Goal: Transaction & Acquisition: Purchase product/service

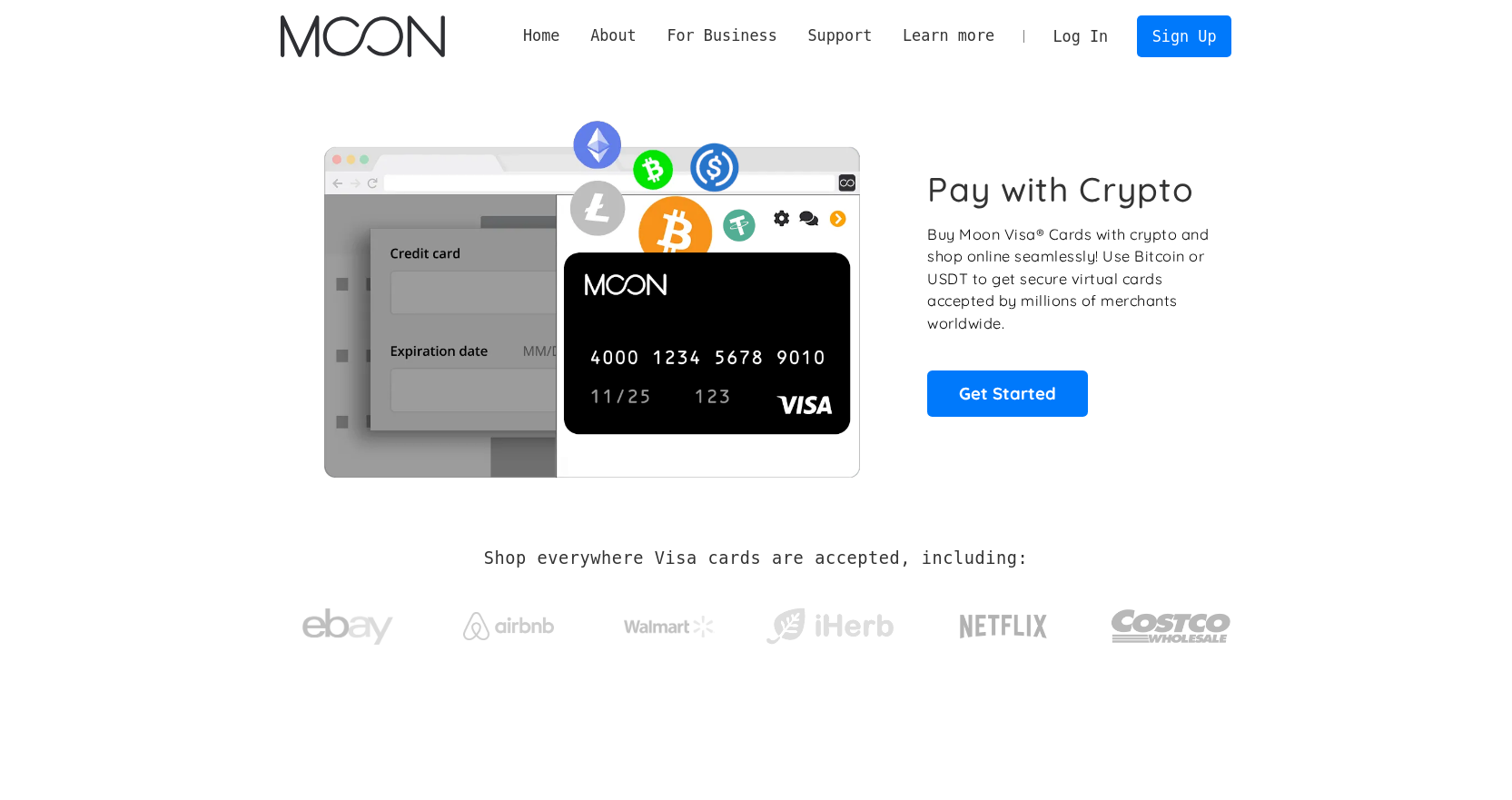
click at [1094, 36] on link "Log In" at bounding box center [1080, 36] width 85 height 40
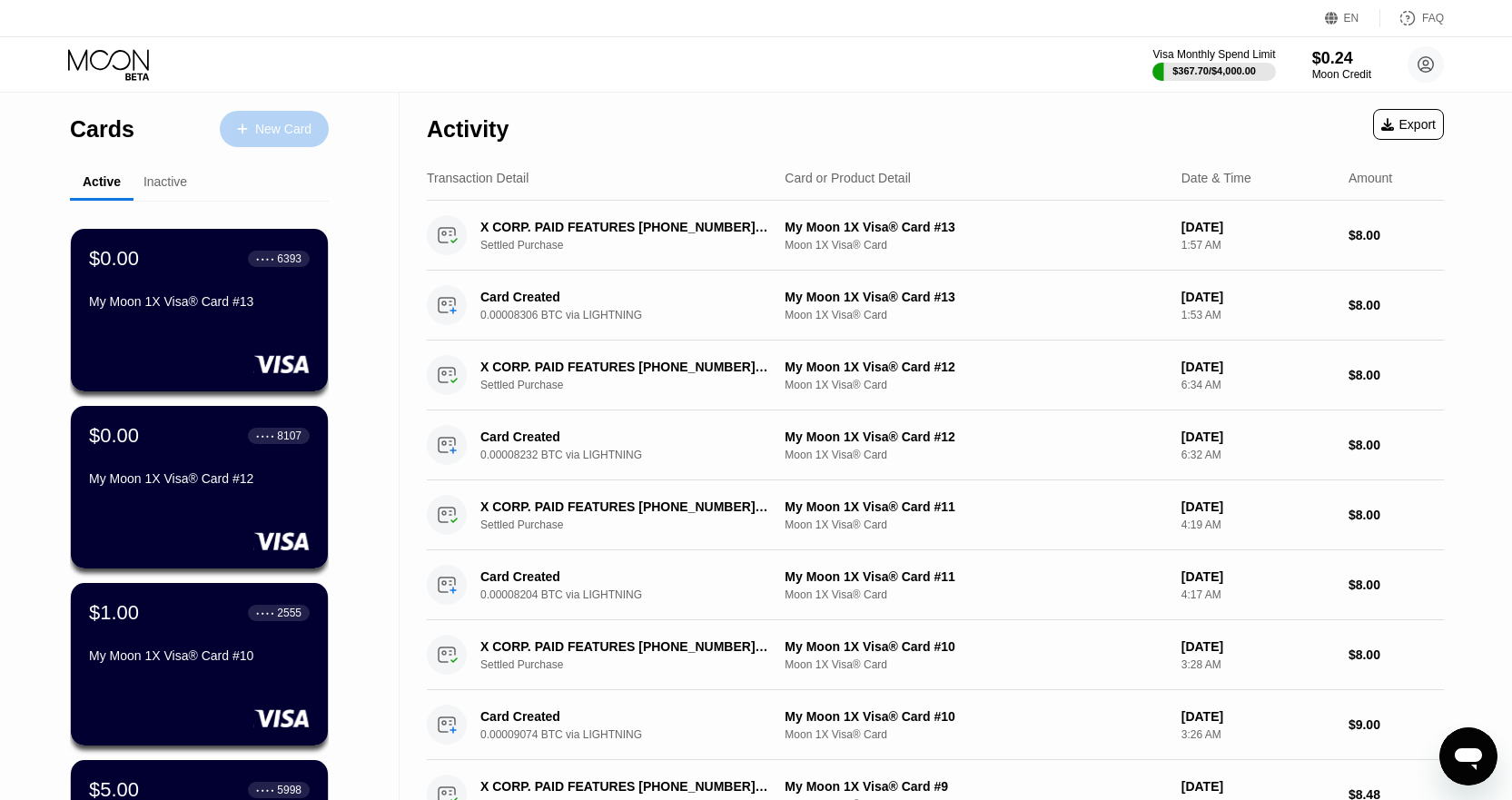
click at [258, 129] on div "New Card" at bounding box center [283, 129] width 56 height 16
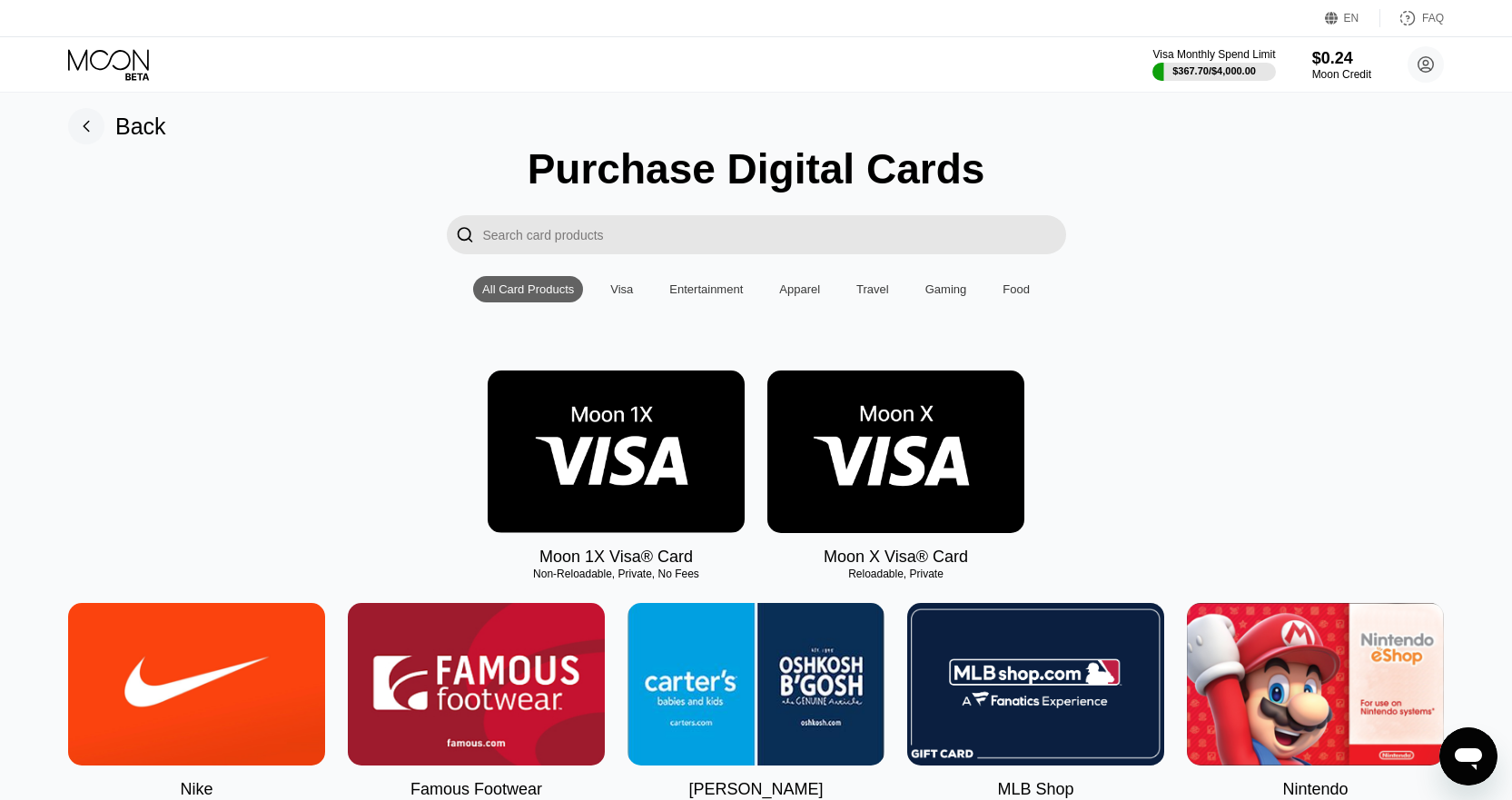
scroll to position [91, 0]
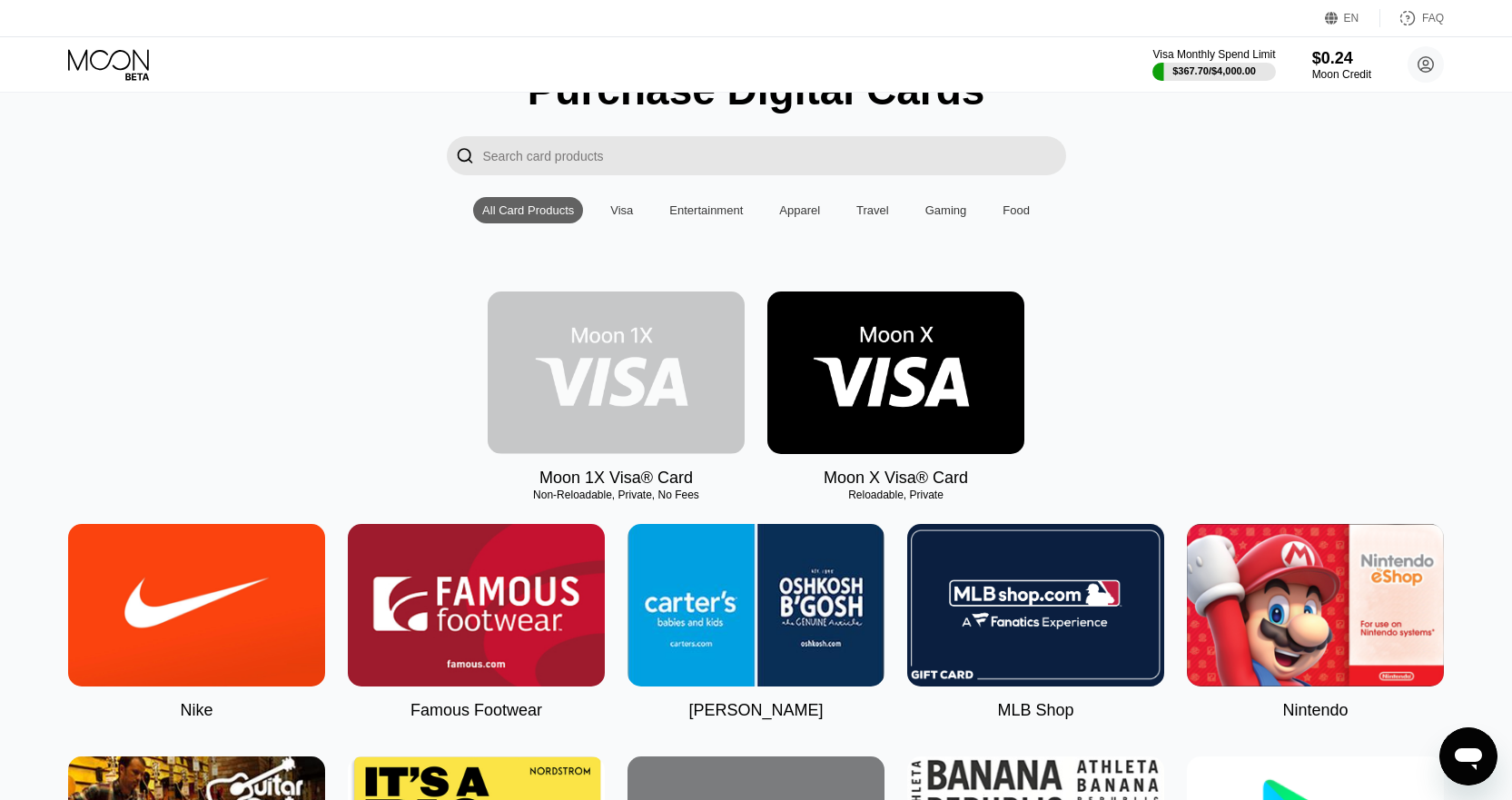
click at [594, 382] on img at bounding box center [616, 372] width 257 height 163
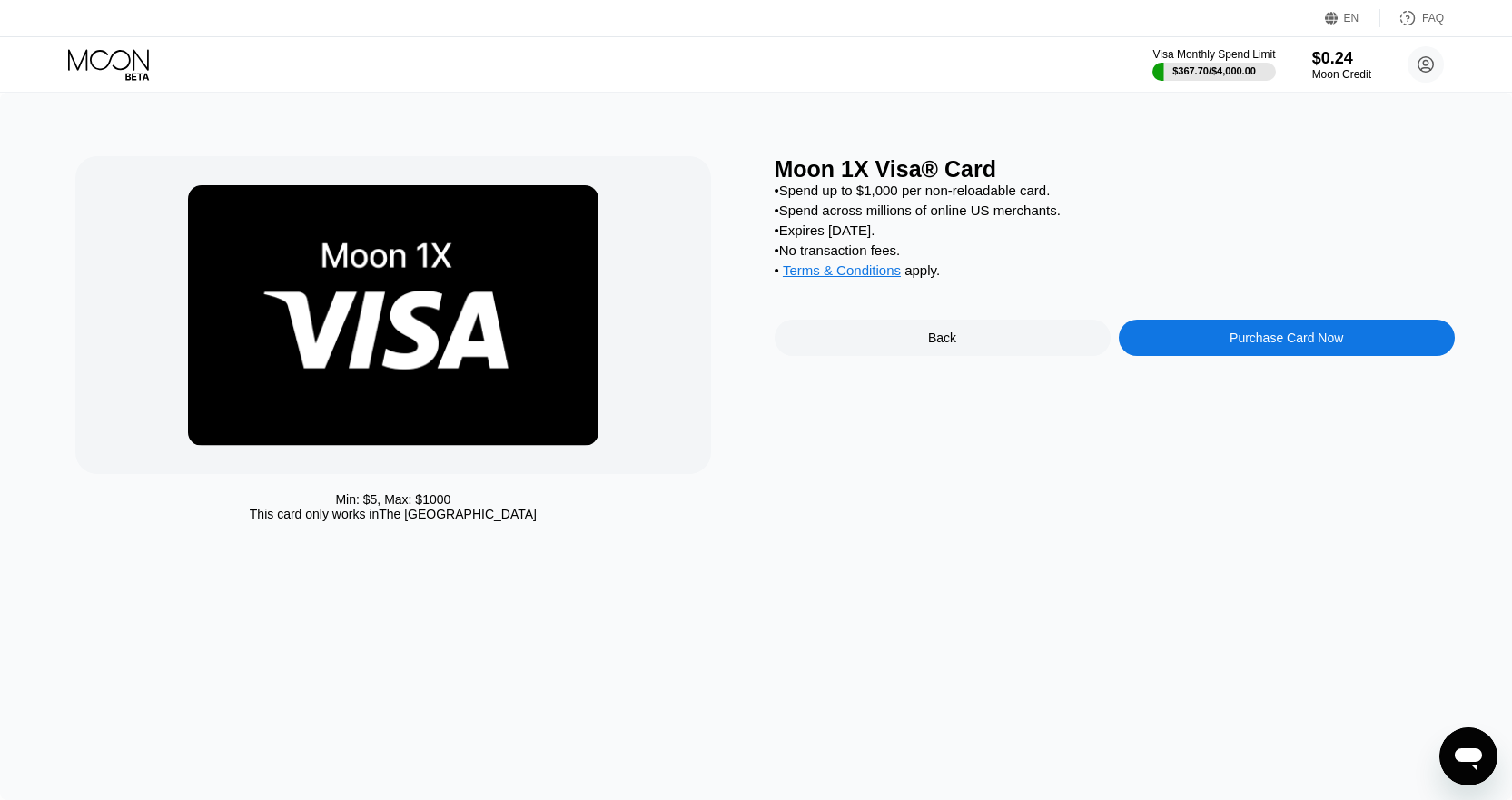
click at [1211, 379] on div "Moon 1X Visa® Card • Spend up to $1,000 per non-reloadable card. • Spend across…" at bounding box center [1115, 343] width 680 height 374
click at [1213, 356] on div "Purchase Card Now" at bounding box center [1286, 338] width 335 height 37
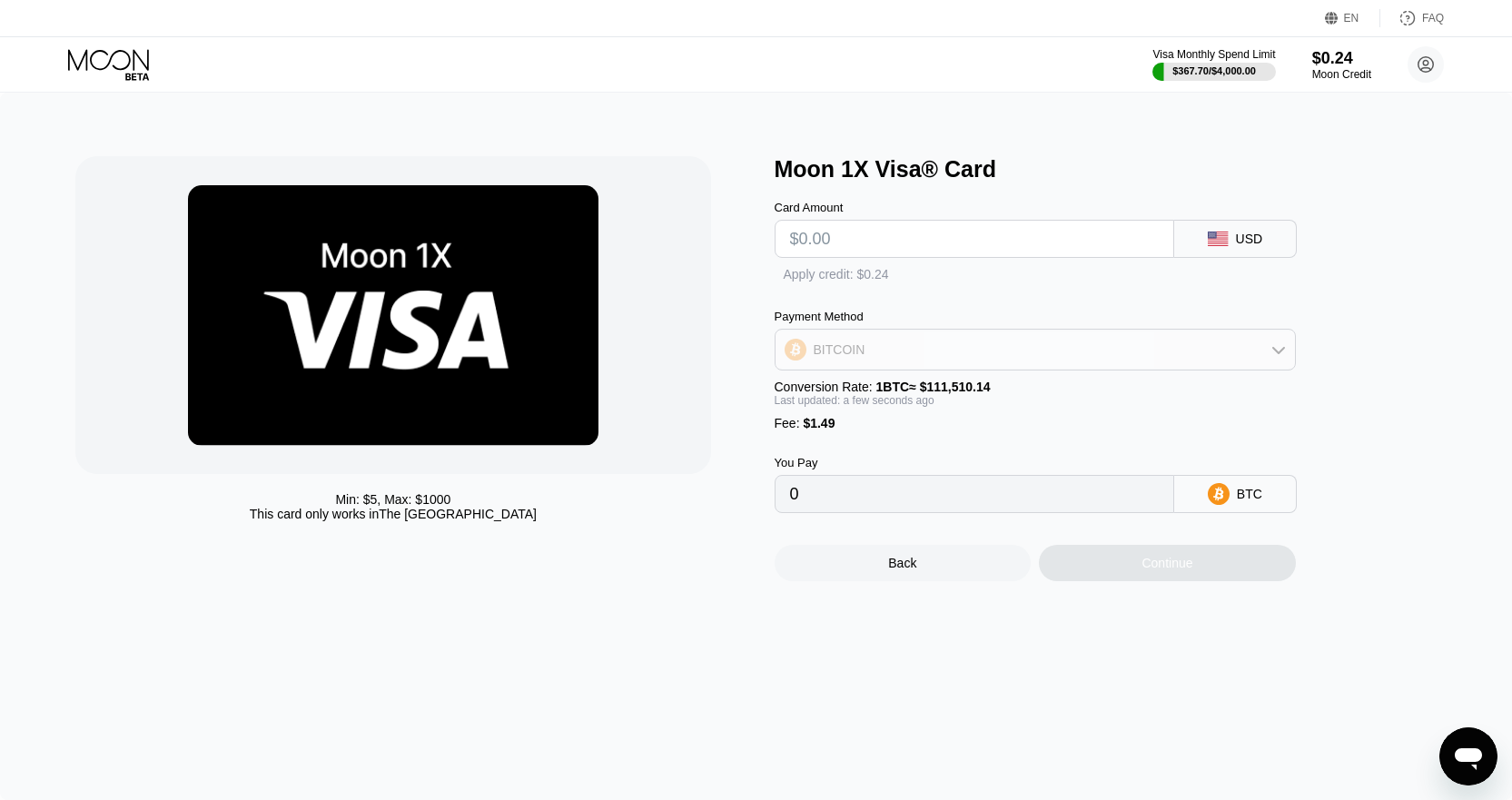
click at [853, 368] on div "BITCOIN" at bounding box center [1035, 350] width 519 height 37
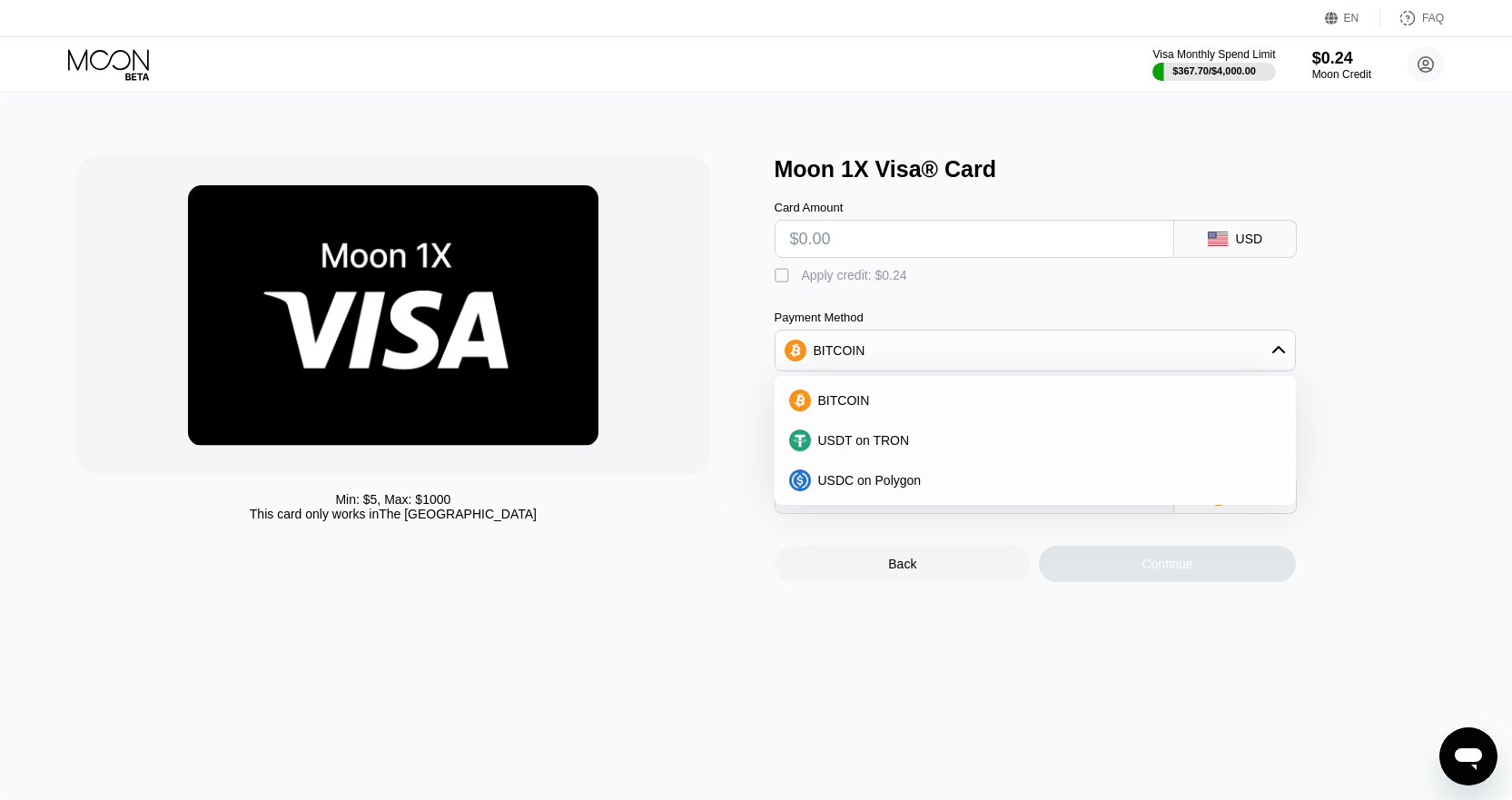
click at [839, 241] on input "text" at bounding box center [973, 239] width 369 height 37
click at [631, 305] on div at bounding box center [392, 315] width 634 height 318
click at [976, 364] on div "BITCOIN" at bounding box center [1035, 351] width 519 height 37
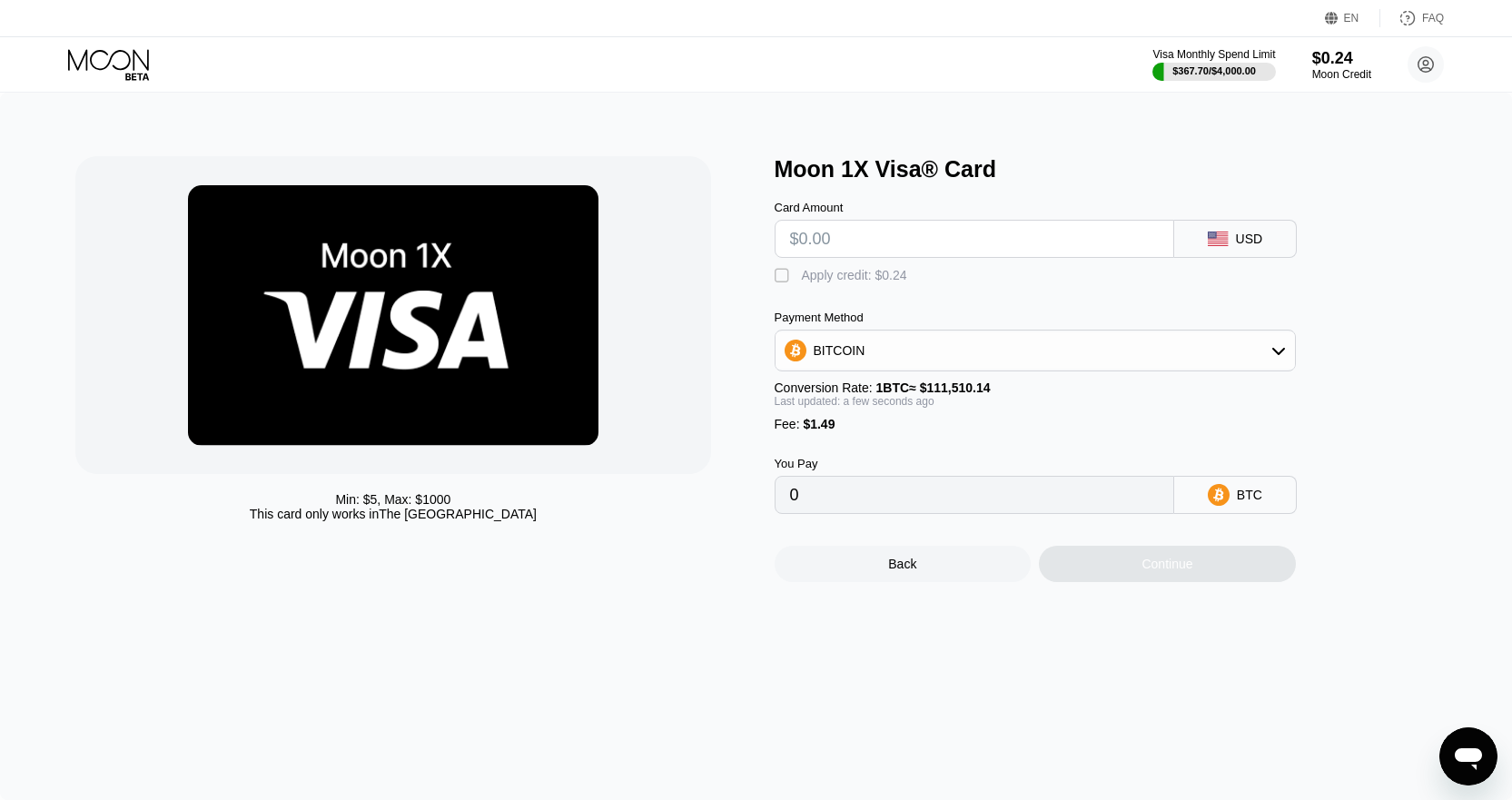
click at [867, 231] on input "text" at bounding box center [973, 239] width 369 height 37
drag, startPoint x: 826, startPoint y: 440, endPoint x: 805, endPoint y: 442, distance: 21.1
click at [805, 431] on span "$1.49" at bounding box center [818, 424] width 32 height 15
click at [856, 249] on input "text" at bounding box center [973, 239] width 369 height 37
type input "$8"
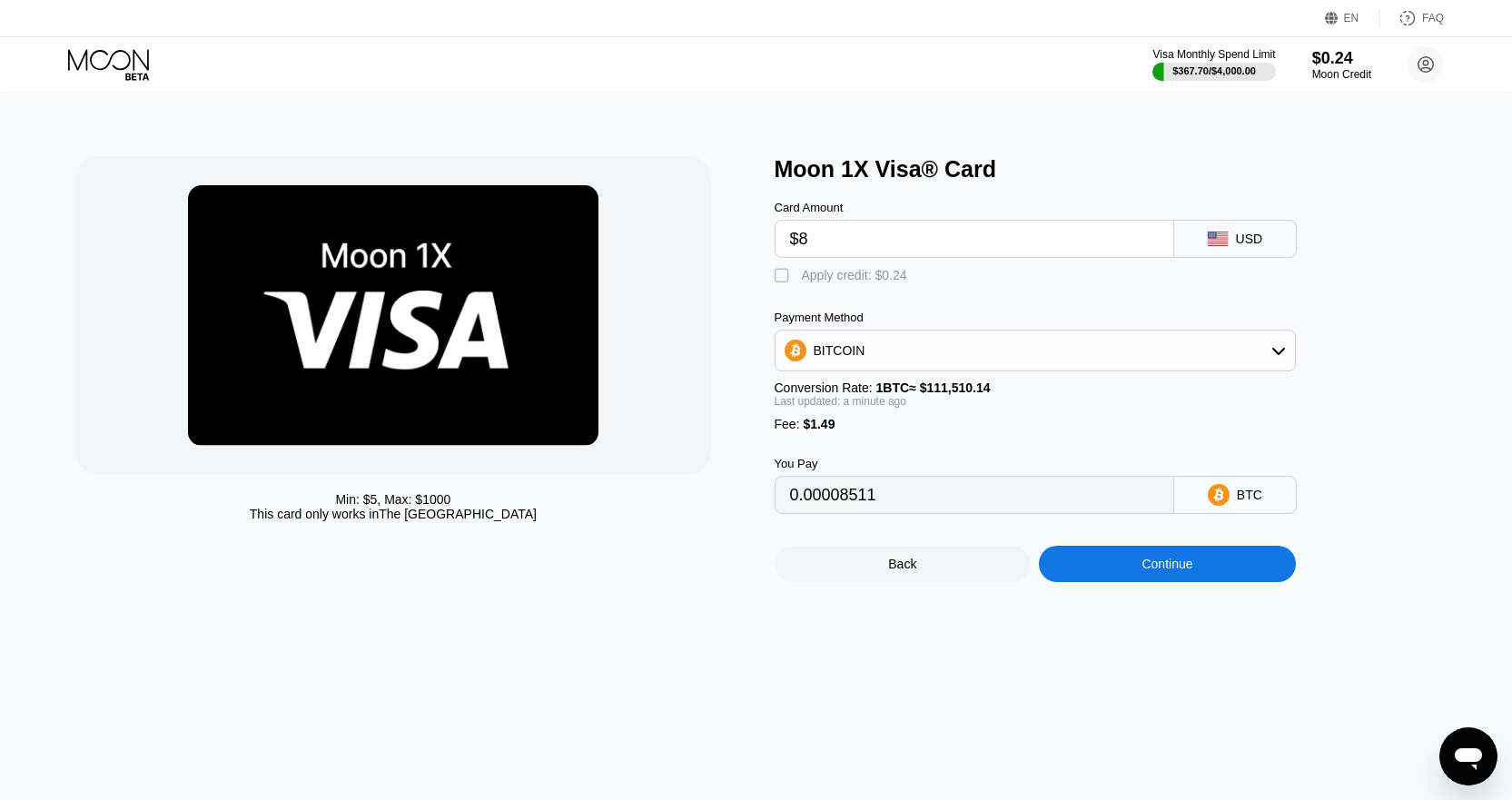
type input "0.00008511"
type input "$80"
type input "0.00073079"
drag, startPoint x: 862, startPoint y: 247, endPoint x: 802, endPoint y: 245, distance: 60.0
click at [802, 245] on input "$80" at bounding box center [973, 239] width 369 height 37
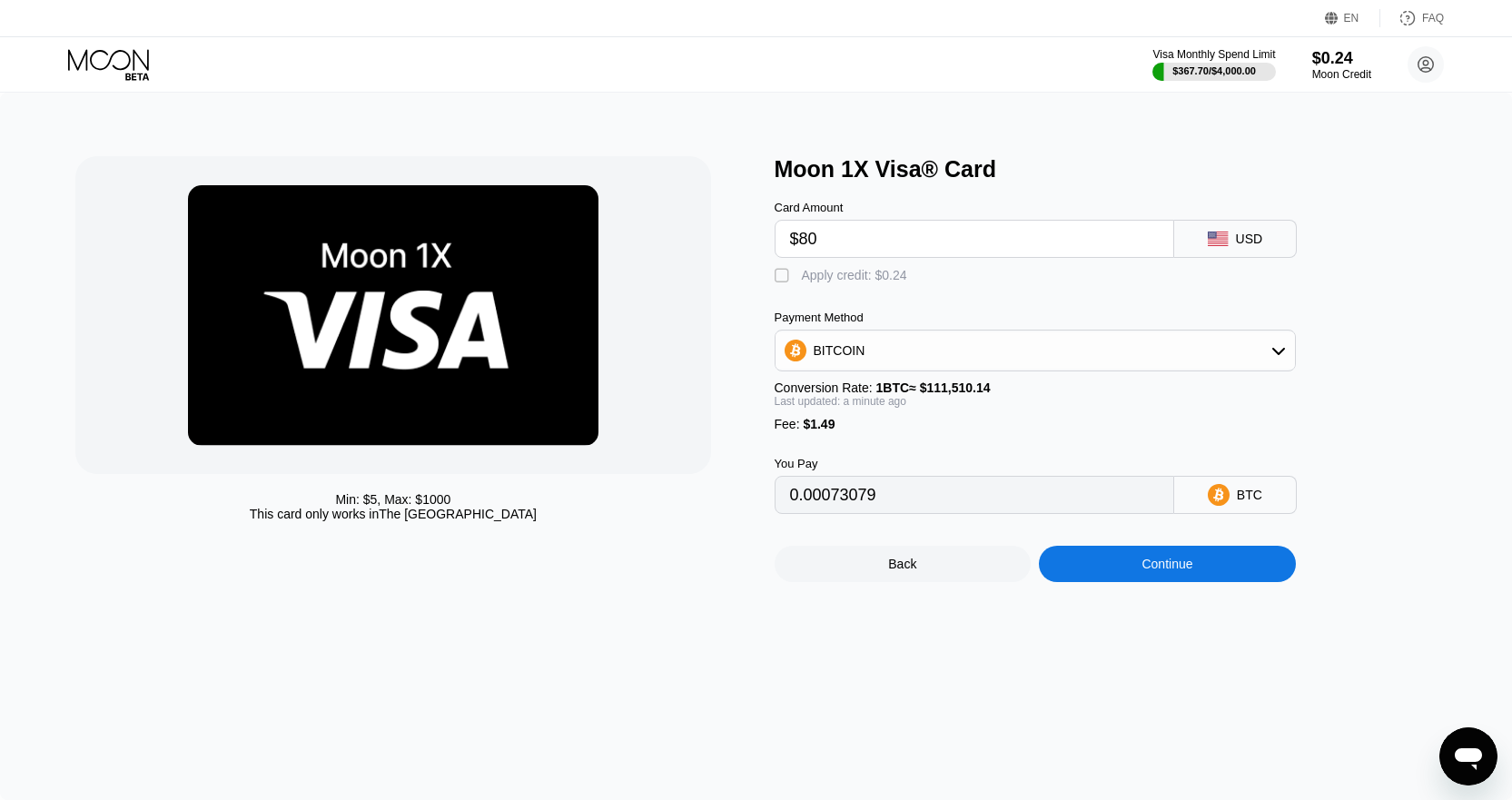
click at [821, 244] on input "$80" at bounding box center [973, 239] width 369 height 37
type input "$8"
type input "0.00008511"
type input "$8.0"
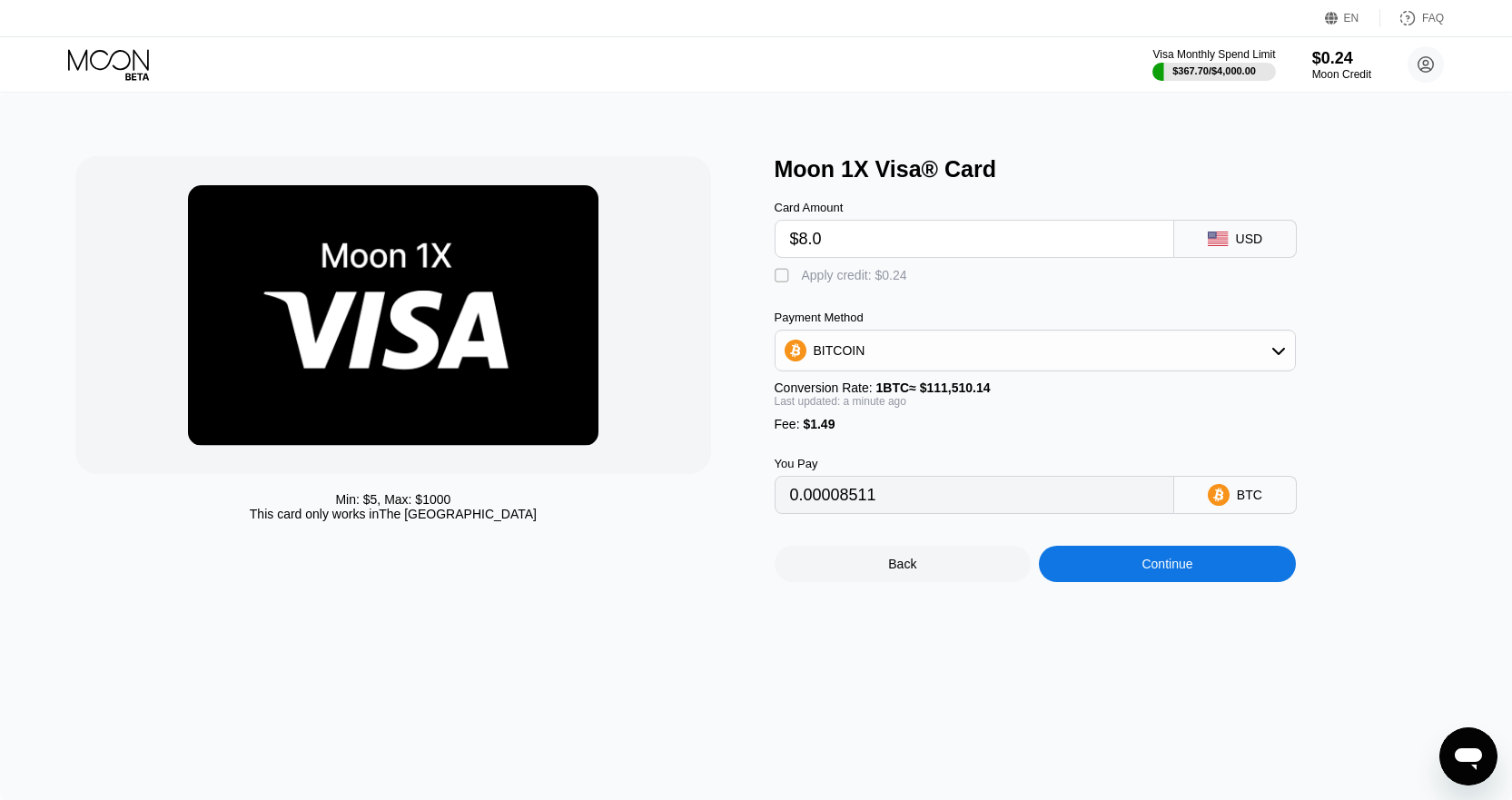
click at [892, 428] on div "Payment Method BITCOIN Conversion Rate: 1 BTC ≈ $111,510.14 Last updated: a min…" at bounding box center [1035, 371] width 521 height 120
click at [1003, 506] on input "0.00008511" at bounding box center [973, 496] width 369 height 37
click at [1117, 576] on div "Continue" at bounding box center [1167, 565] width 257 height 37
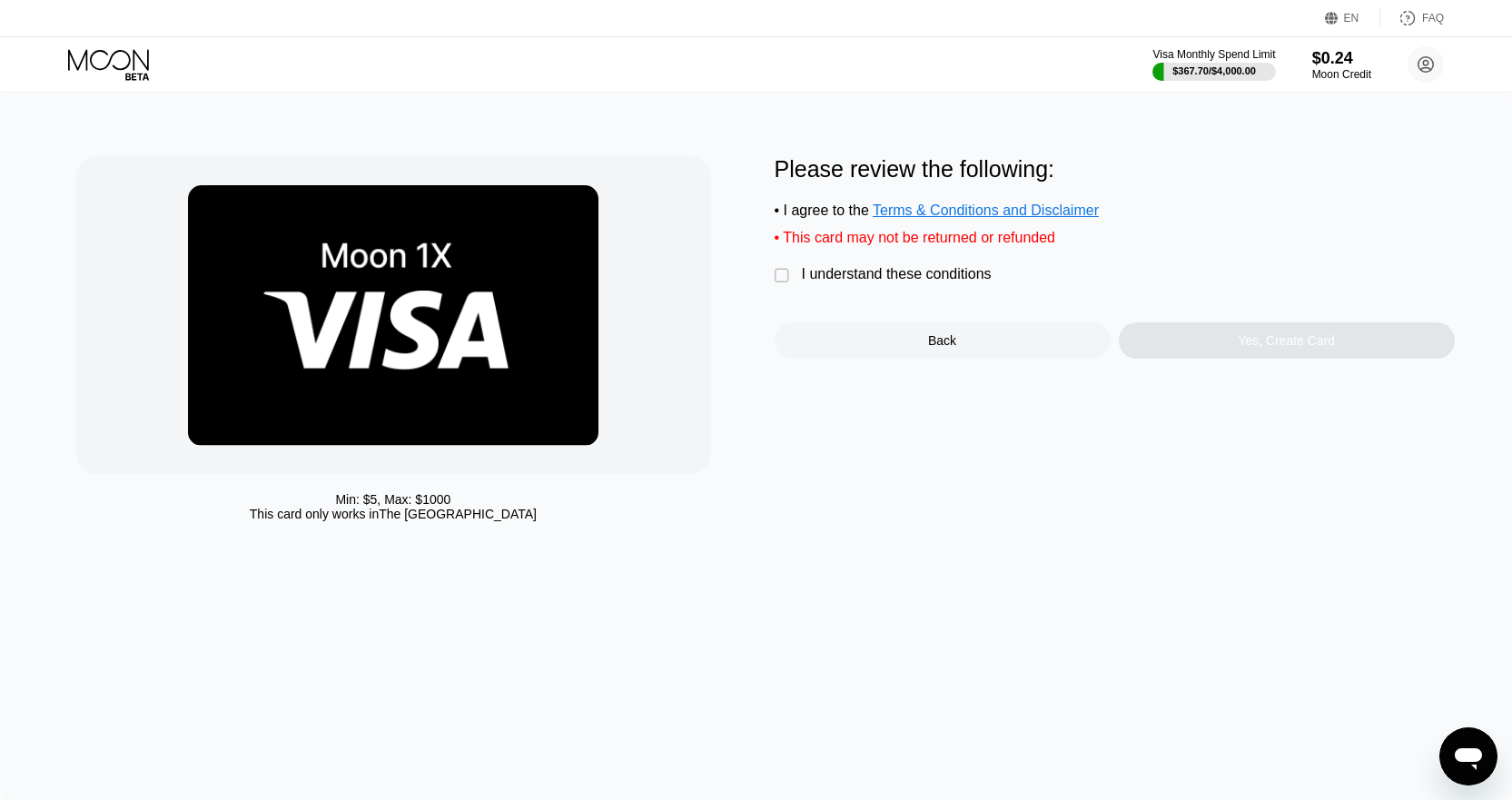
click at [861, 282] on div "I understand these conditions" at bounding box center [896, 274] width 189 height 17
click at [1167, 359] on div "Yes, Create Card" at bounding box center [1286, 341] width 335 height 37
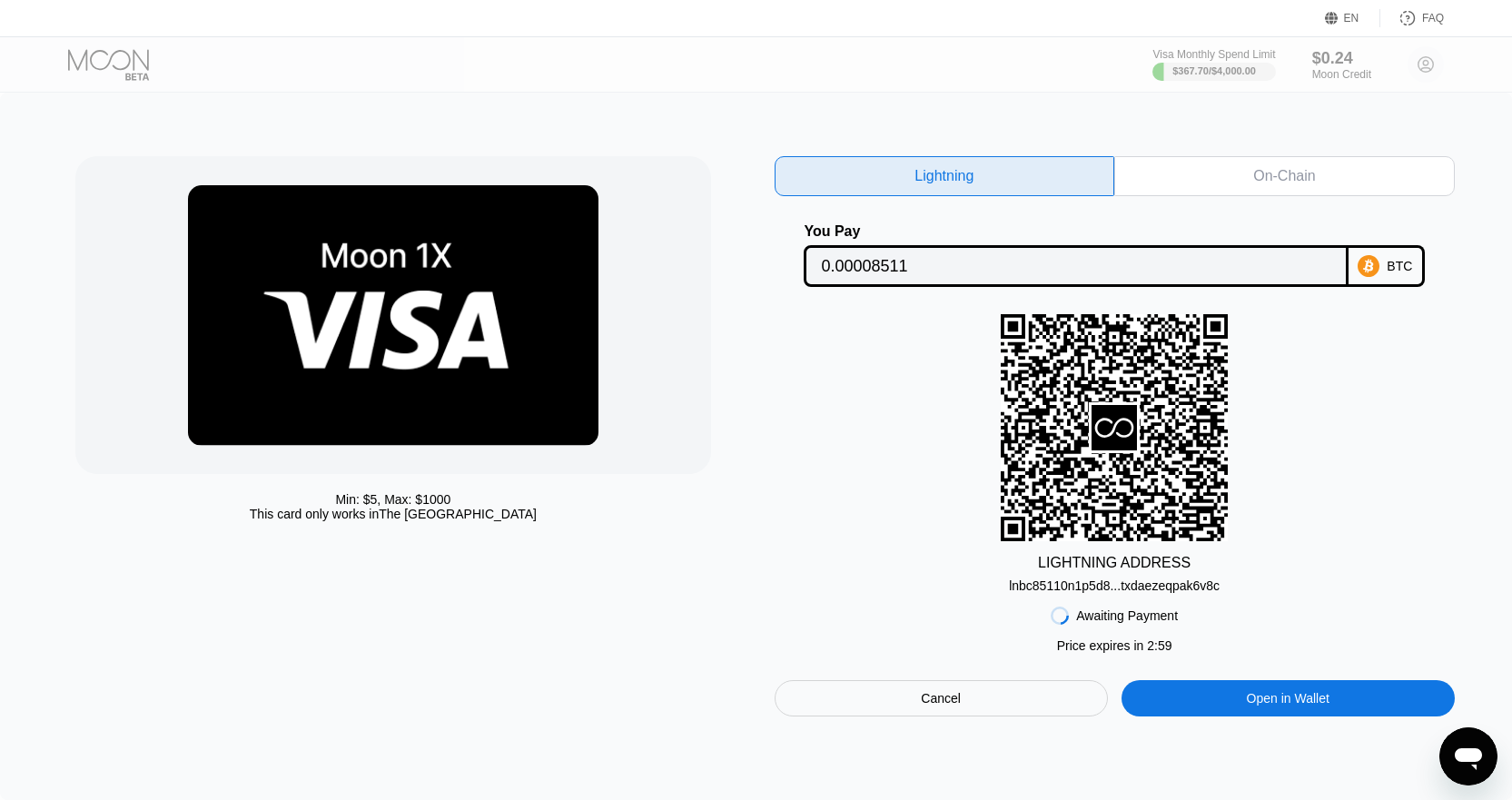
click at [1392, 263] on div "BTC" at bounding box center [1399, 267] width 26 height 15
click at [1128, 593] on div "lnbc85110n1p5d8...txdaezeqpak6v8c" at bounding box center [1113, 586] width 210 height 15
click at [1300, 183] on div "On-Chain" at bounding box center [1283, 177] width 62 height 18
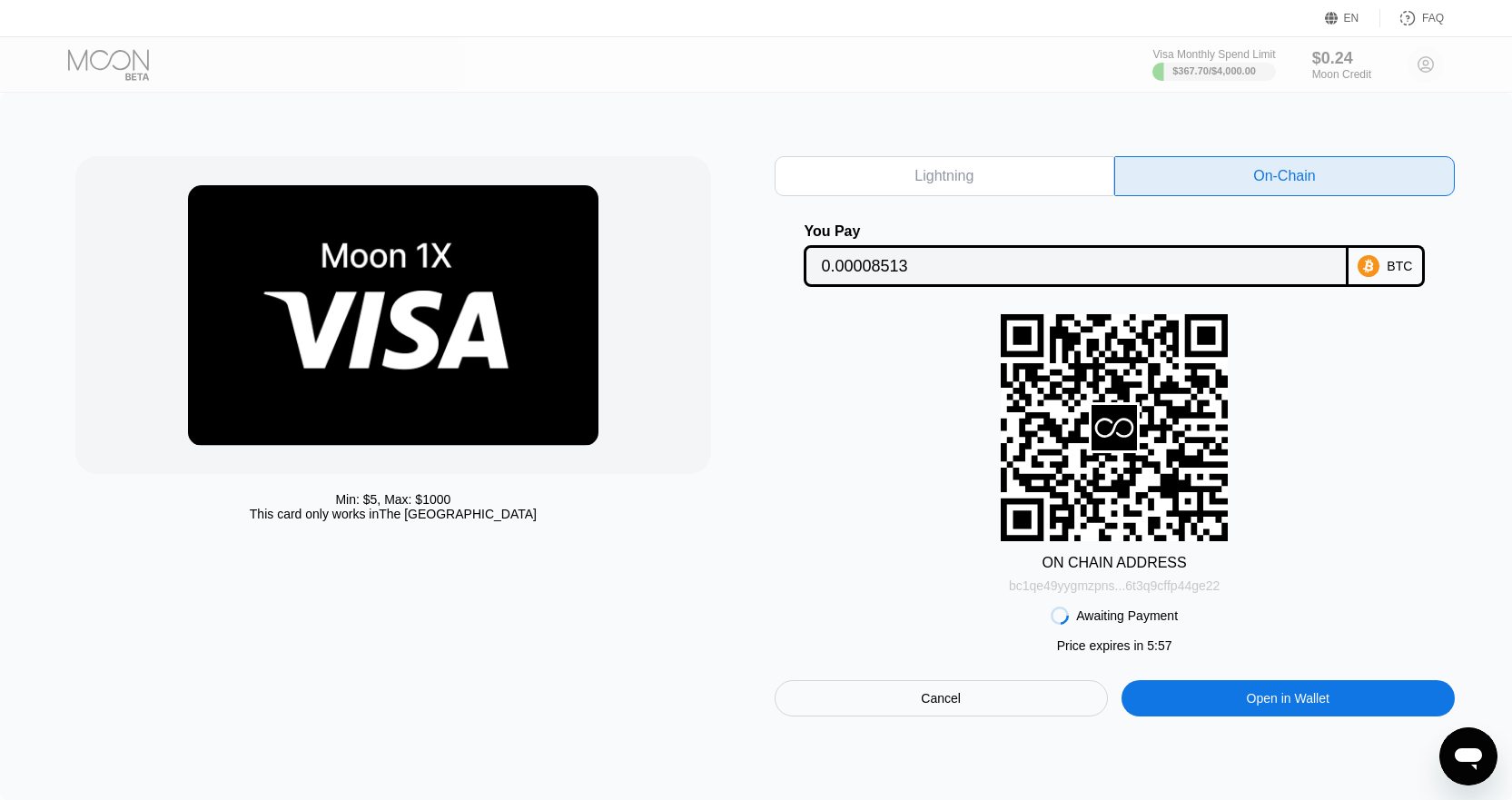
click at [1107, 590] on div "bc1qe49yygmzpns...6t3q9cffp44ge22" at bounding box center [1113, 586] width 210 height 15
click at [1124, 586] on div "bc1qe49yygmzpns...6t3q9cffp44ge22" at bounding box center [1113, 586] width 210 height 15
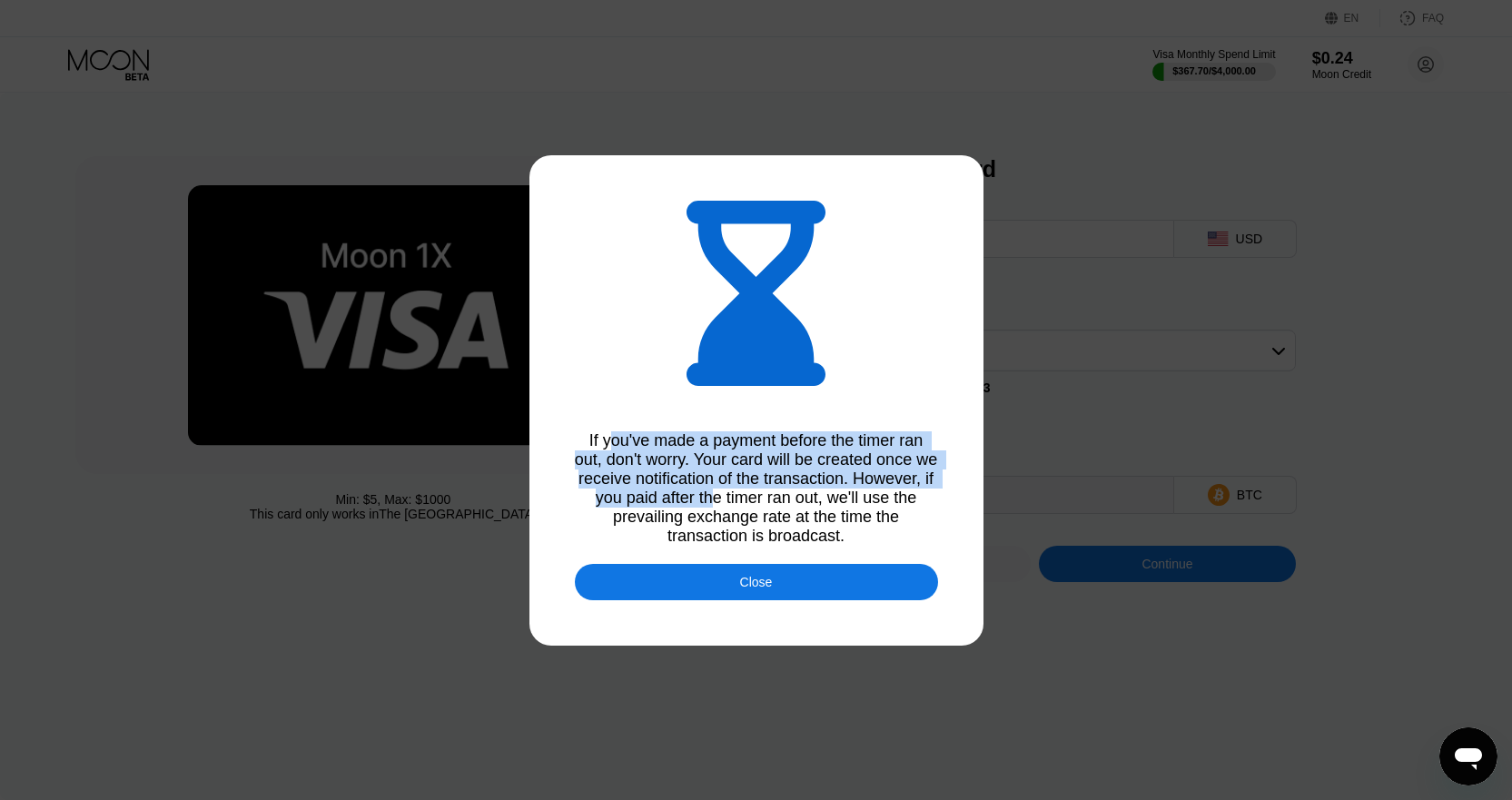
drag, startPoint x: 609, startPoint y: 440, endPoint x: 788, endPoint y: 505, distance: 190.4
click at [788, 505] on div "If you've made a payment before the timer ran out, don't worry. Your card will …" at bounding box center [756, 488] width 363 height 114
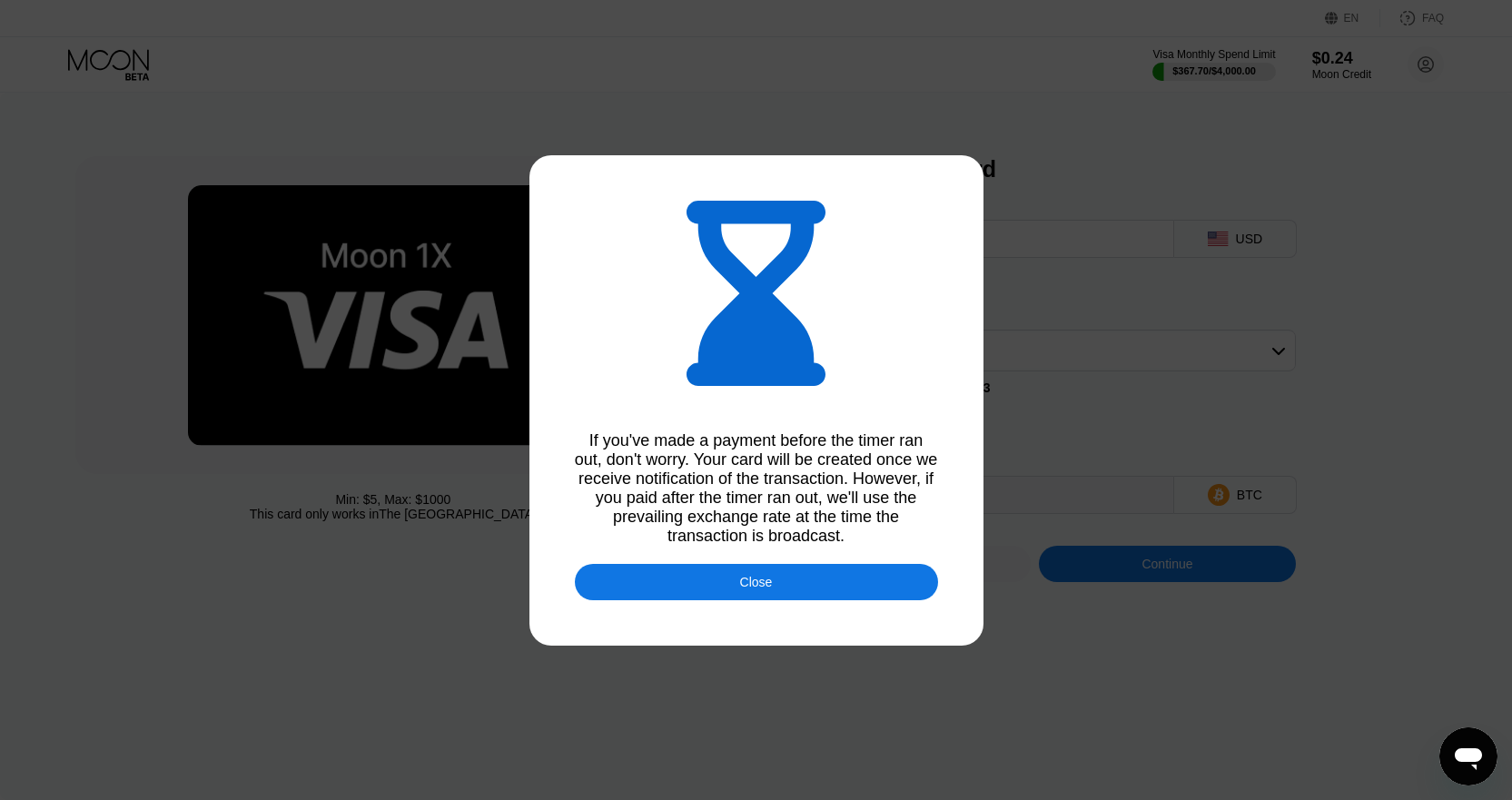
click at [747, 581] on div "Close" at bounding box center [756, 582] width 33 height 15
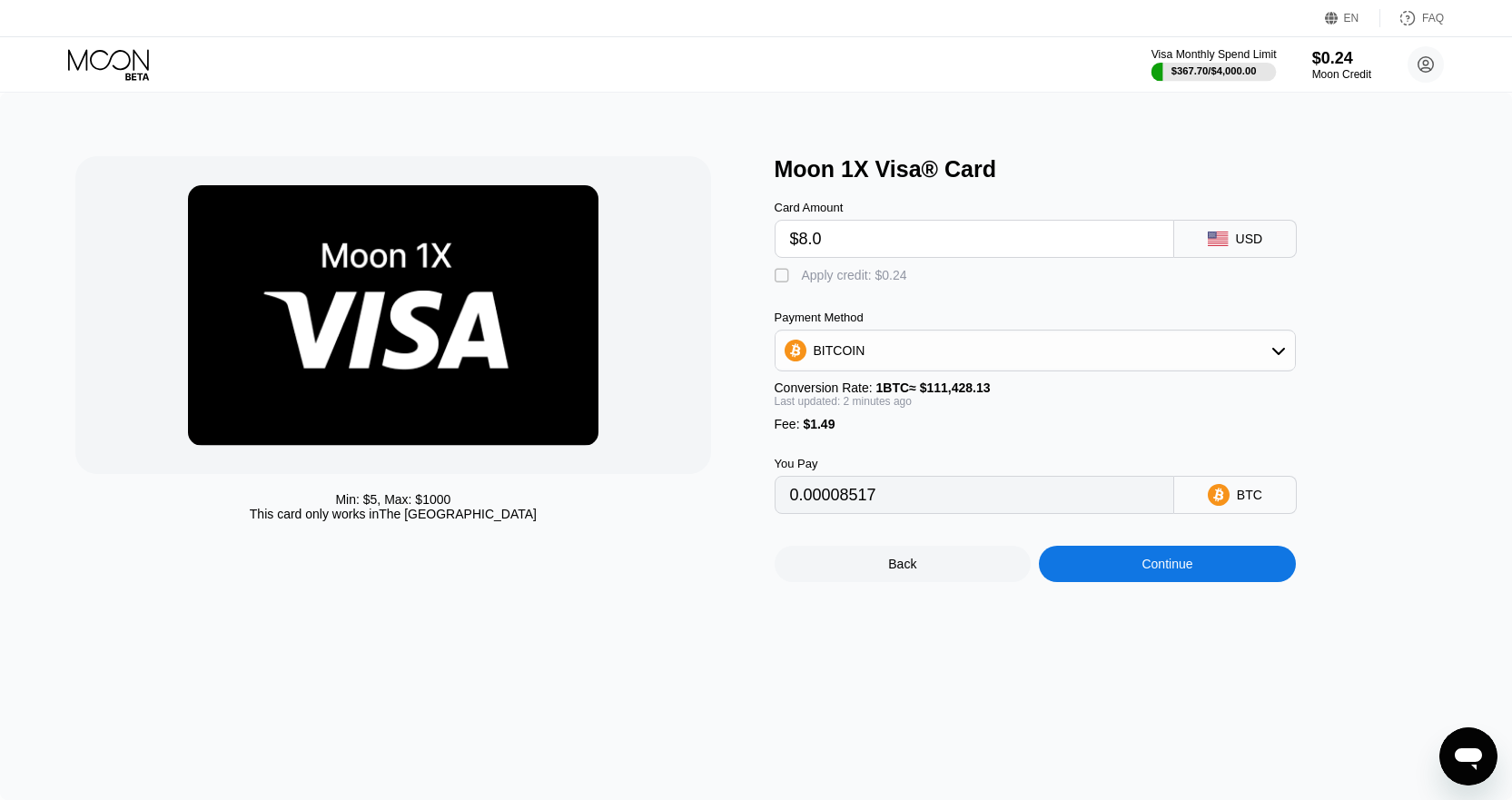
click at [1220, 72] on div "$367.70 / $4,000.00" at bounding box center [1213, 71] width 85 height 11
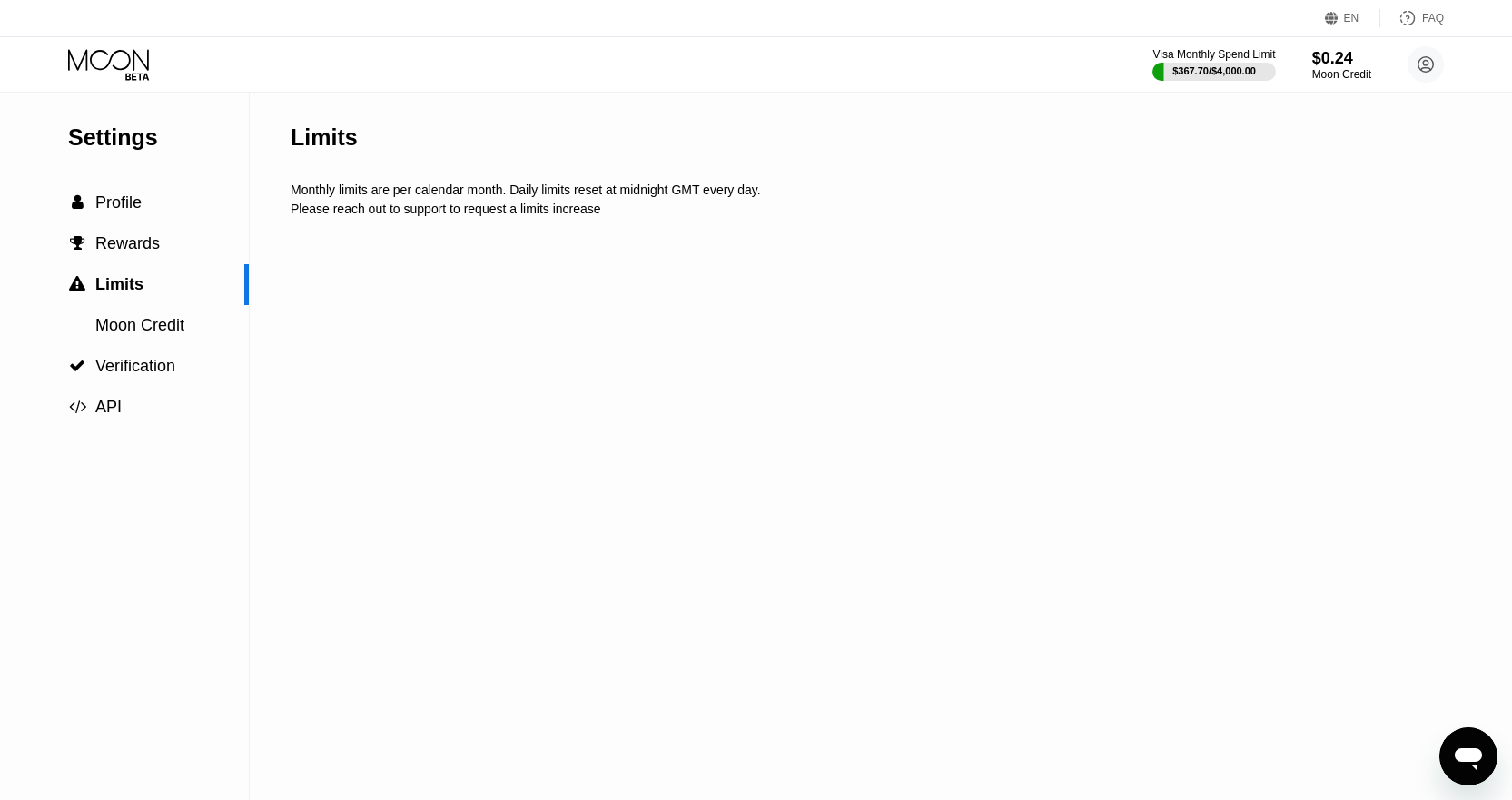
click at [124, 67] on icon at bounding box center [108, 59] width 81 height 21
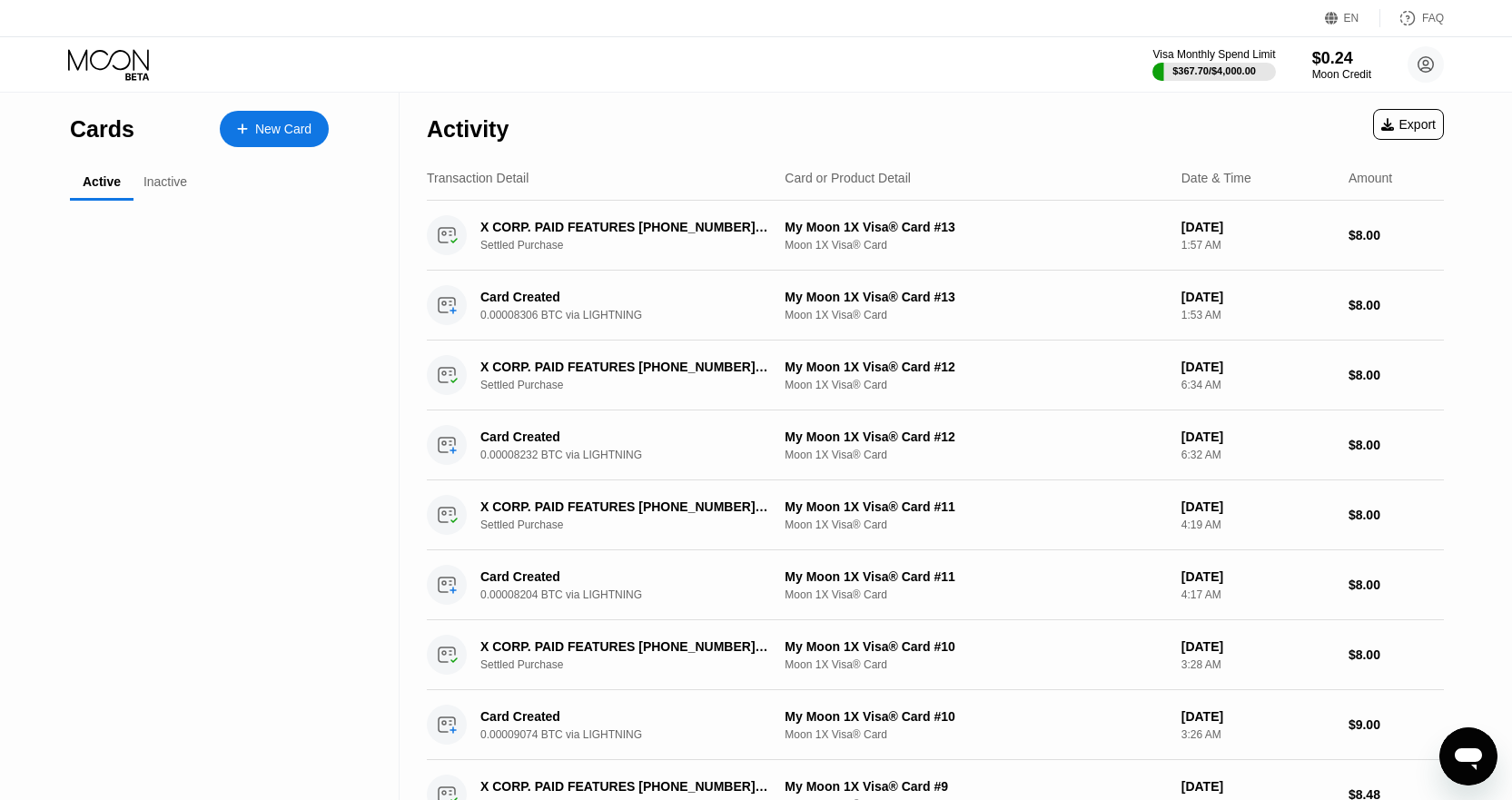
click at [124, 67] on icon at bounding box center [108, 59] width 81 height 21
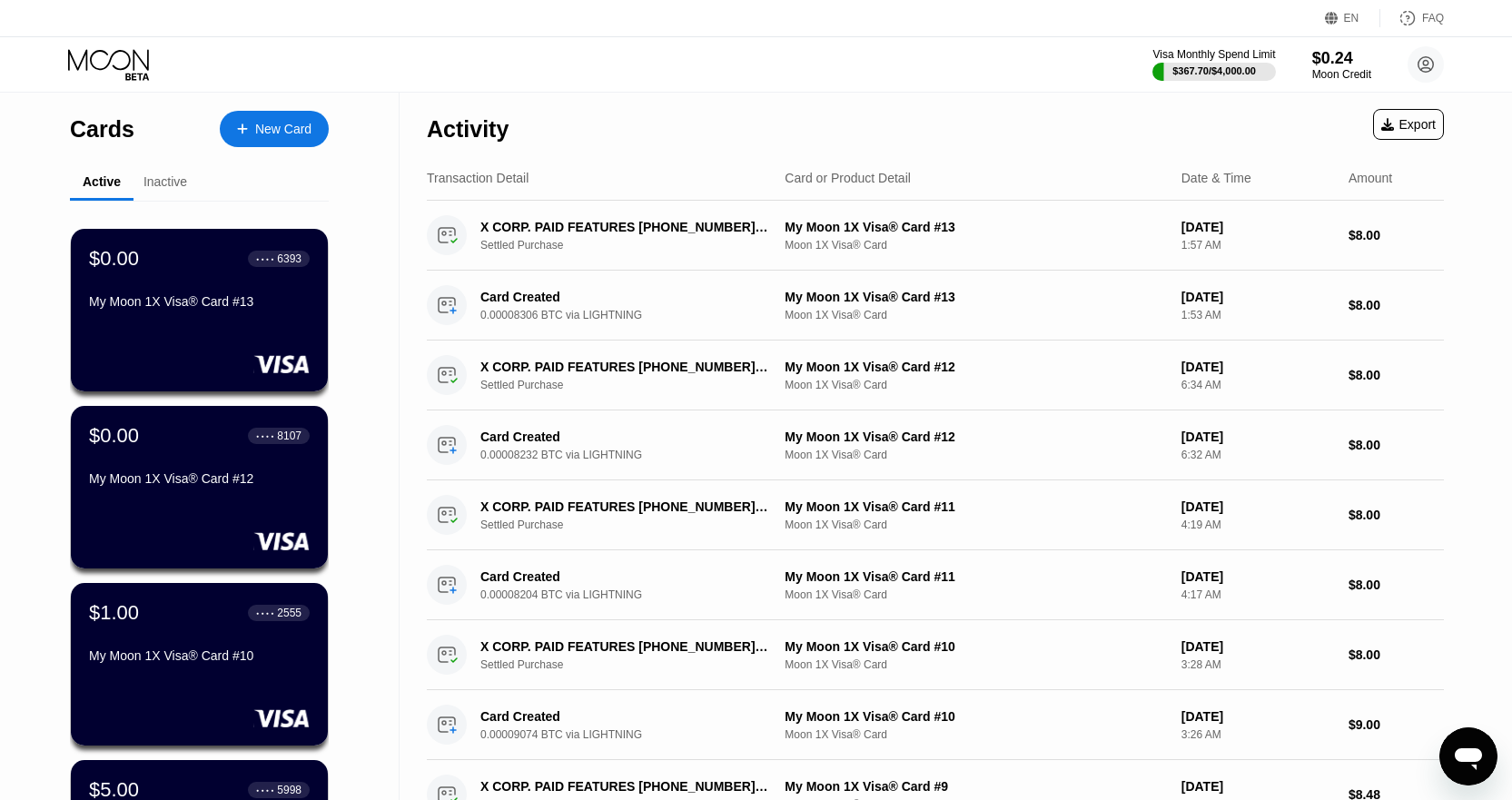
click at [272, 118] on div "New Card" at bounding box center [274, 130] width 109 height 37
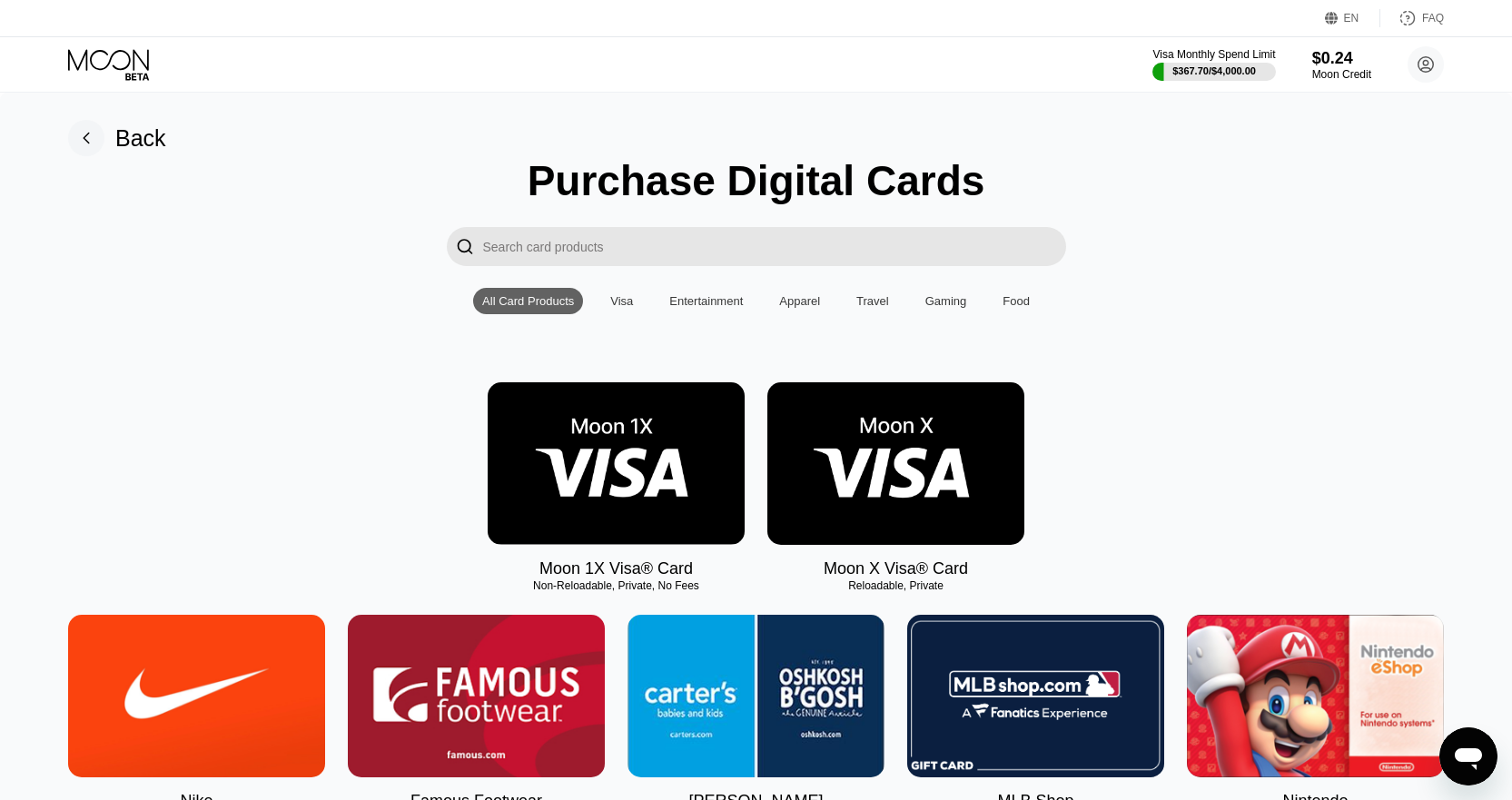
click at [631, 457] on img at bounding box center [616, 463] width 257 height 163
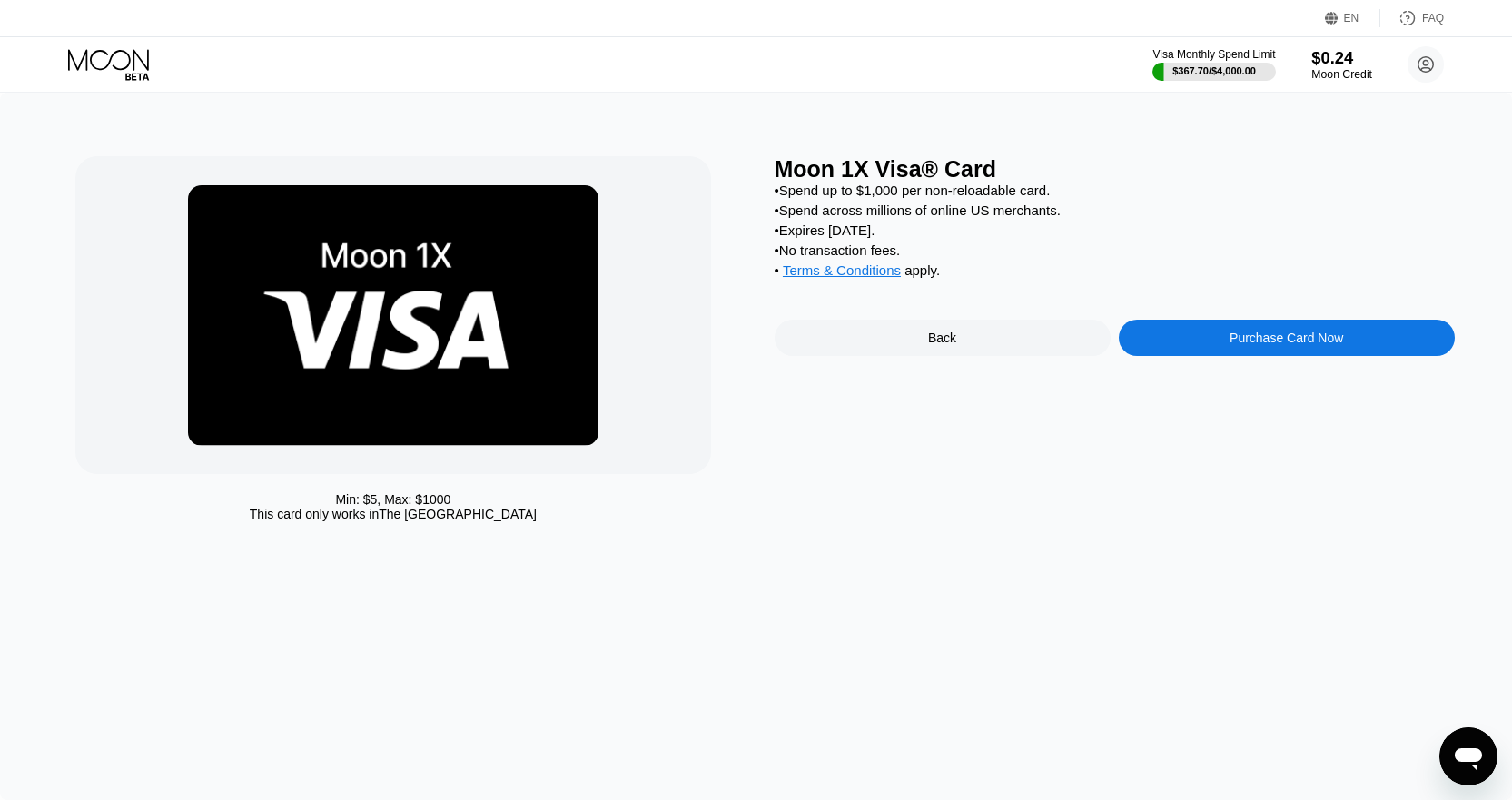
click at [1343, 58] on div "$0.24" at bounding box center [1341, 57] width 61 height 19
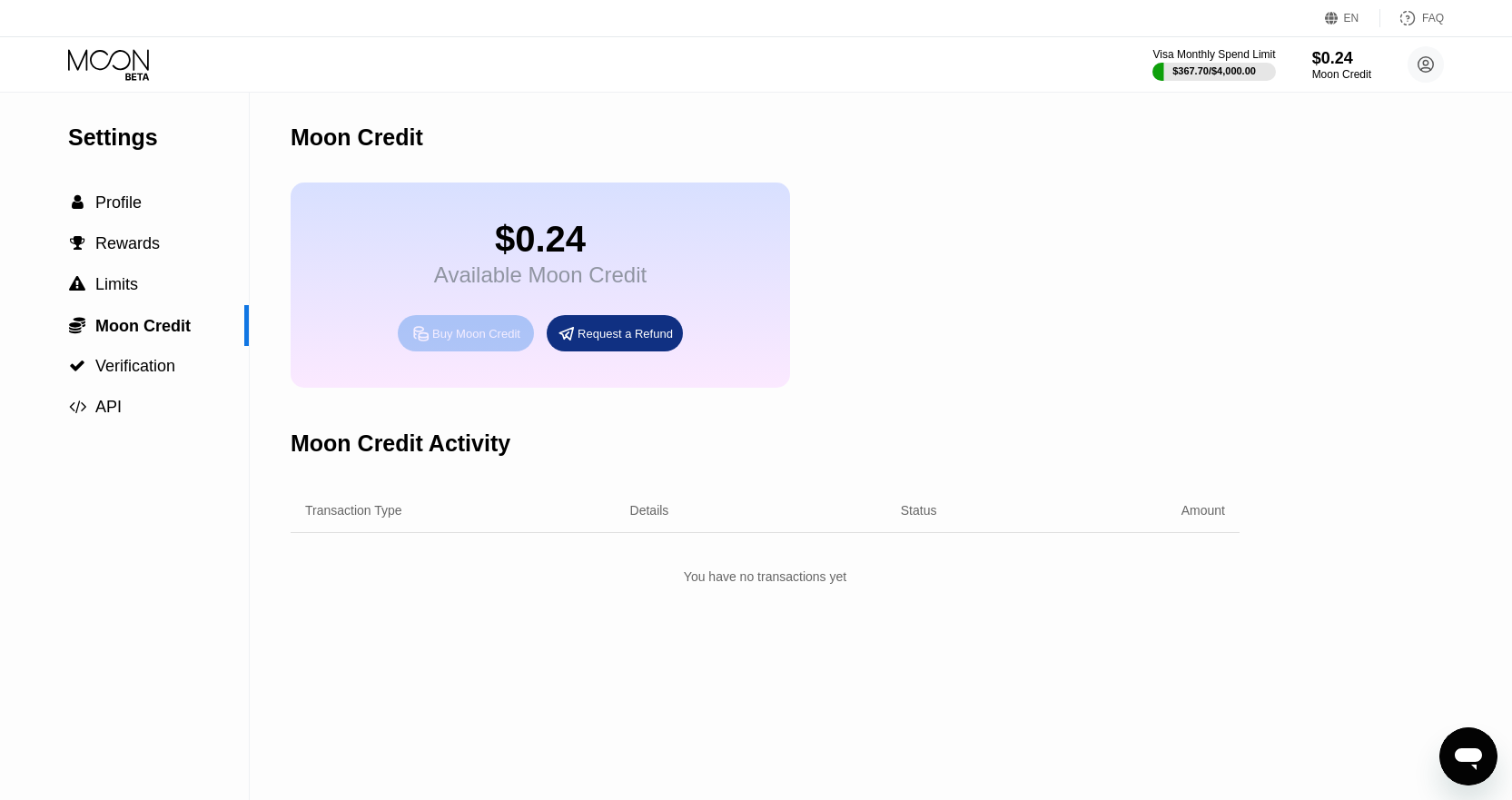
click at [493, 340] on div "Buy Moon Credit" at bounding box center [476, 334] width 88 height 16
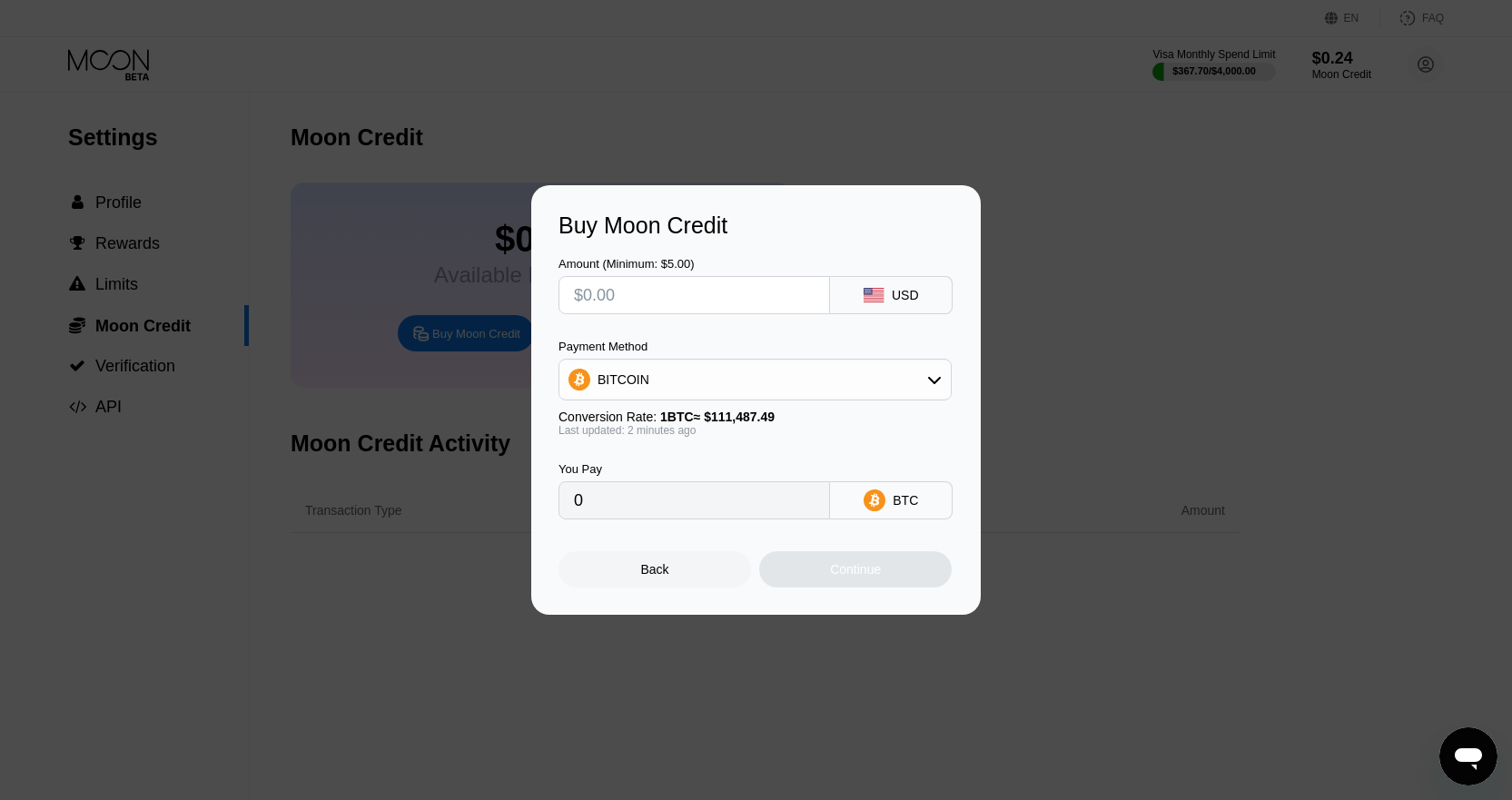
click at [704, 300] on input "text" at bounding box center [694, 295] width 241 height 37
type input "$8"
type input "0.00007176"
type input "$8"
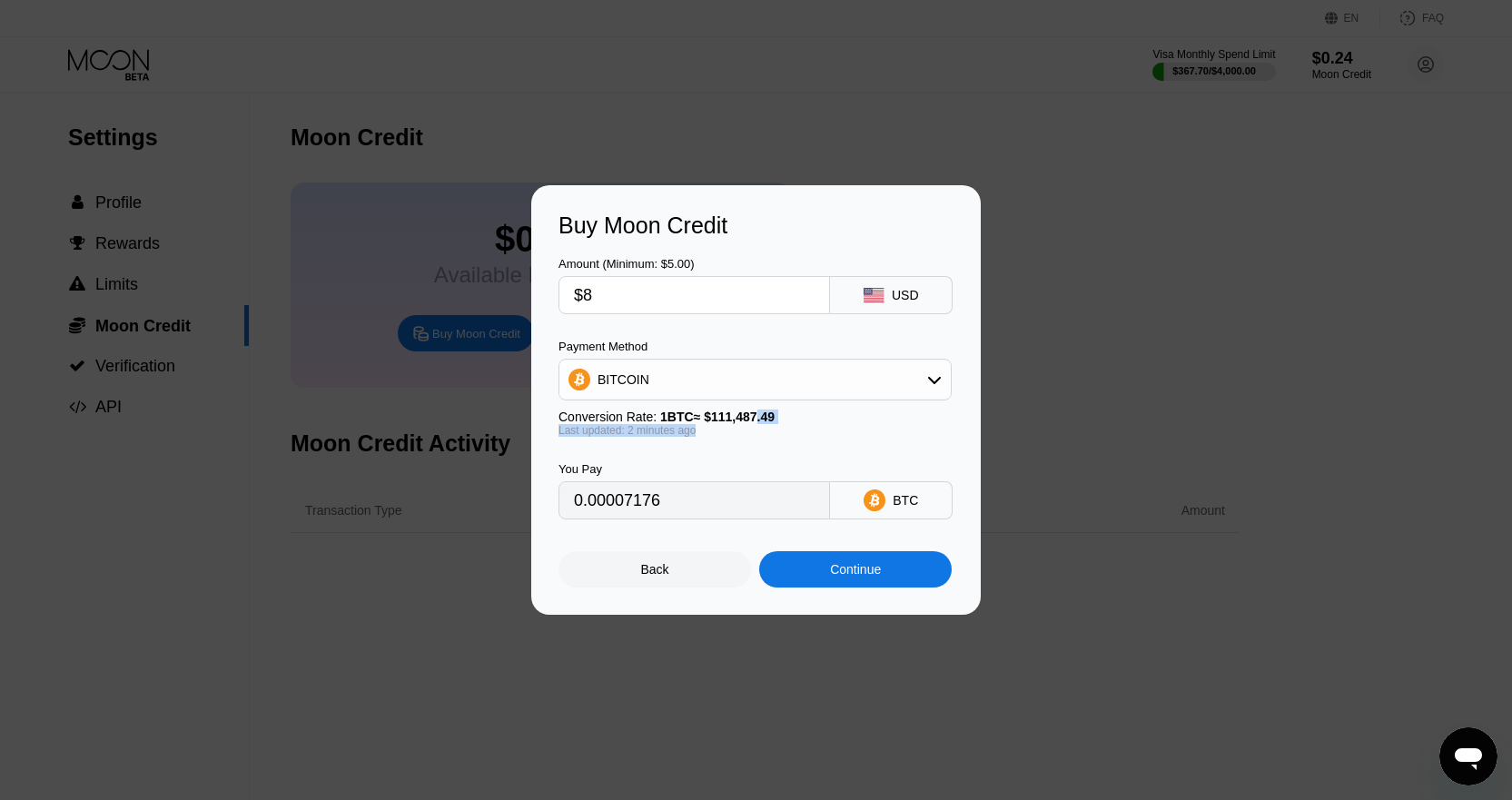
drag, startPoint x: 701, startPoint y: 428, endPoint x: 746, endPoint y: 424, distance: 45.2
click at [746, 424] on div "Conversion Rate: 1 BTC ≈ $111,487.49 Last updated: 2 minutes ago" at bounding box center [756, 424] width 393 height 28
click at [746, 424] on span "1 BTC ≈ $111,487.49" at bounding box center [717, 417] width 114 height 15
click at [876, 301] on icon at bounding box center [873, 295] width 20 height 15
click at [859, 577] on div "Continue" at bounding box center [855, 569] width 51 height 15
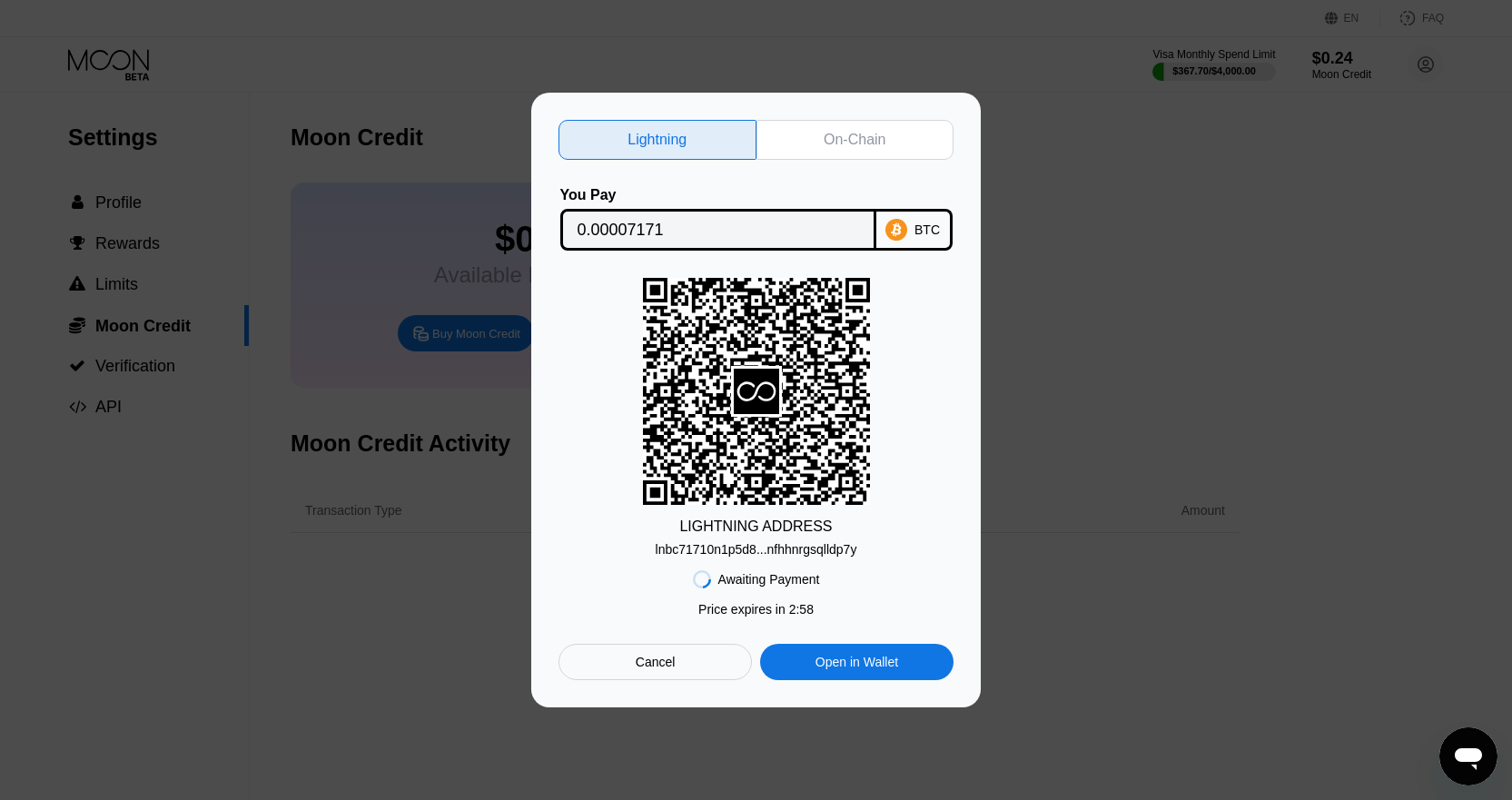
click at [824, 142] on div "On-Chain" at bounding box center [854, 140] width 62 height 18
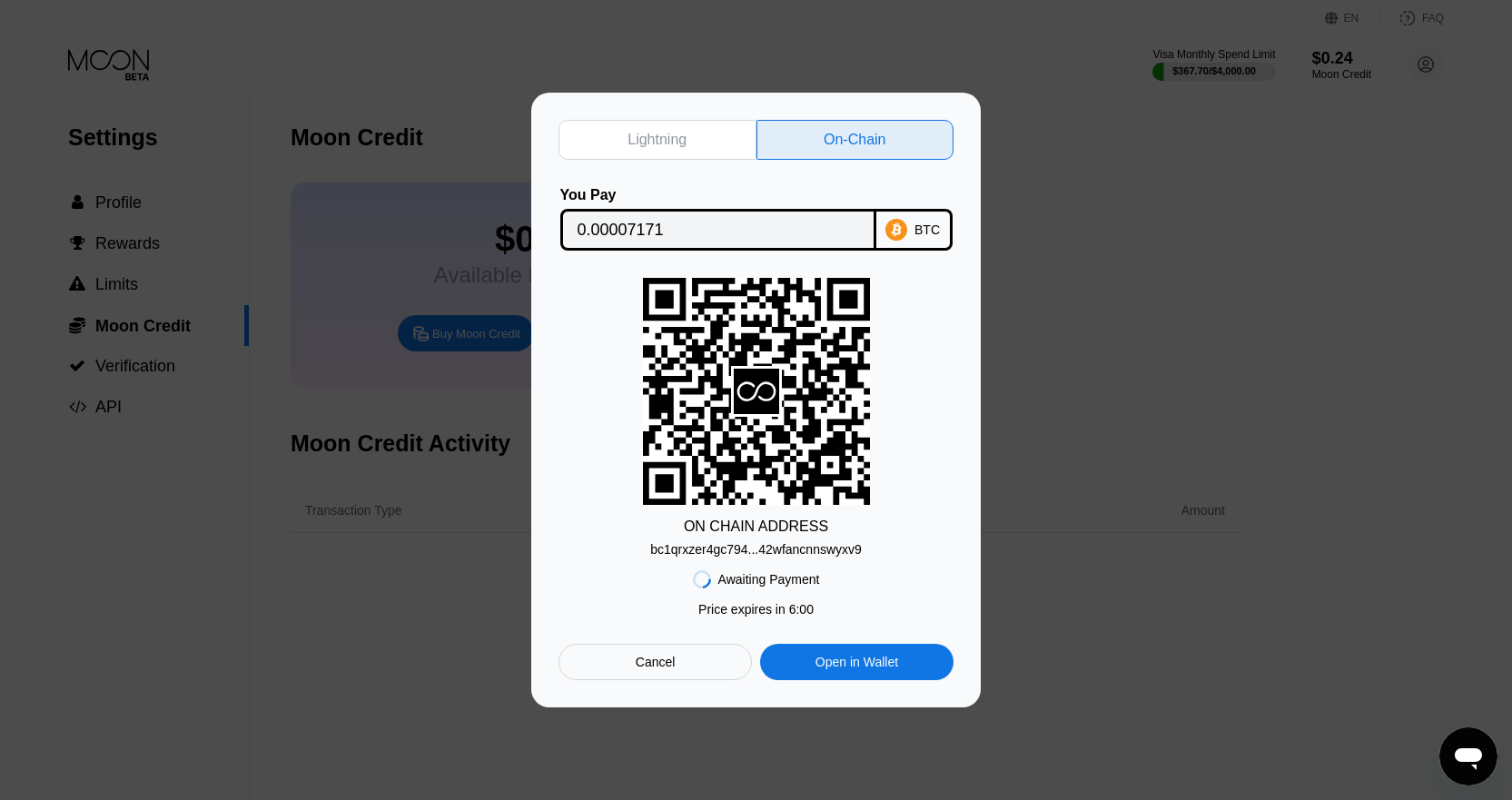
click at [727, 557] on div "bc1qrxzer4gc794...42wfancnnswyxv9" at bounding box center [756, 550] width 211 height 15
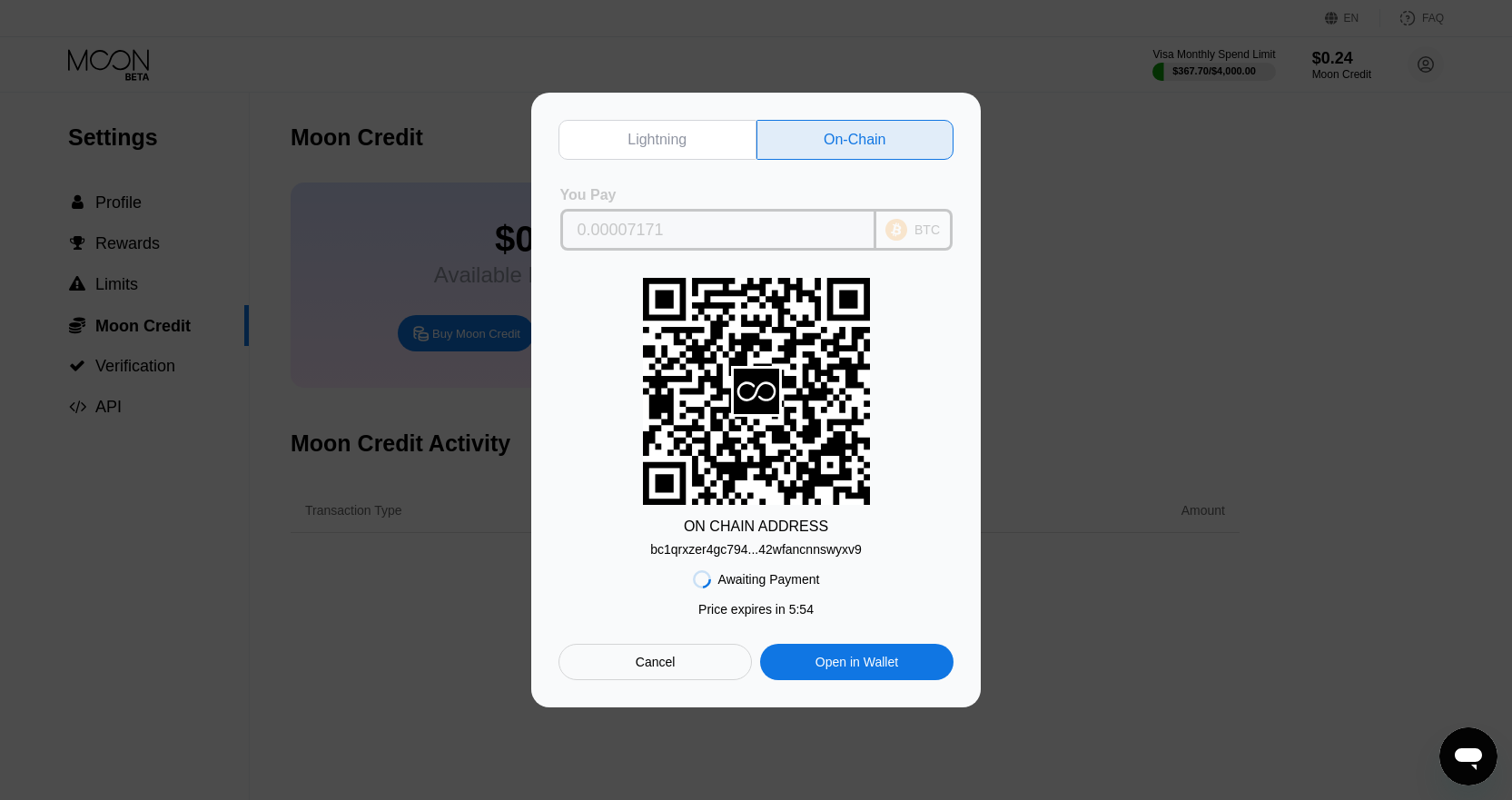
click at [899, 225] on icon at bounding box center [896, 230] width 22 height 22
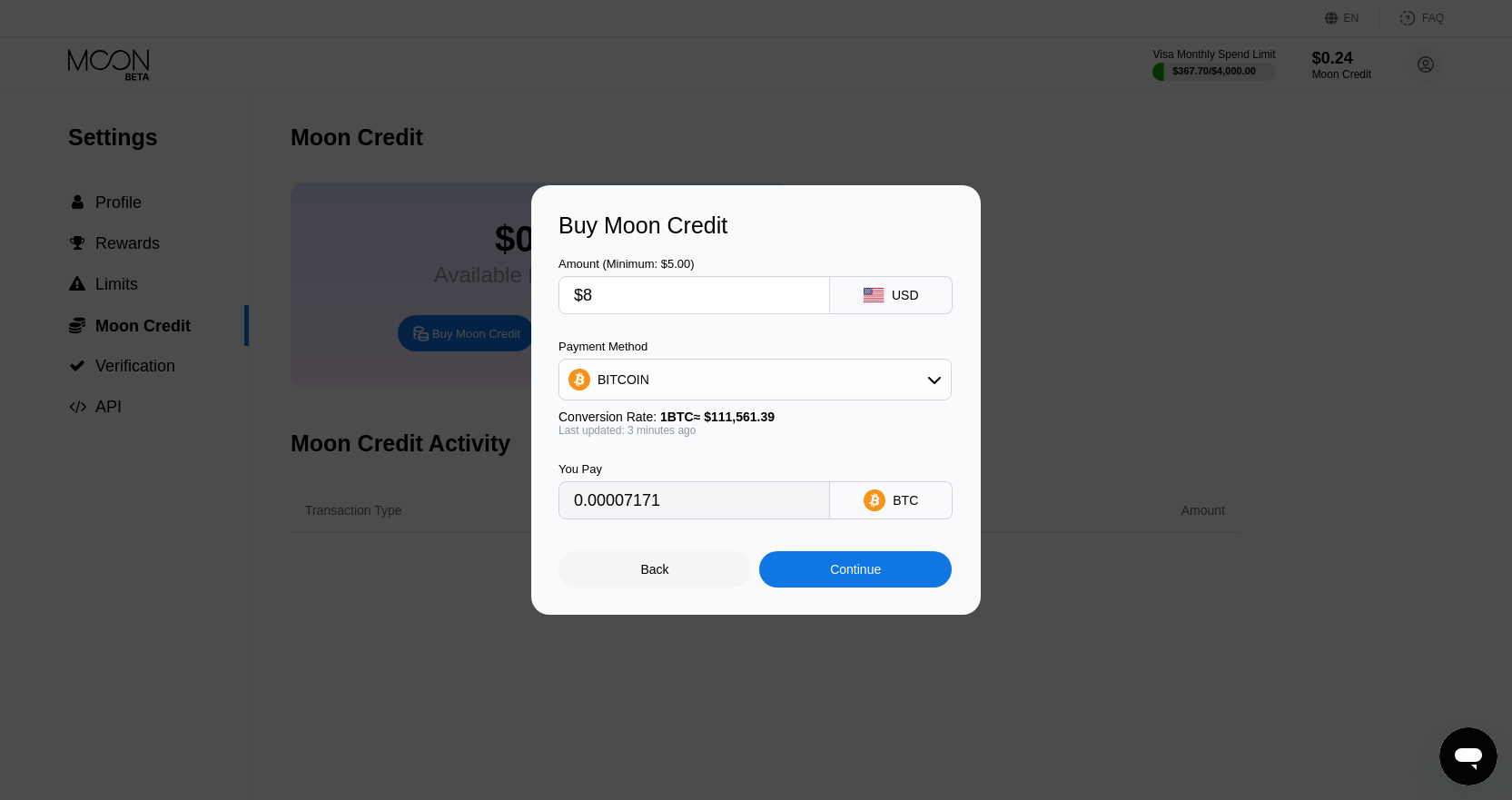
type input "0.00007172"
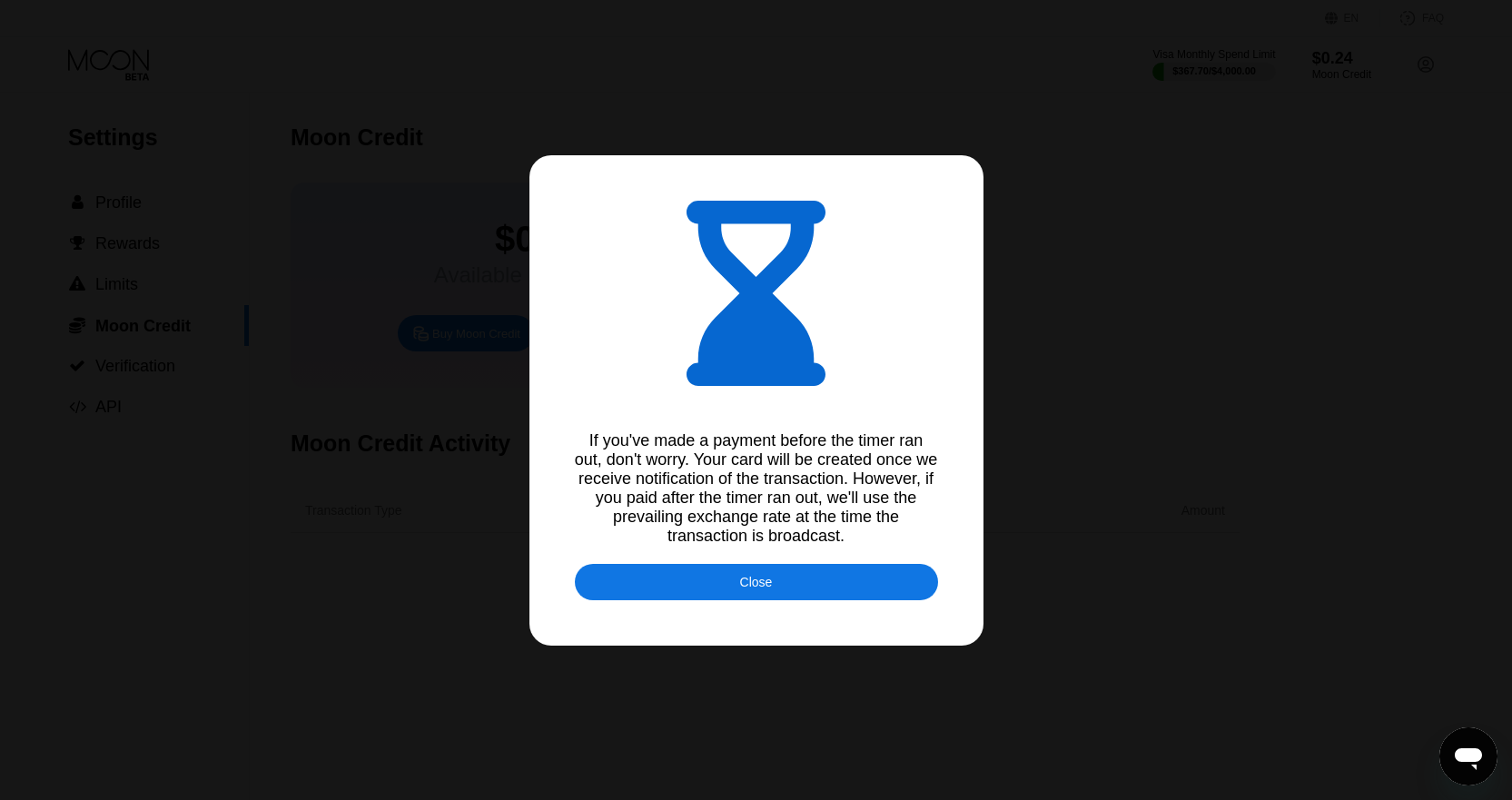
click at [749, 589] on div "Close" at bounding box center [756, 582] width 33 height 15
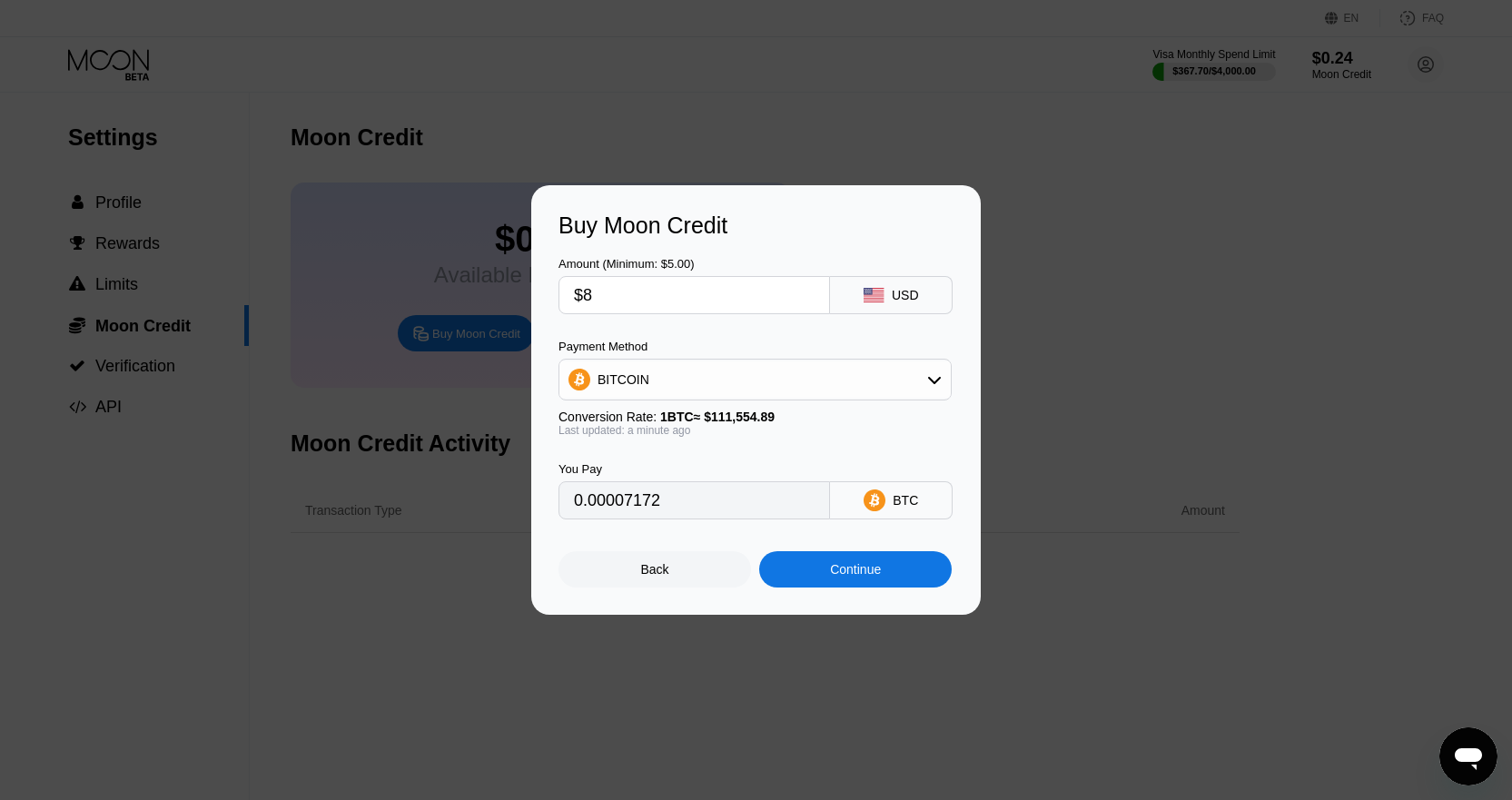
click at [801, 682] on div at bounding box center [756, 400] width 1512 height 800
click at [1134, 482] on div "Buy Moon Credit Amount (Minimum: $5.00) $8 USD Payment Method BITCOIN Conversio…" at bounding box center [756, 400] width 1512 height 429
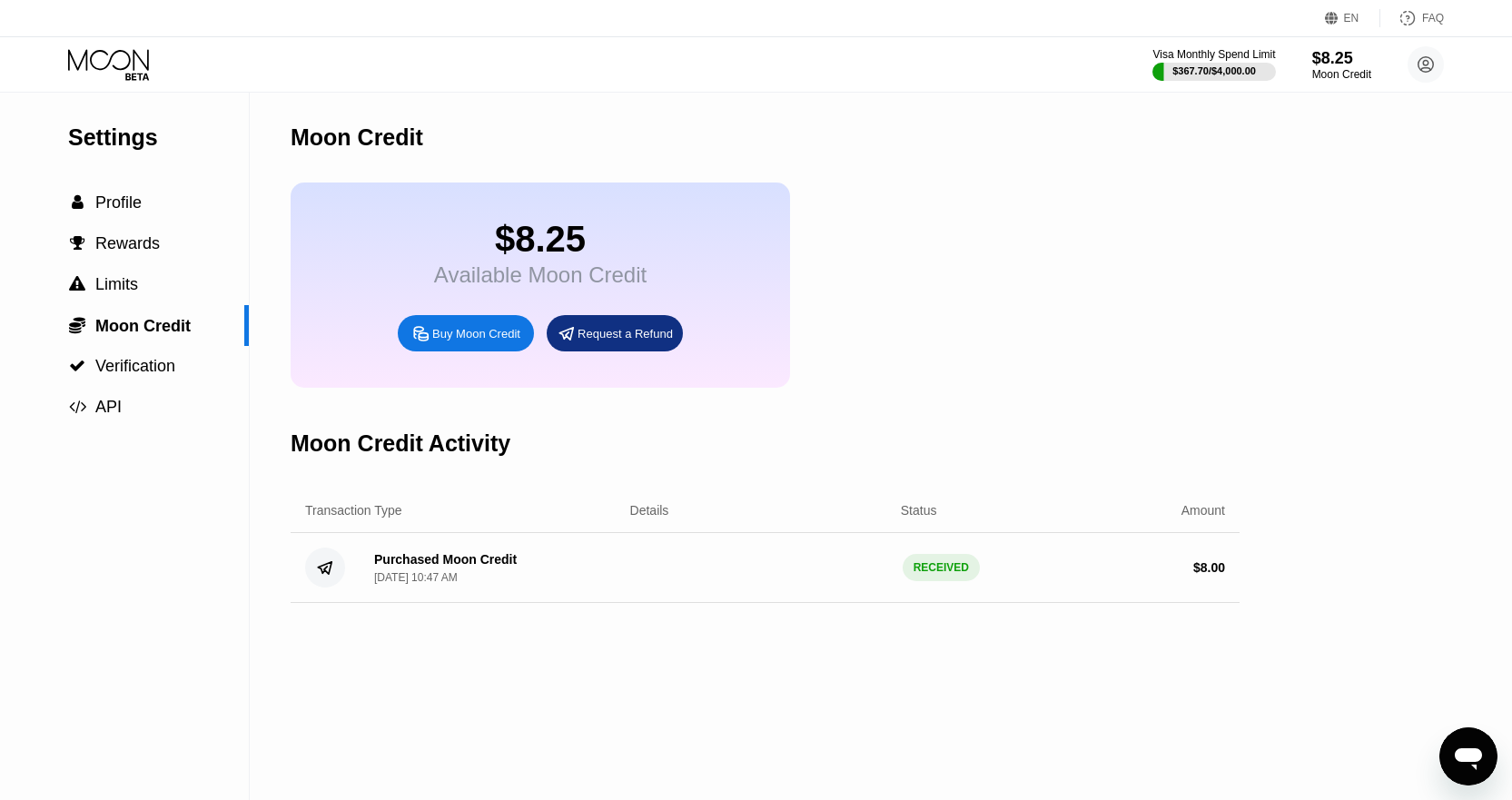
click at [149, 63] on icon at bounding box center [110, 64] width 85 height 32
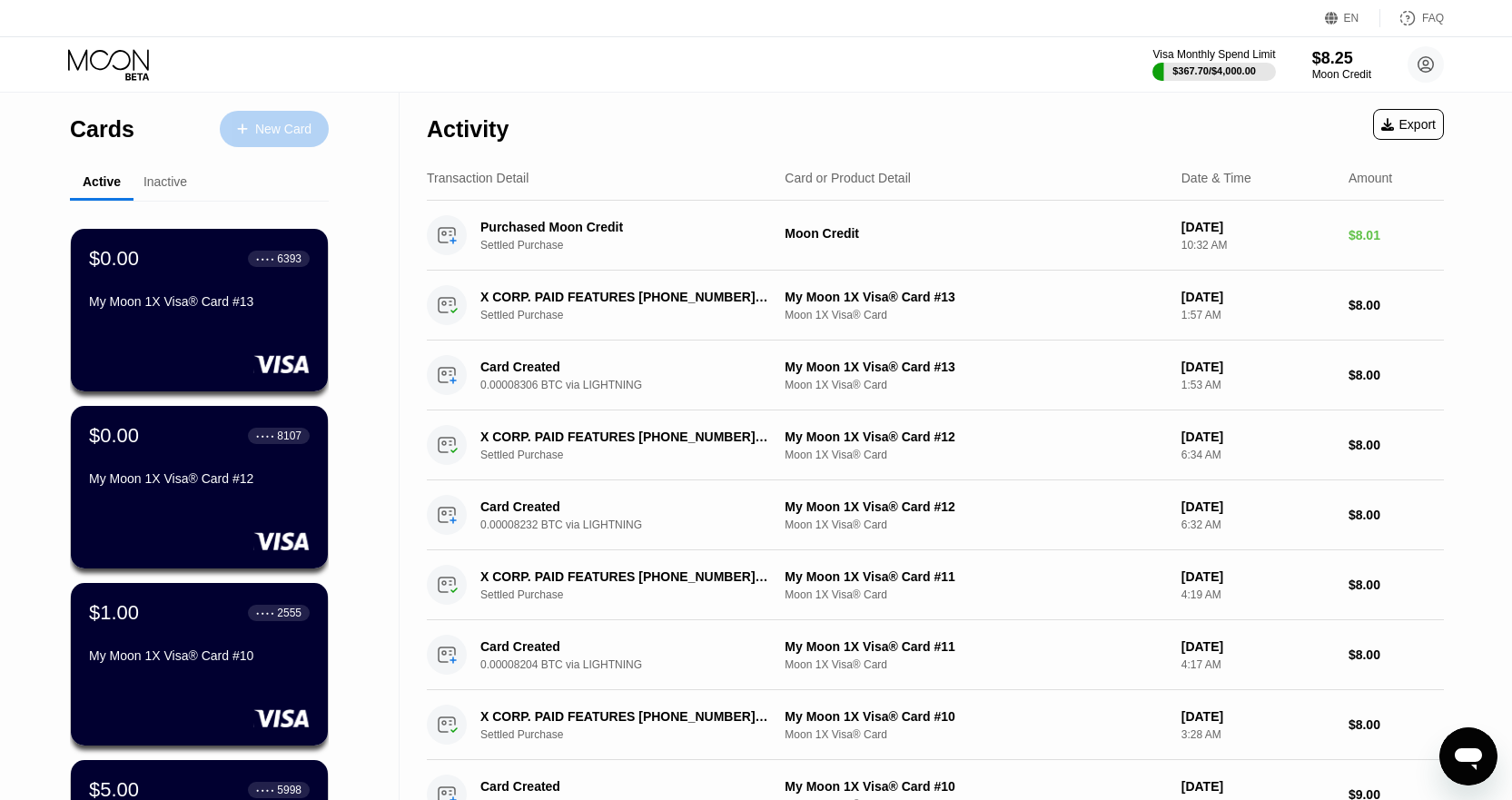
click at [286, 129] on div "New Card" at bounding box center [283, 129] width 56 height 16
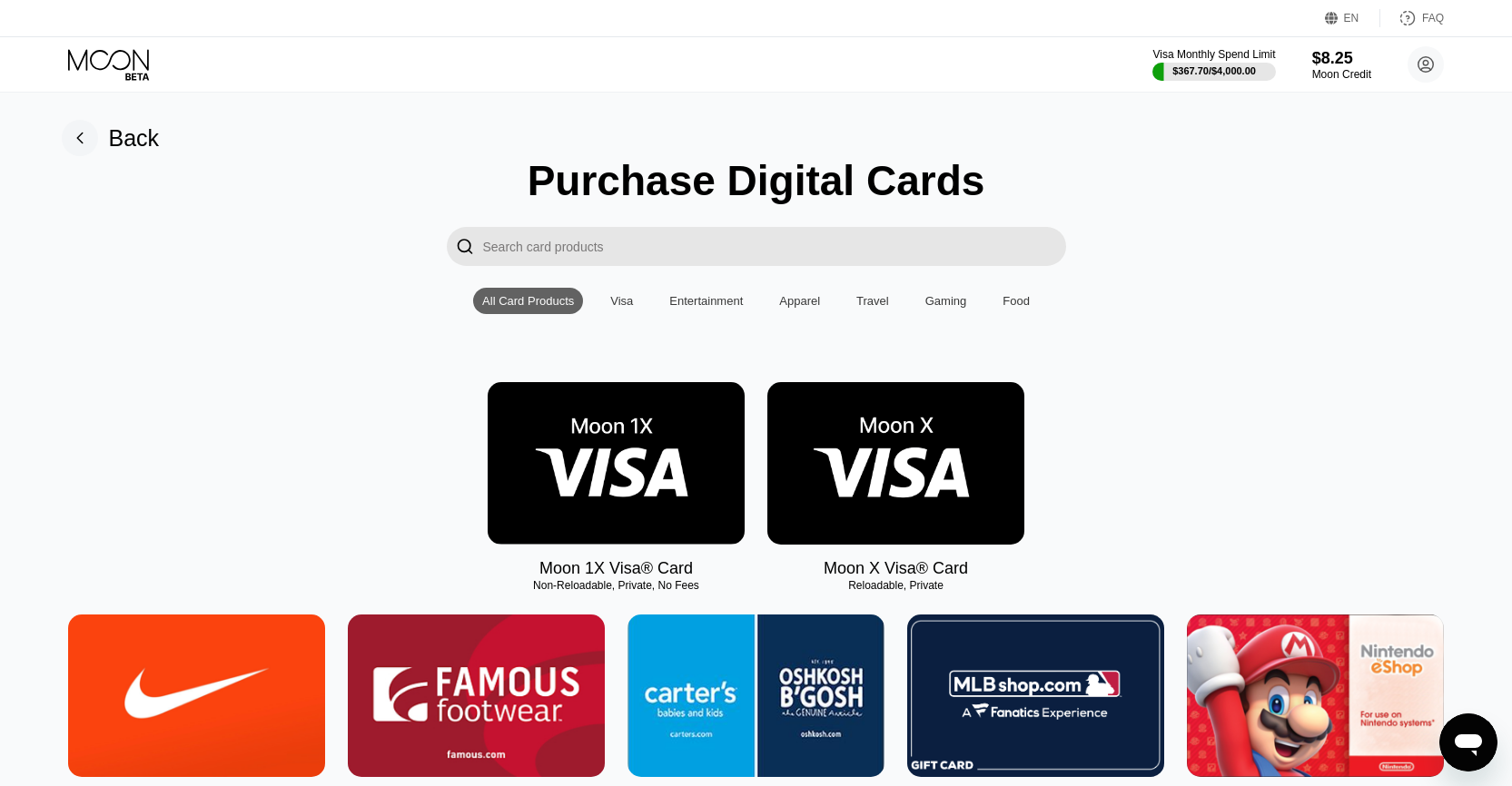
click at [633, 450] on img at bounding box center [616, 463] width 257 height 163
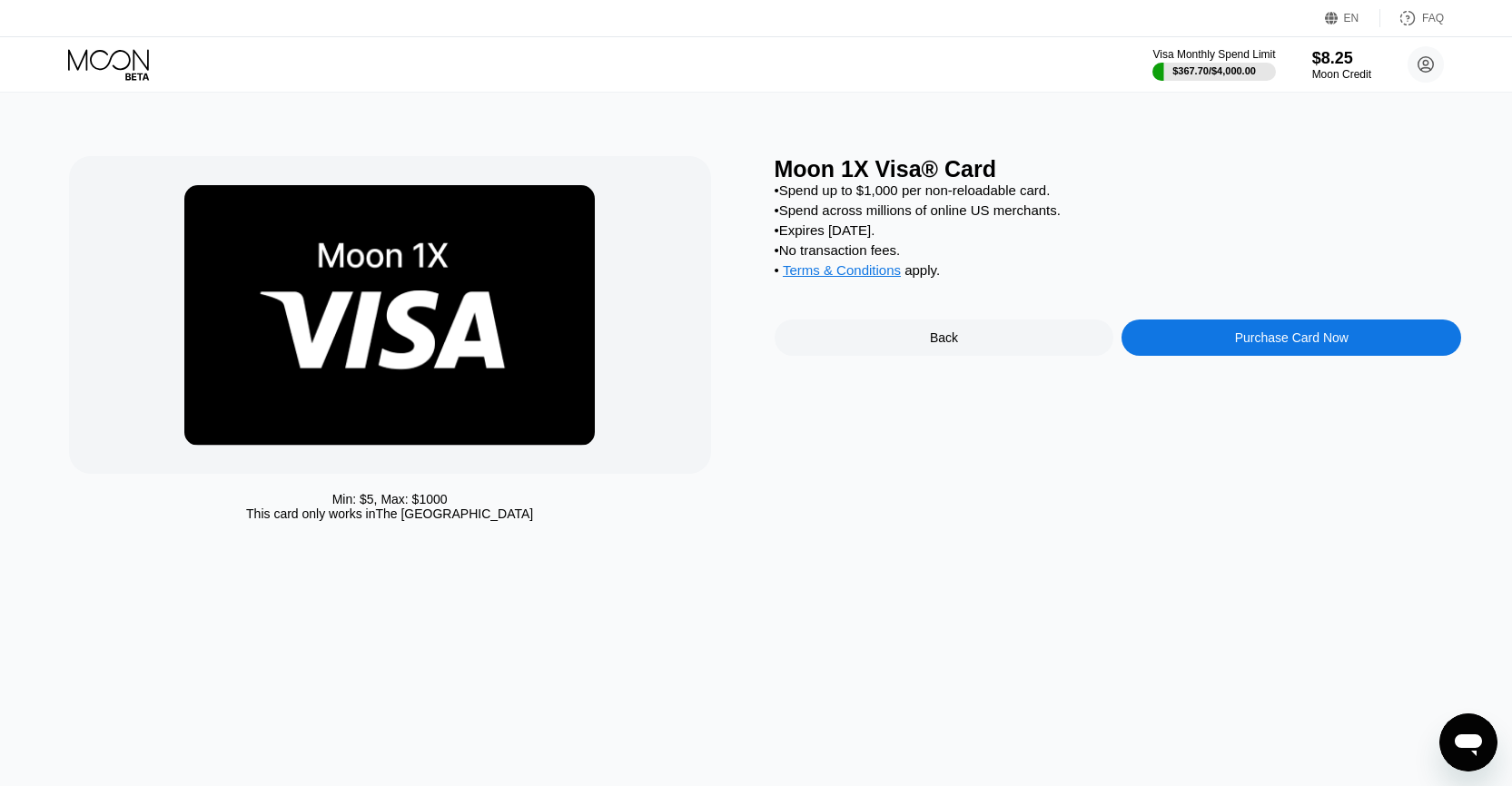
click at [1201, 350] on div "Purchase Card Now" at bounding box center [1290, 338] width 339 height 37
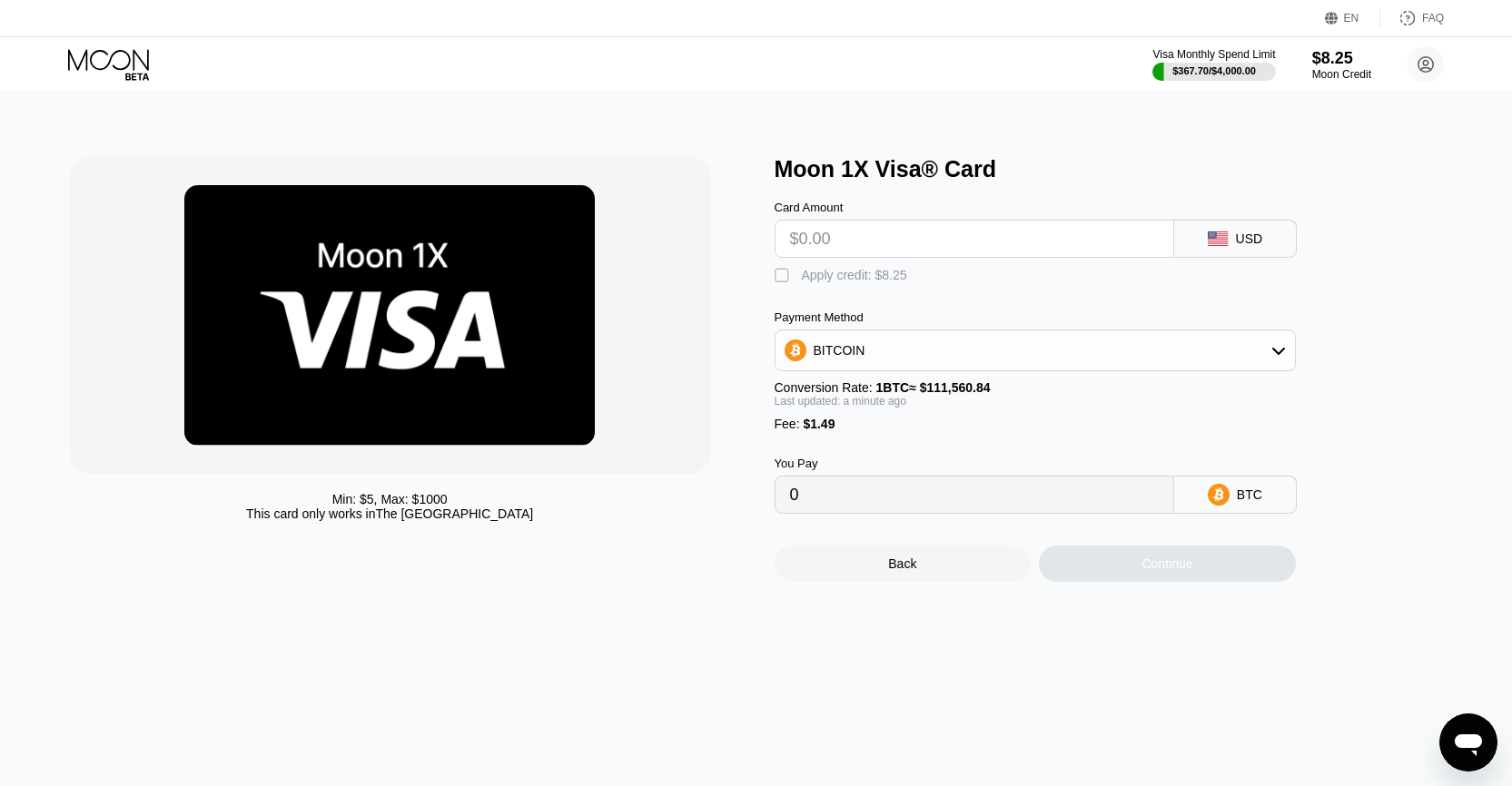
click at [839, 242] on input "text" at bounding box center [973, 239] width 369 height 37
type input "$8"
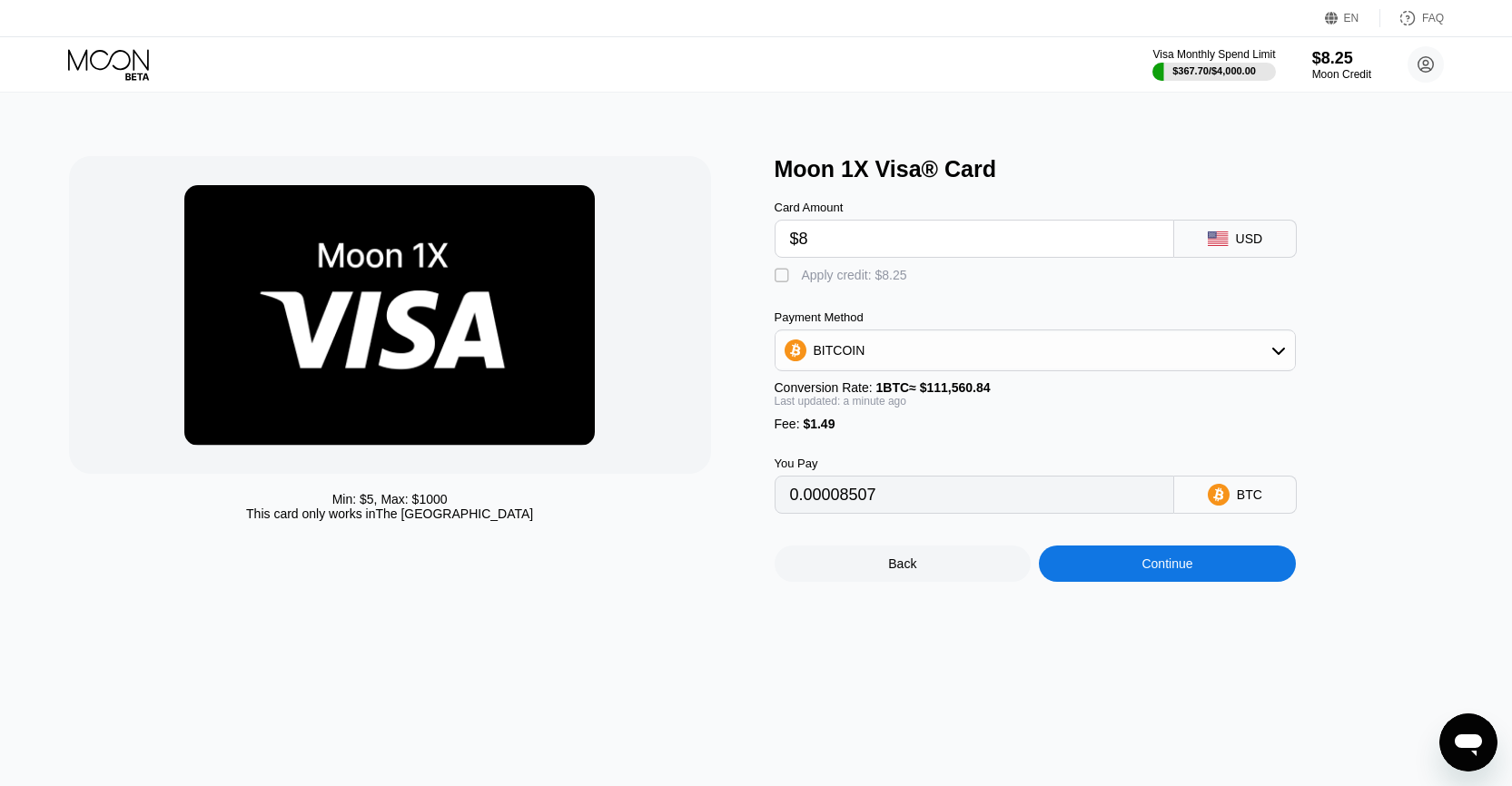
type input "0.00008507"
type input "$8.0"
click at [946, 356] on div "BITCOIN" at bounding box center [1035, 351] width 519 height 37
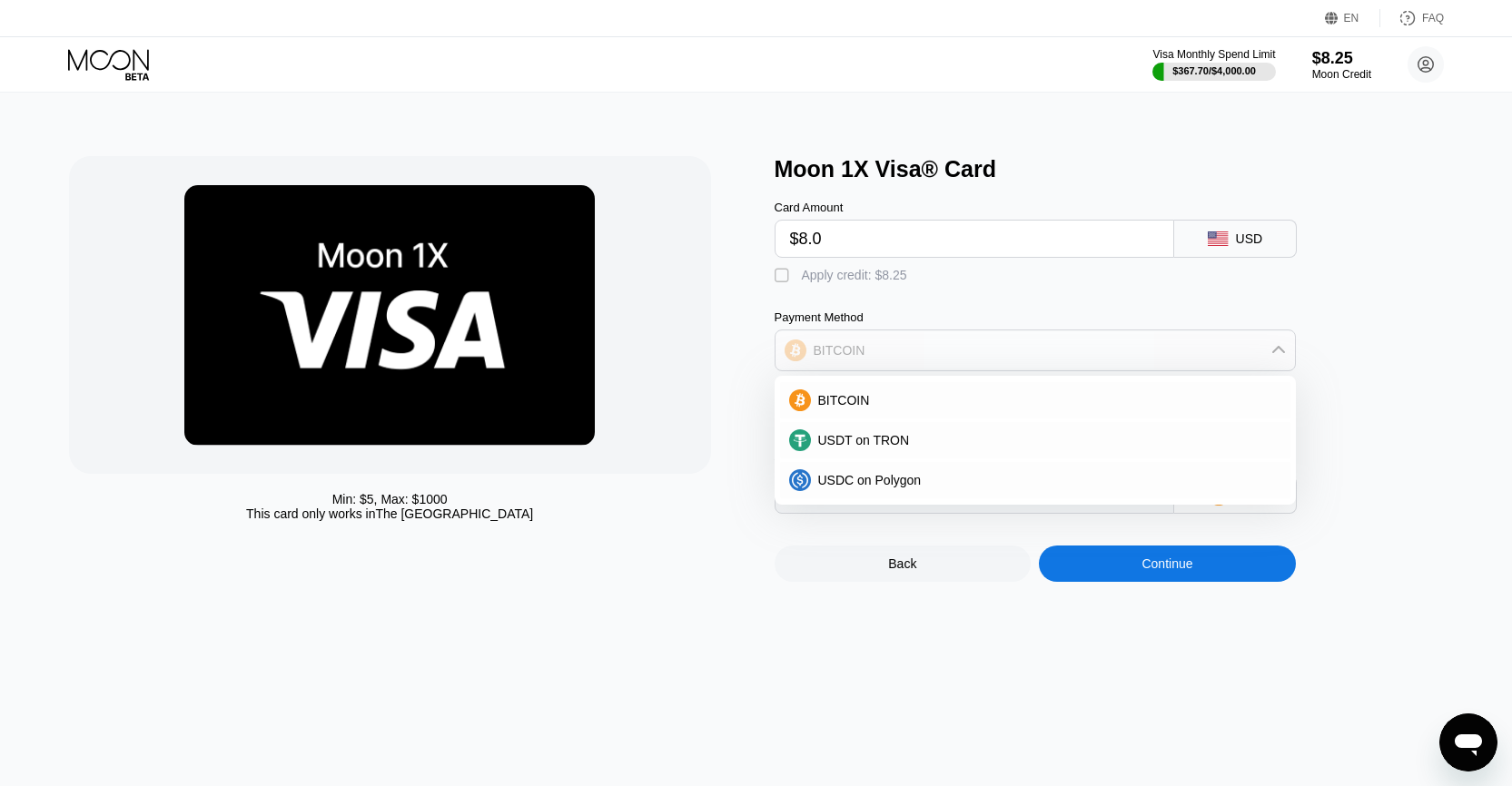
click at [926, 344] on div "BITCOIN" at bounding box center [1035, 351] width 519 height 37
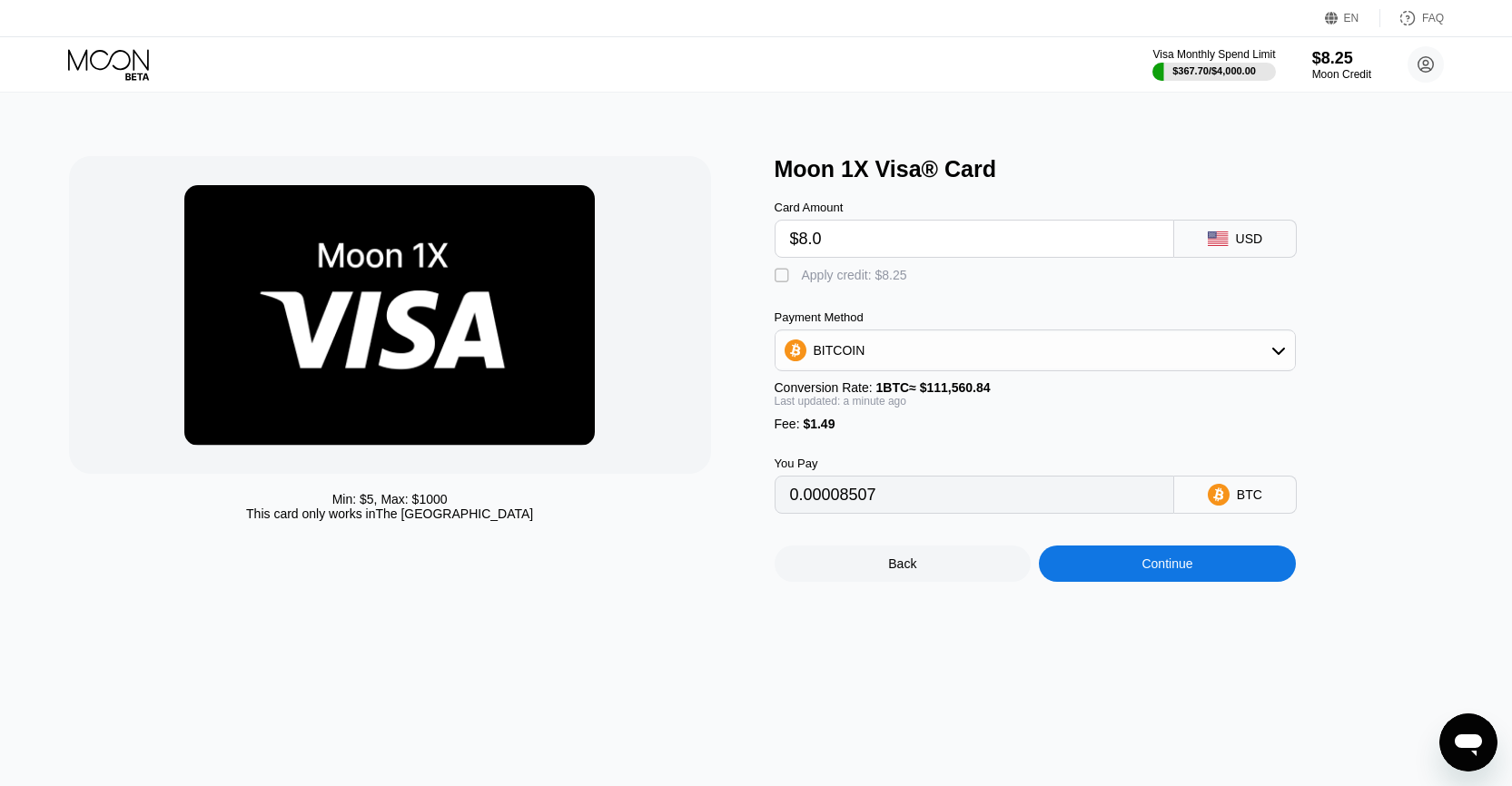
click at [808, 285] on div " Apply credit: $8.25" at bounding box center [846, 276] width 142 height 18
type input "0.00001111"
click at [1120, 582] on div "Continue" at bounding box center [1167, 564] width 257 height 37
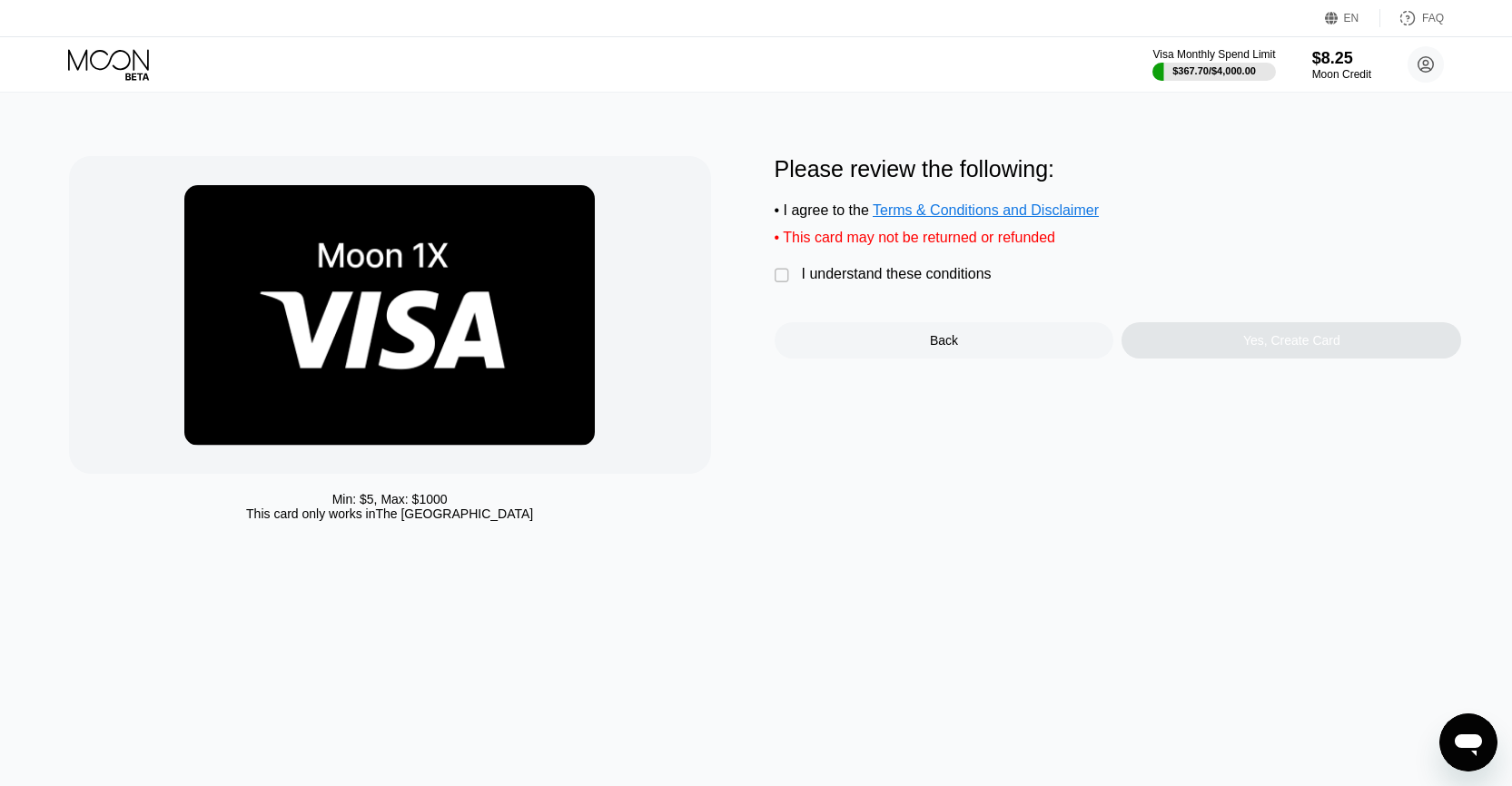
click at [865, 282] on div "I understand these conditions" at bounding box center [896, 274] width 189 height 17
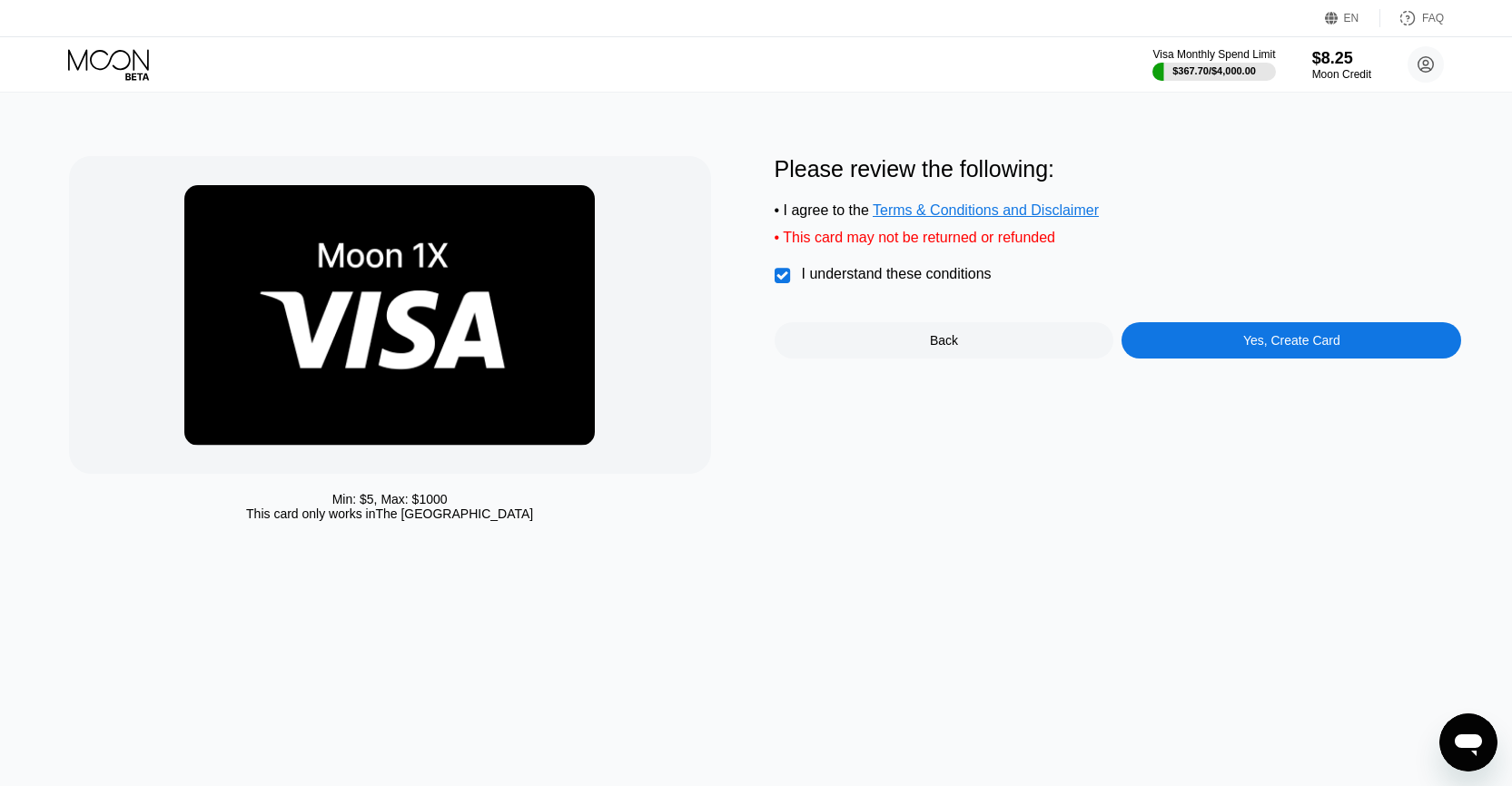
click at [1173, 338] on div "Yes, Create Card" at bounding box center [1290, 341] width 339 height 37
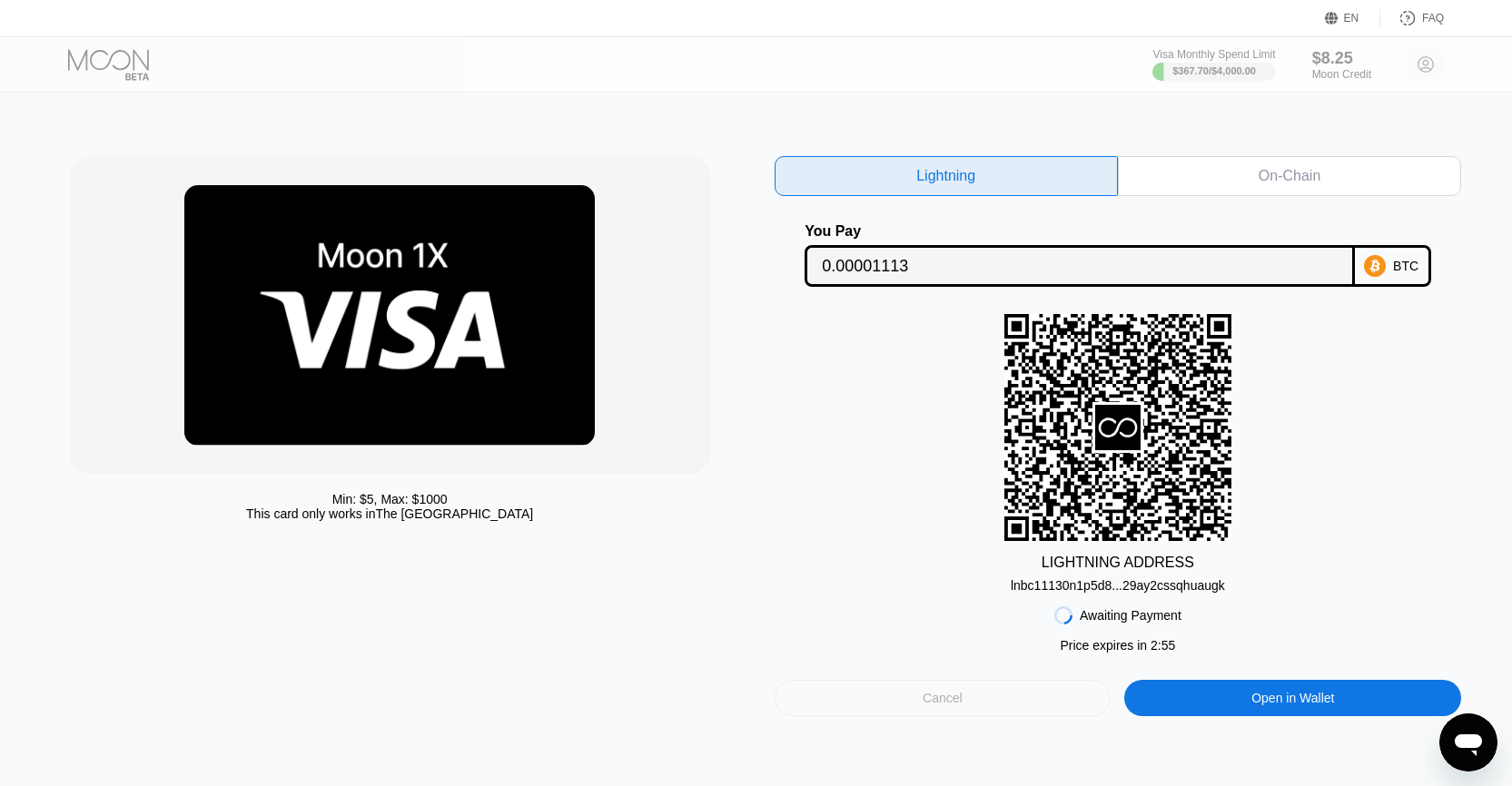
click at [947, 707] on div "Cancel" at bounding box center [942, 699] width 40 height 17
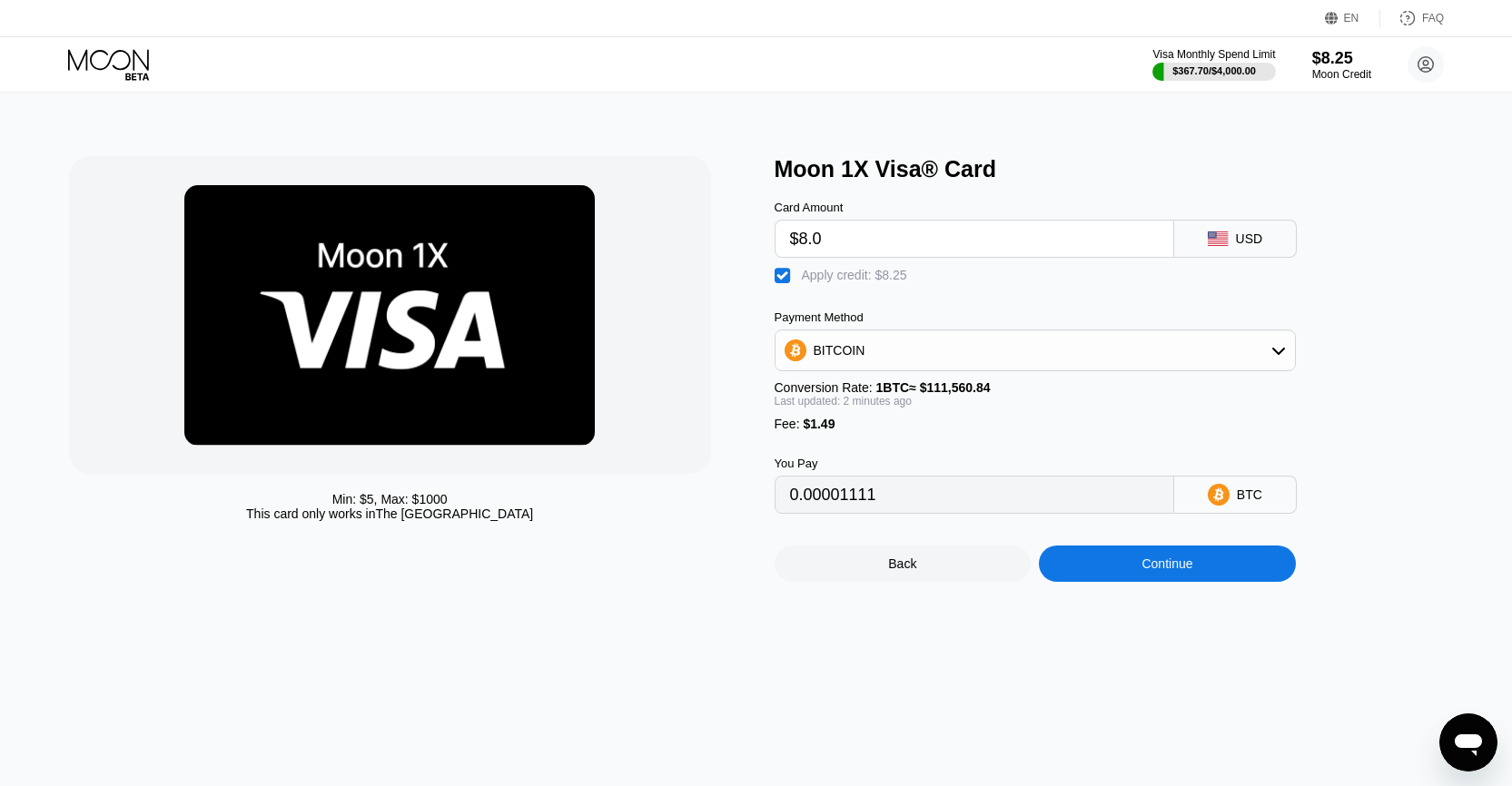
click at [971, 371] on div "BITCOIN" at bounding box center [1035, 350] width 521 height 41
click at [961, 358] on div "BITCOIN" at bounding box center [1035, 351] width 519 height 37
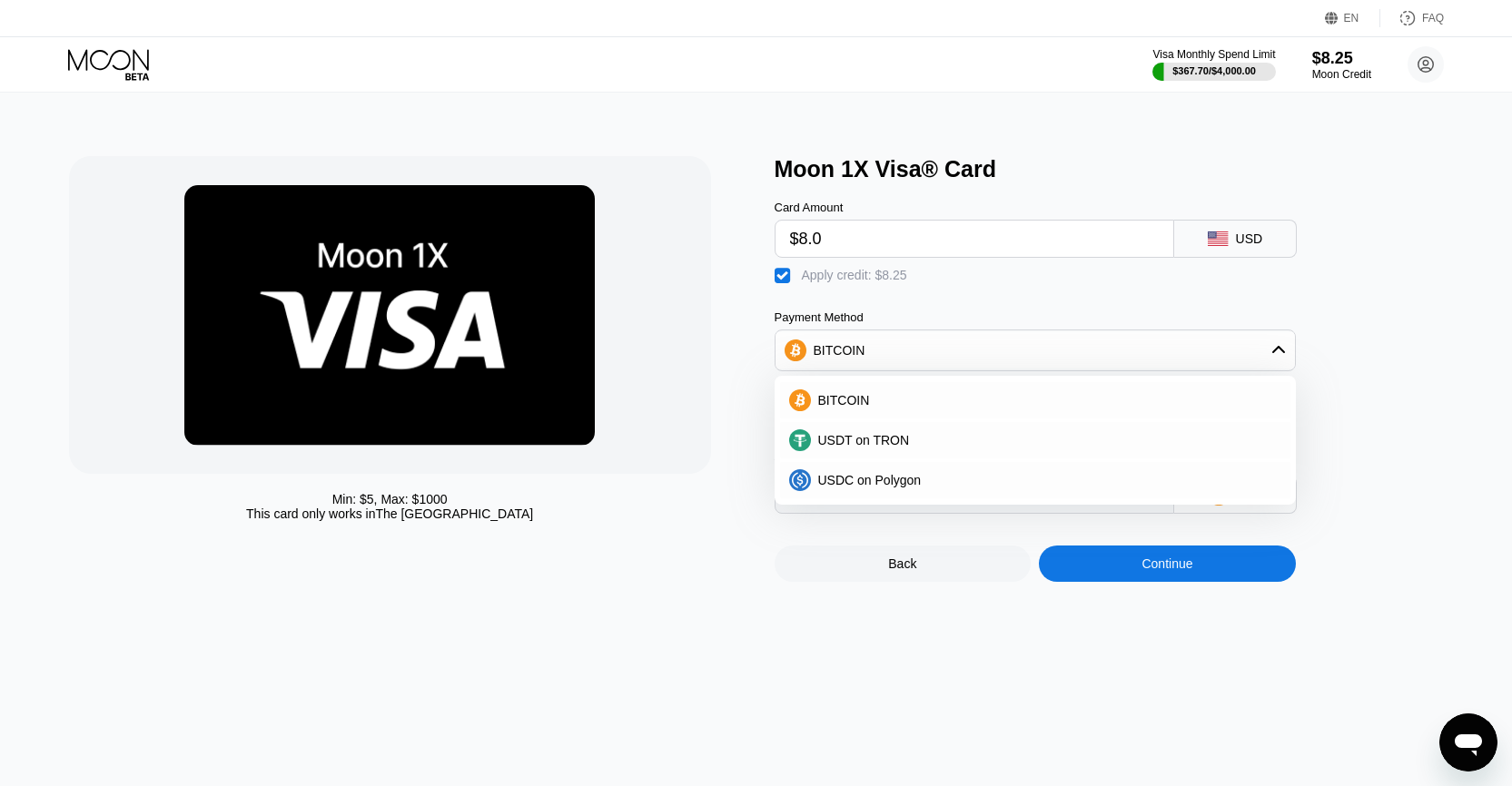
click at [961, 358] on div "BITCOIN" at bounding box center [1035, 351] width 519 height 37
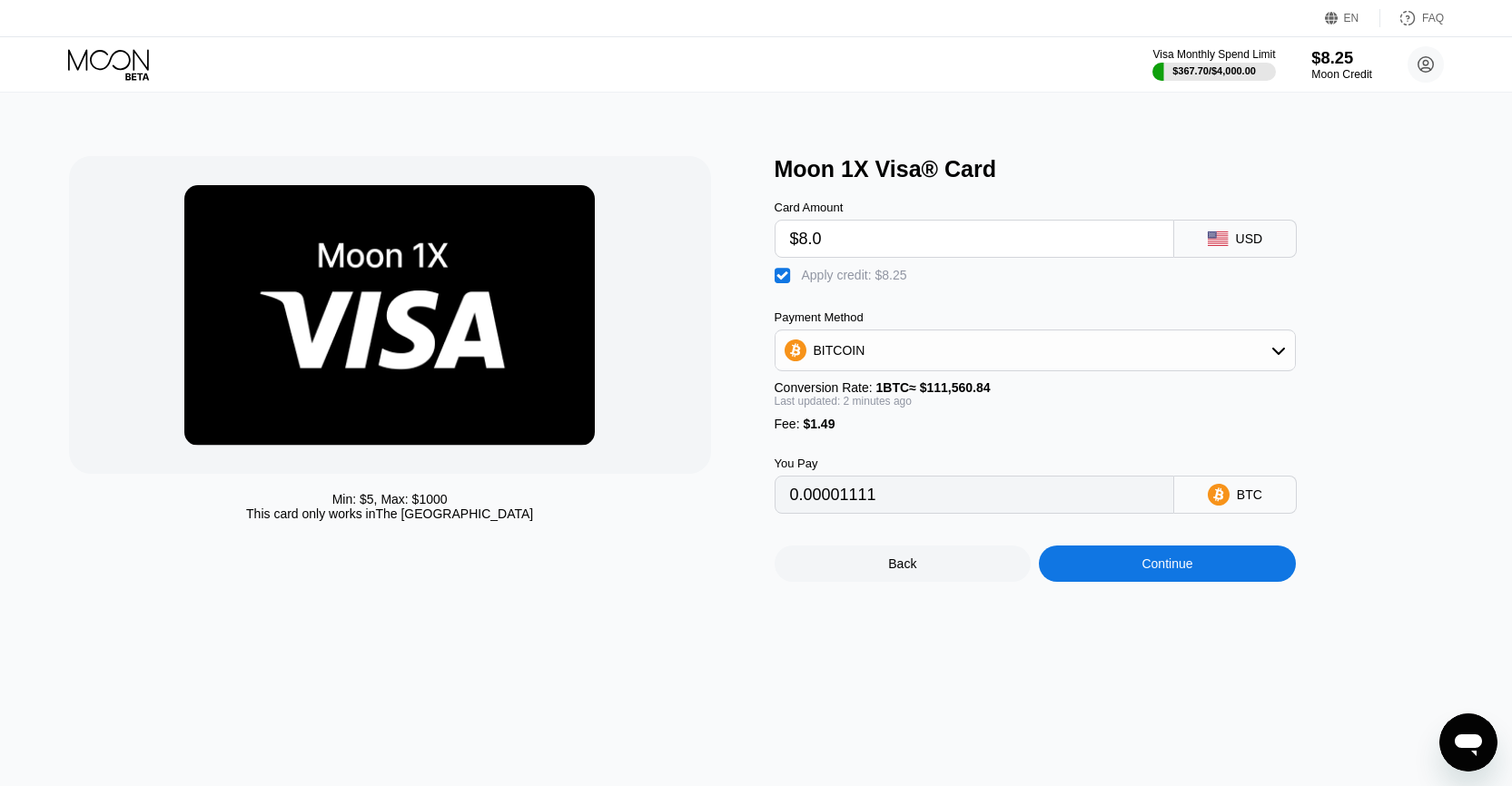
click at [1333, 48] on div "$8.25" at bounding box center [1341, 57] width 61 height 19
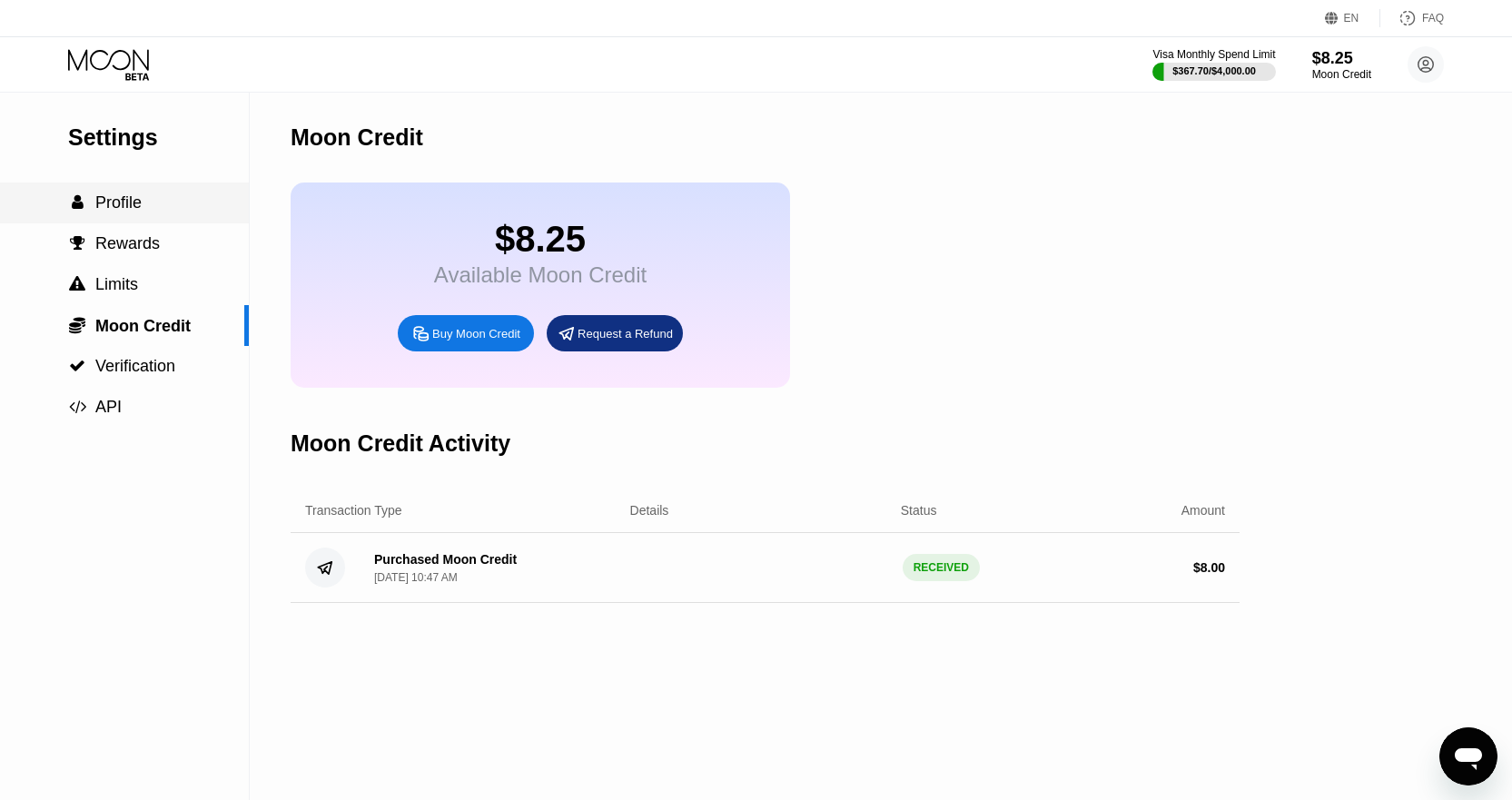
click at [137, 204] on span "Profile" at bounding box center [119, 202] width 46 height 18
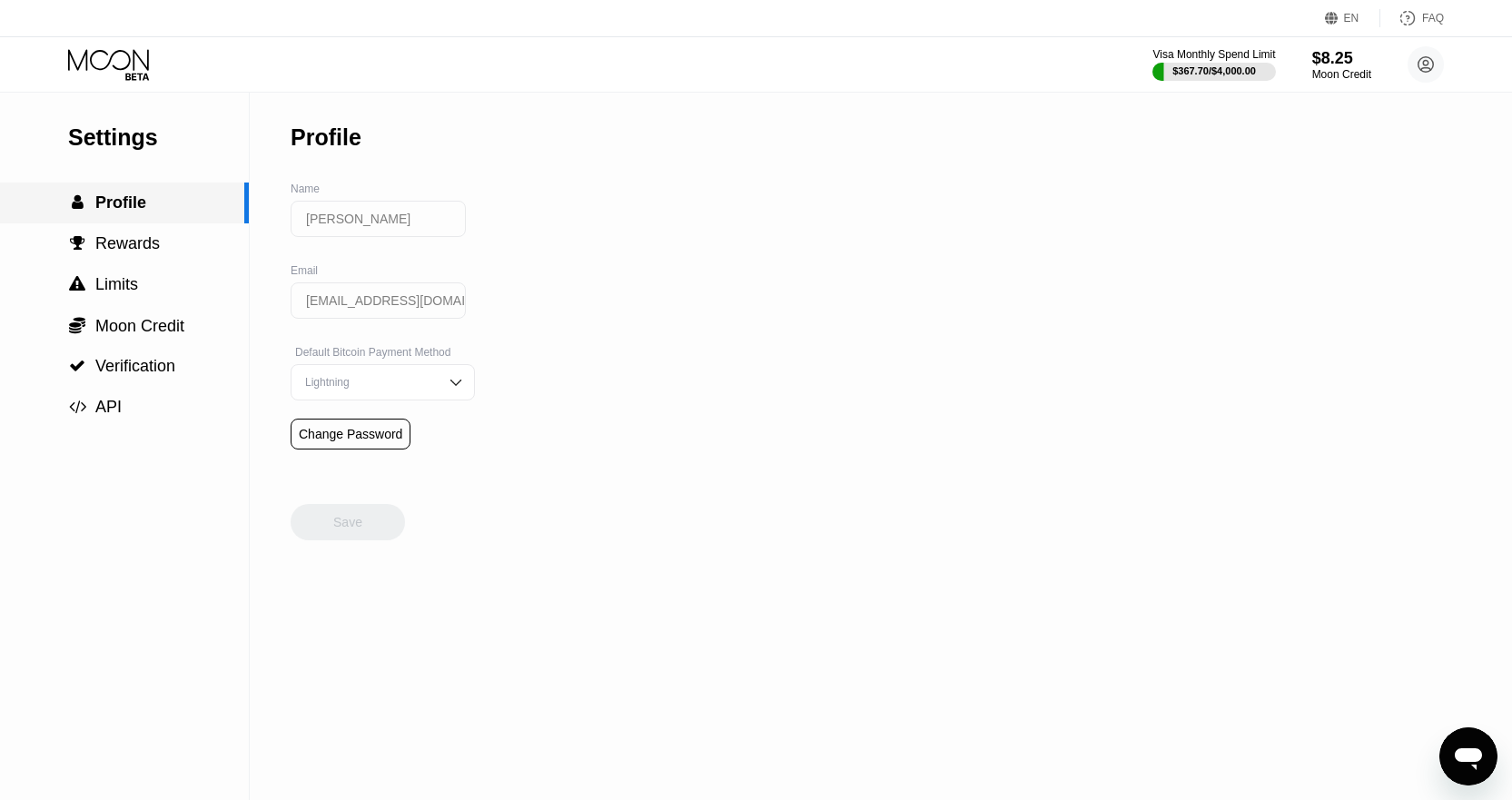
click at [145, 223] on div " Profile" at bounding box center [124, 203] width 249 height 40
click at [145, 246] on span "Rewards" at bounding box center [128, 244] width 64 height 18
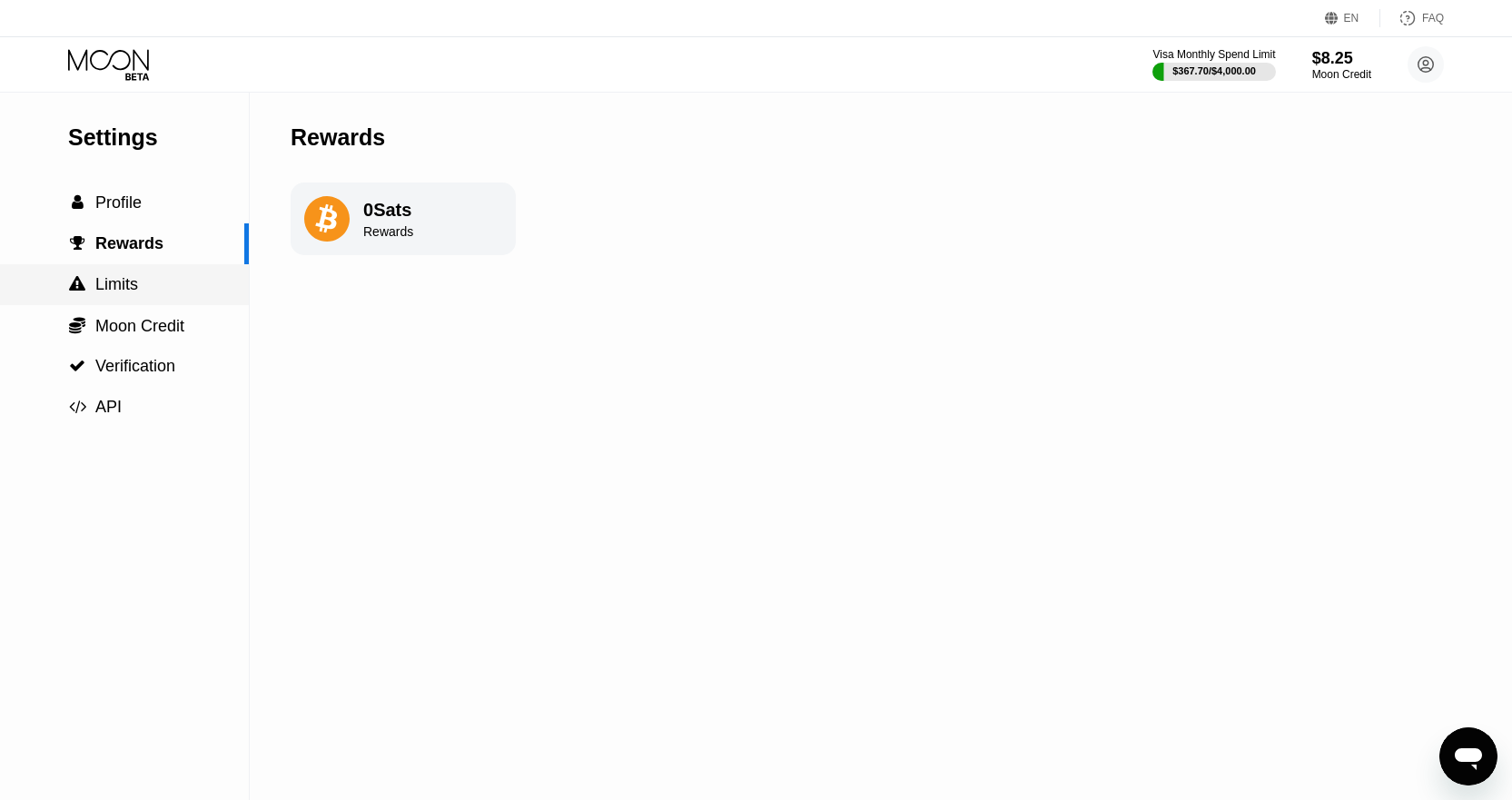
click at [140, 287] on div " Limits" at bounding box center [124, 284] width 249 height 19
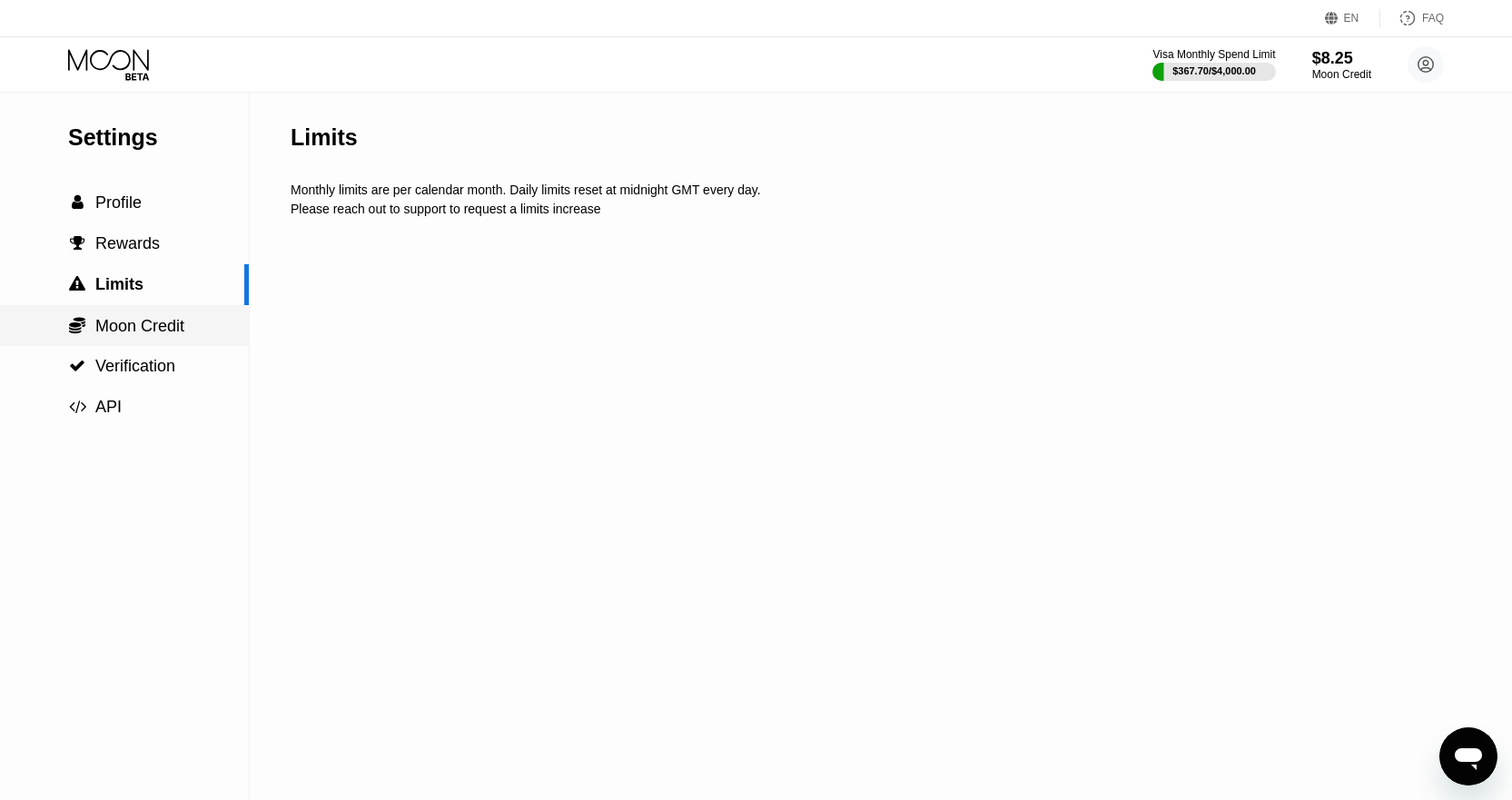
click at [134, 322] on span "Moon Credit" at bounding box center [140, 326] width 89 height 18
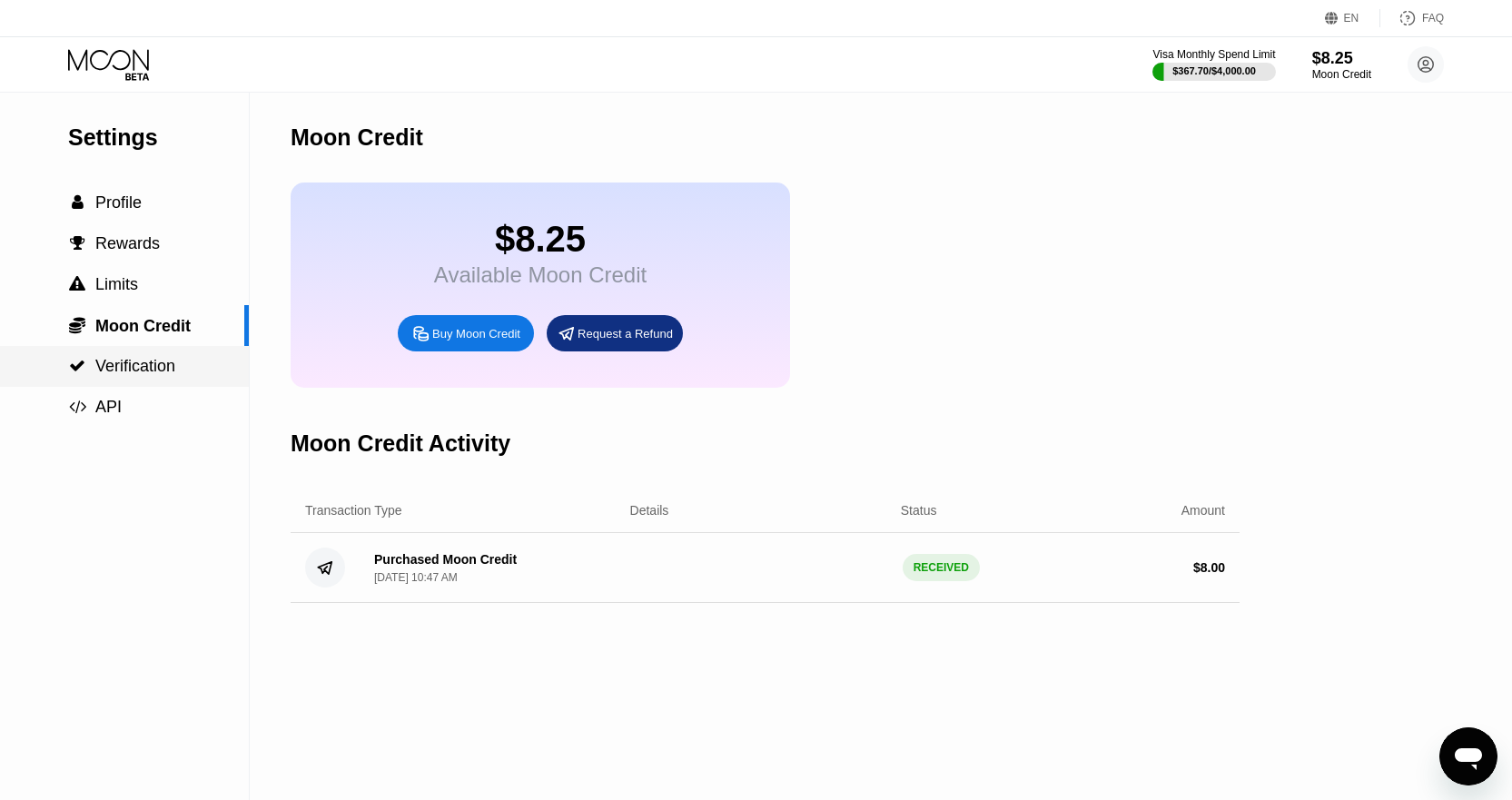
click at [134, 354] on div " Verification" at bounding box center [124, 366] width 249 height 40
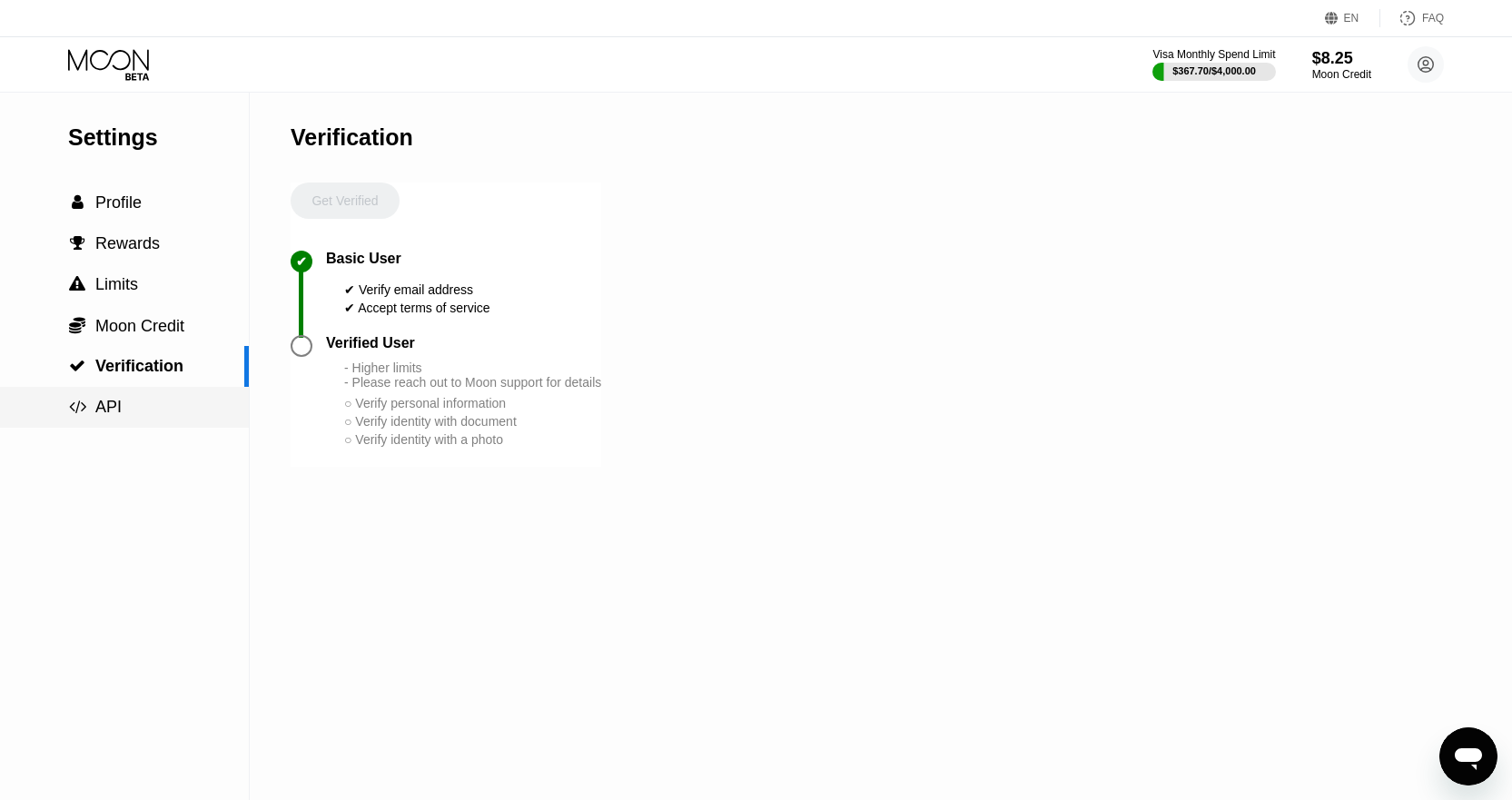
click at [138, 405] on div " API" at bounding box center [124, 407] width 249 height 19
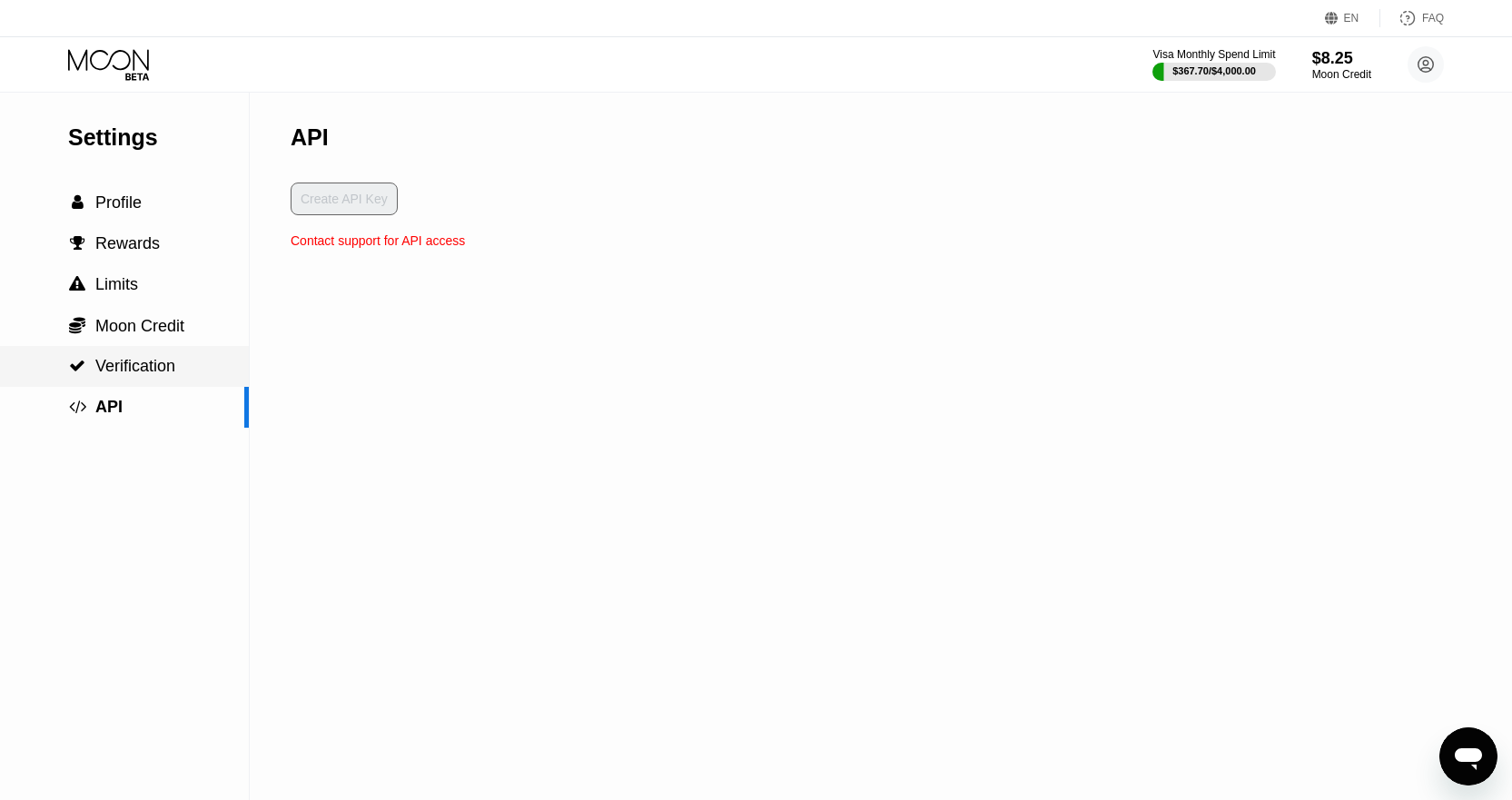
click at [133, 371] on span "Verification" at bounding box center [135, 366] width 80 height 18
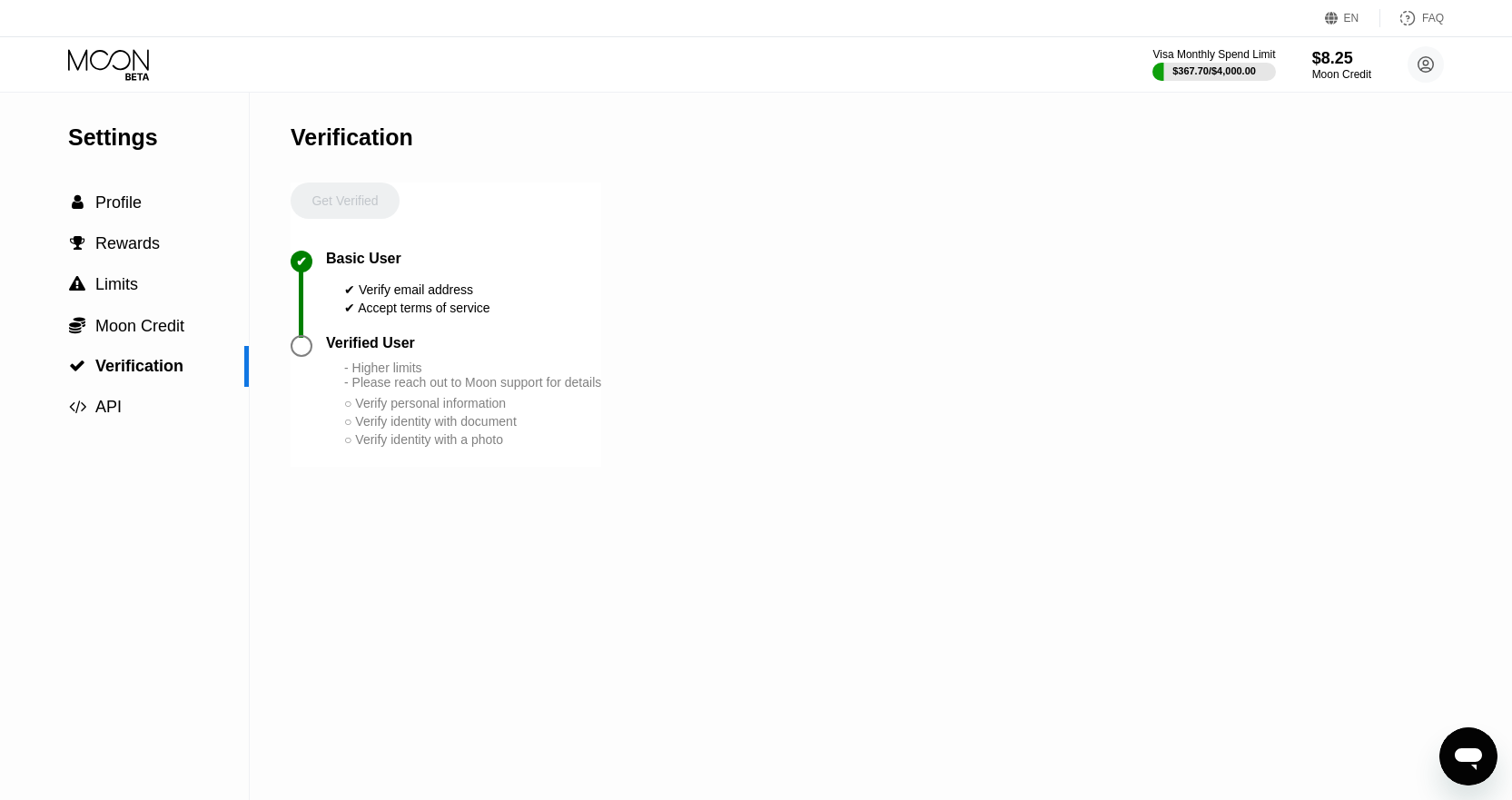
click at [119, 63] on icon at bounding box center [110, 64] width 85 height 32
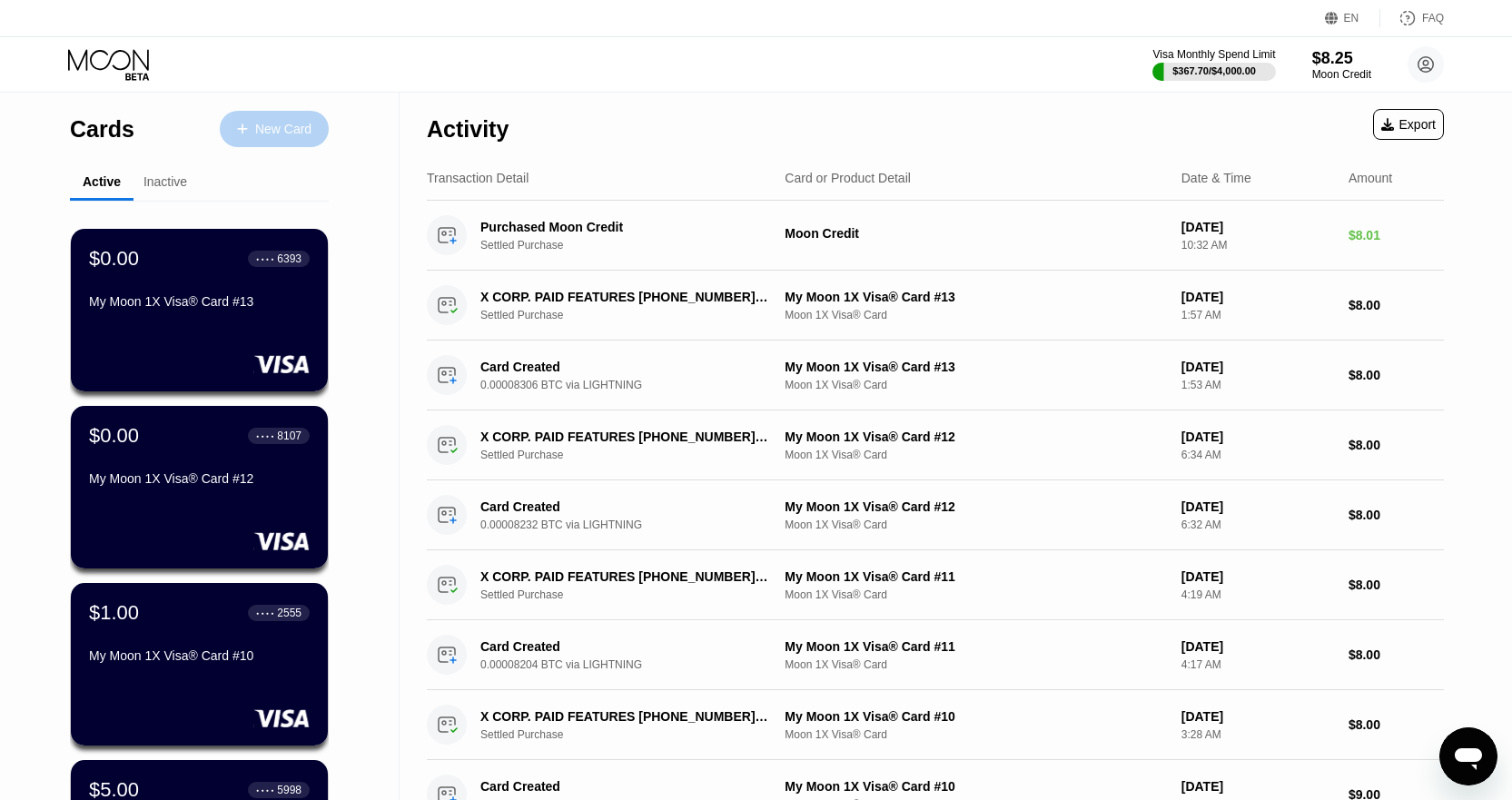
click at [267, 135] on div "New Card" at bounding box center [283, 129] width 56 height 16
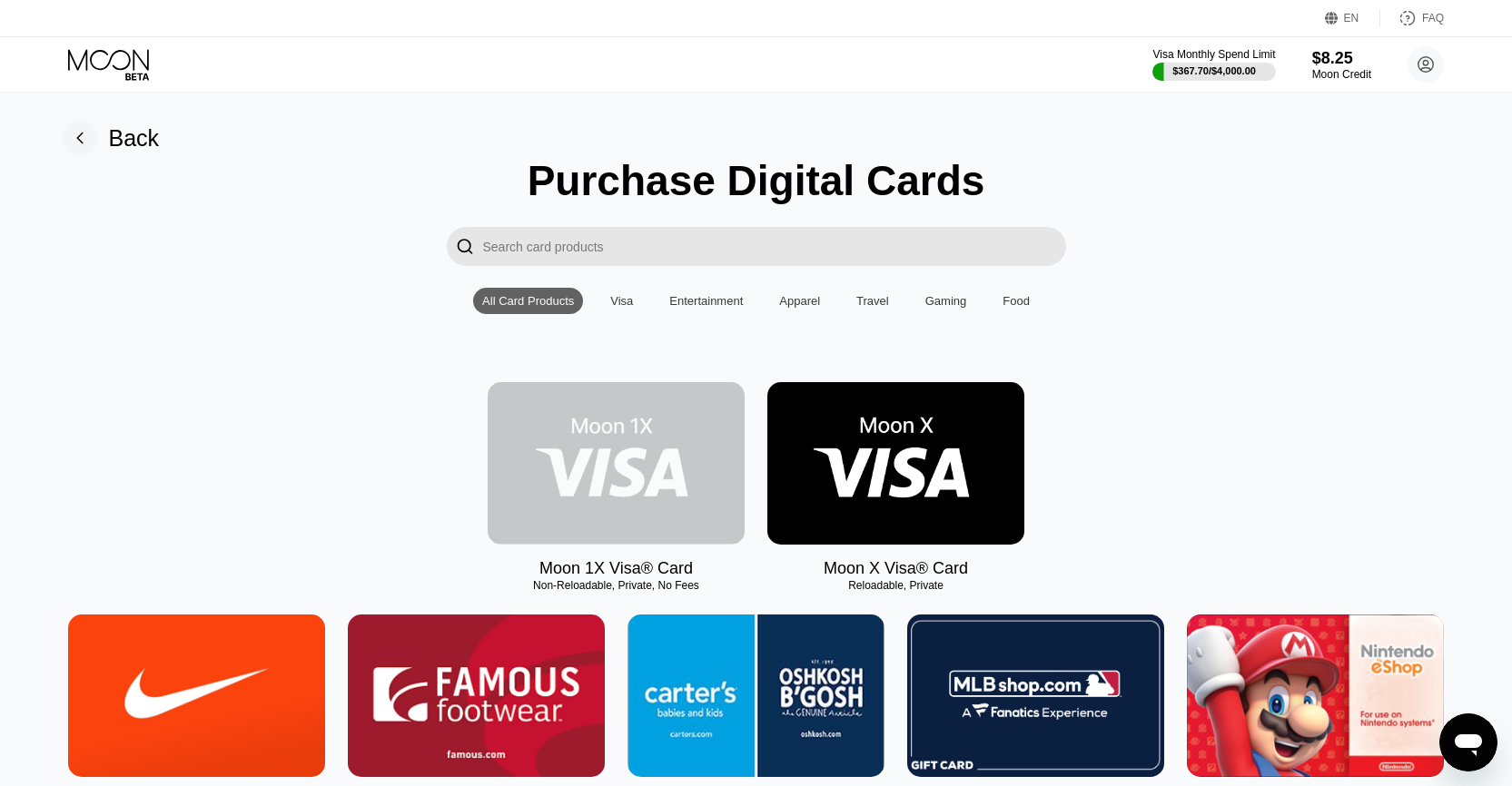
click at [619, 446] on img at bounding box center [616, 463] width 257 height 163
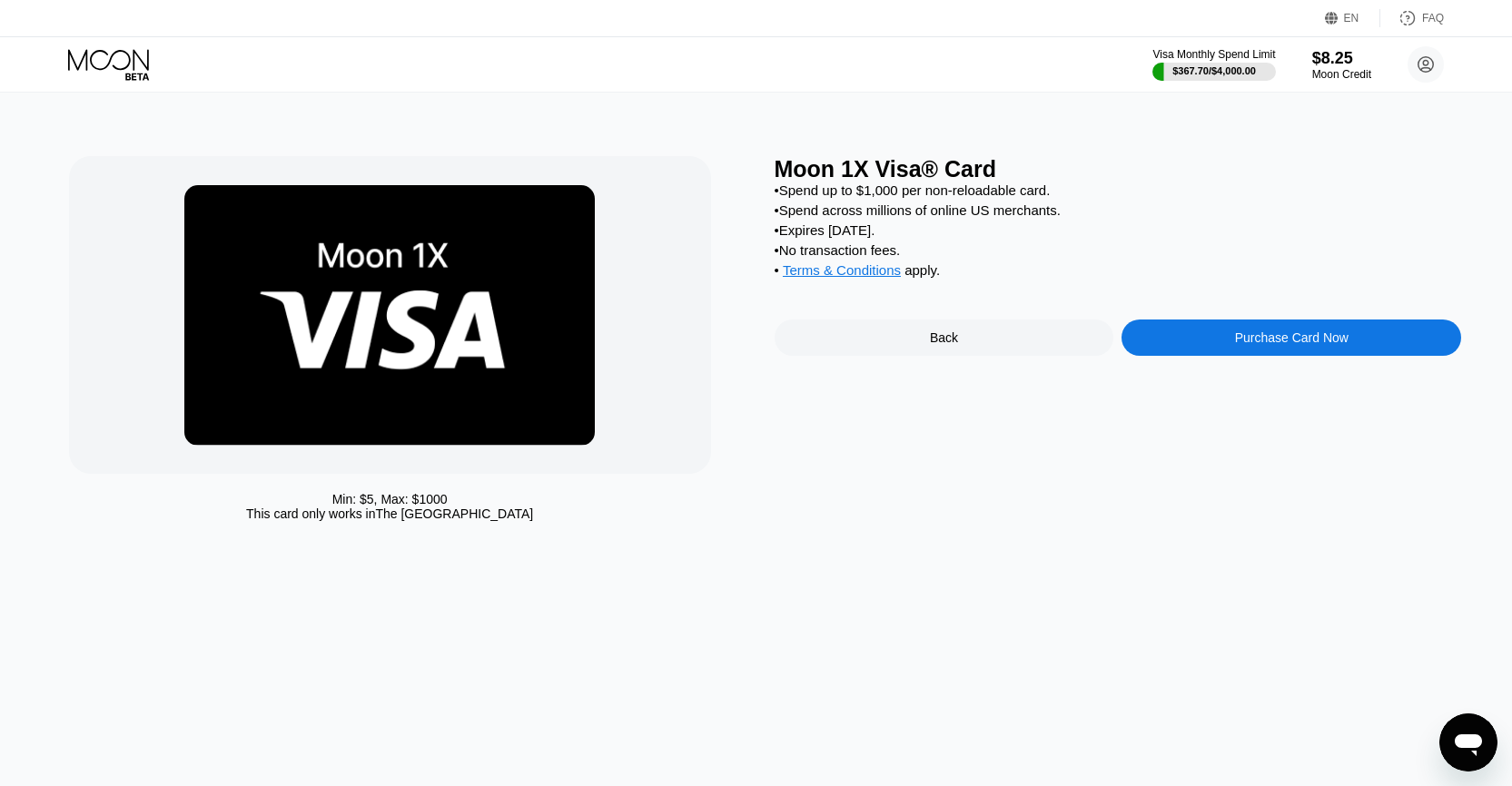
click at [1250, 356] on div "Purchase Card Now" at bounding box center [1290, 338] width 339 height 37
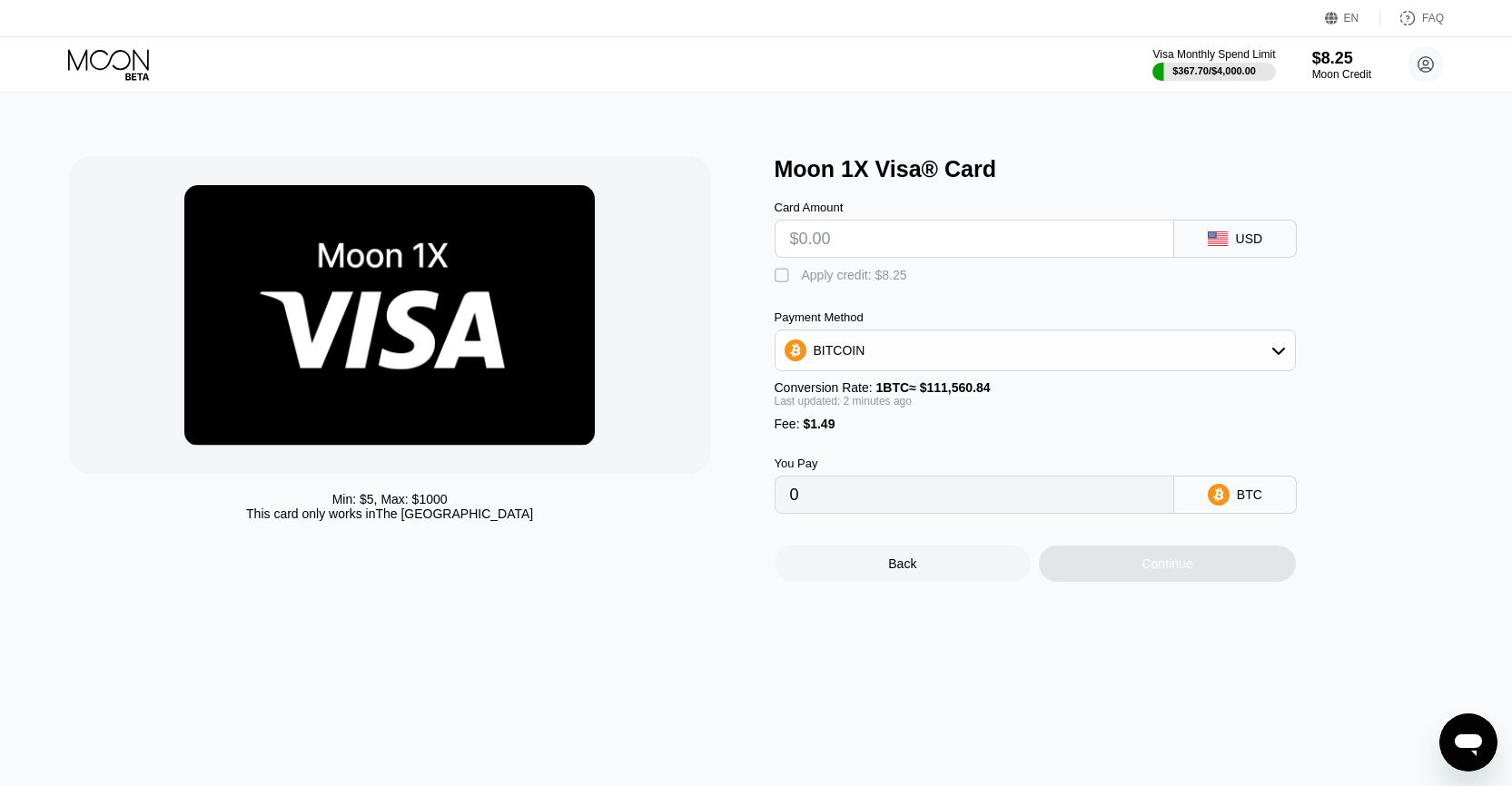
click at [863, 239] on input "text" at bounding box center [973, 239] width 369 height 37
click at [833, 282] on div "Apply credit: $8.25" at bounding box center [854, 275] width 106 height 15
click at [1130, 582] on div "Continue" at bounding box center [1167, 564] width 257 height 37
click at [976, 243] on input "text" at bounding box center [973, 239] width 369 height 37
type input "$8"
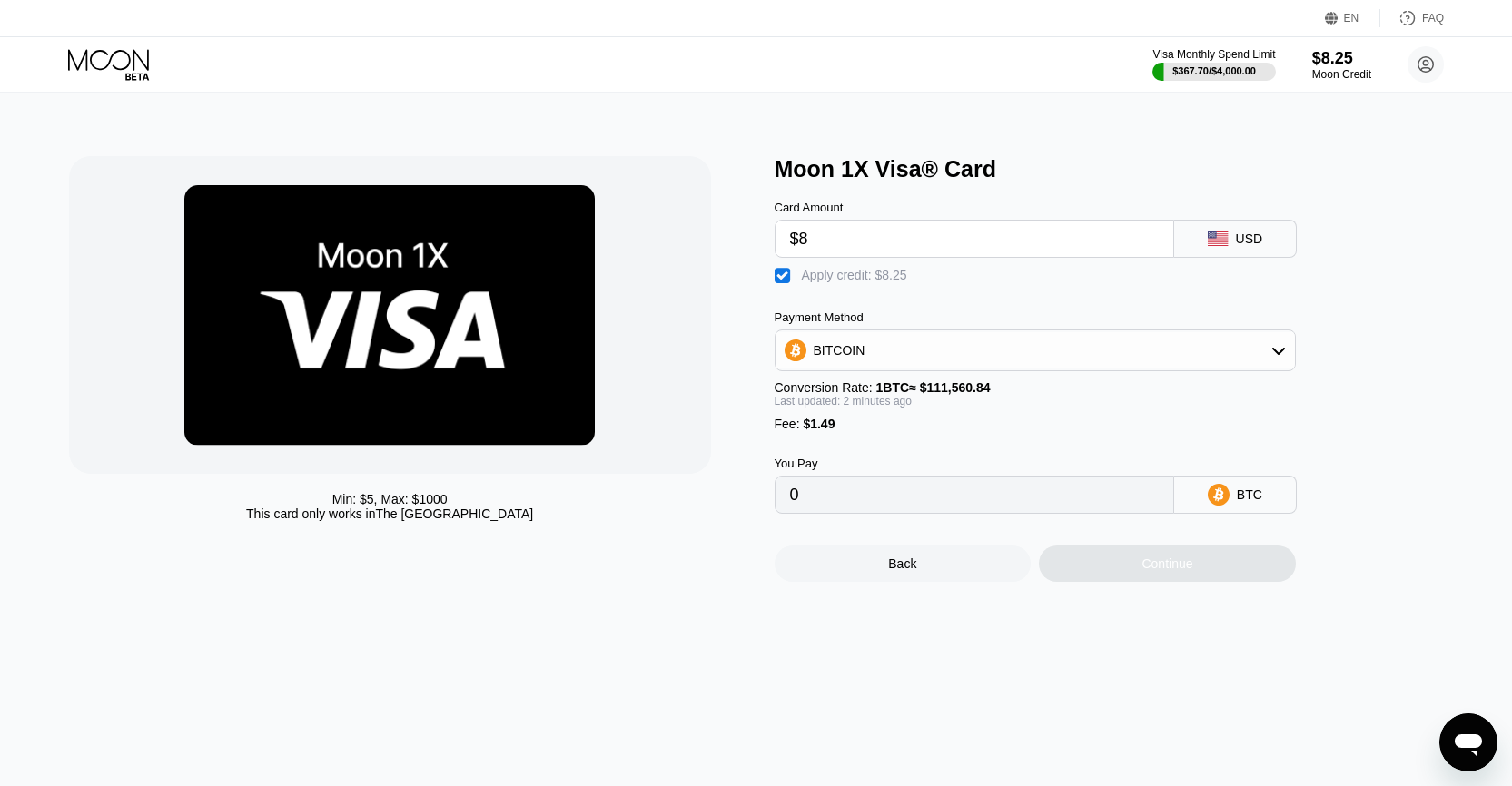
type input "0.00001111"
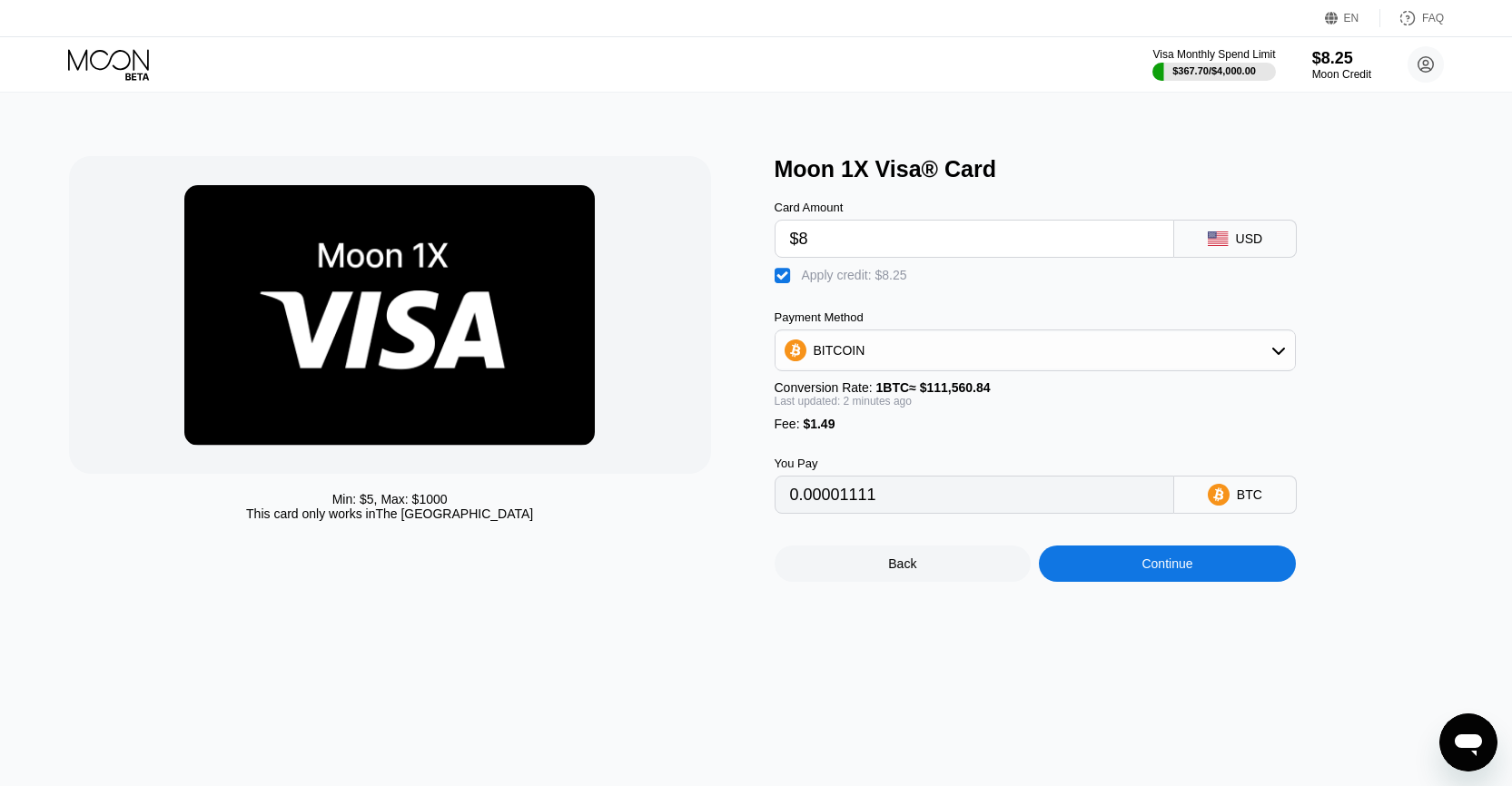
type input "$8"
click at [1139, 582] on div "Continue" at bounding box center [1167, 564] width 257 height 37
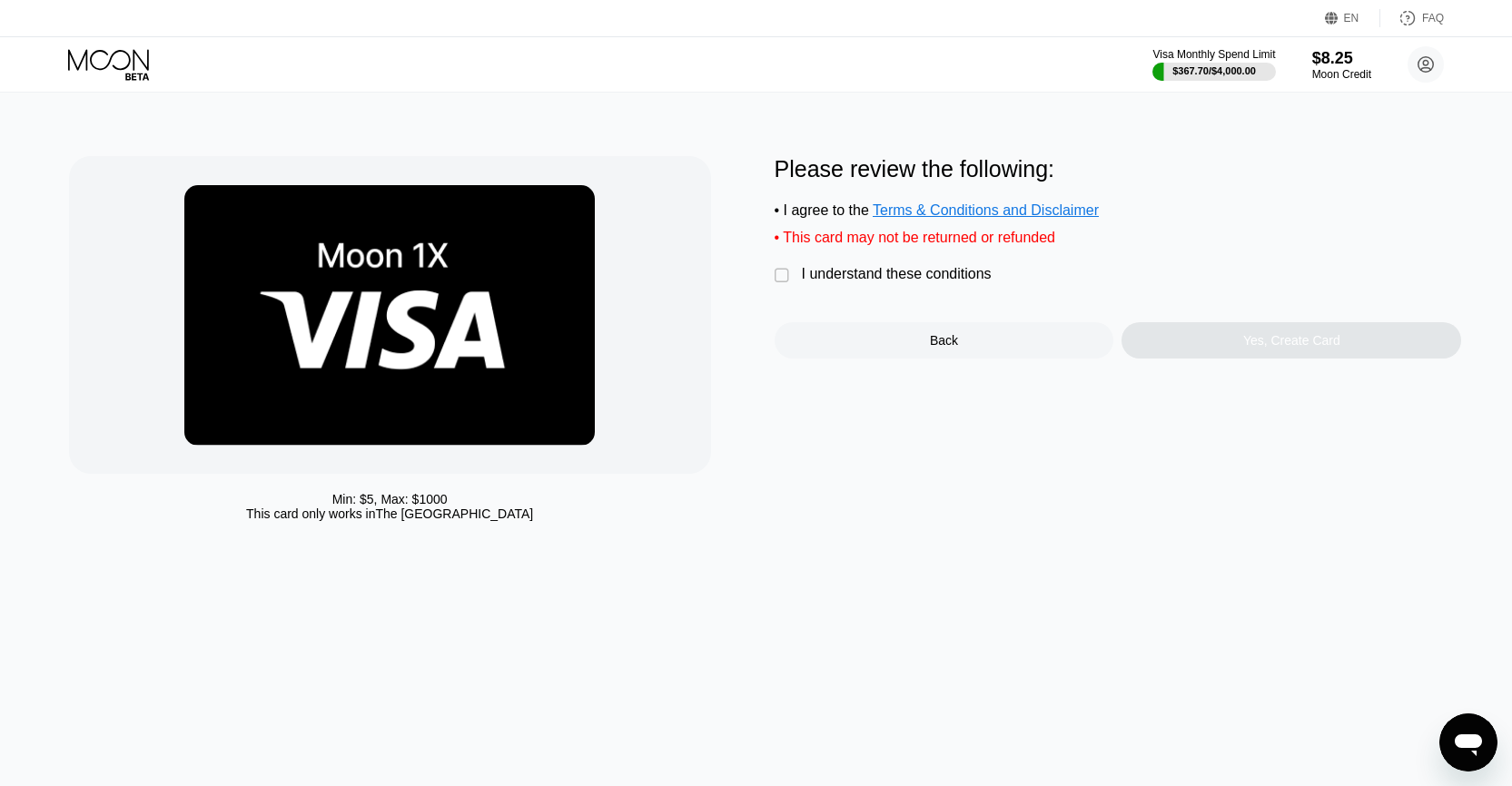
click at [839, 285] on div " I understand these conditions" at bounding box center [888, 275] width 226 height 19
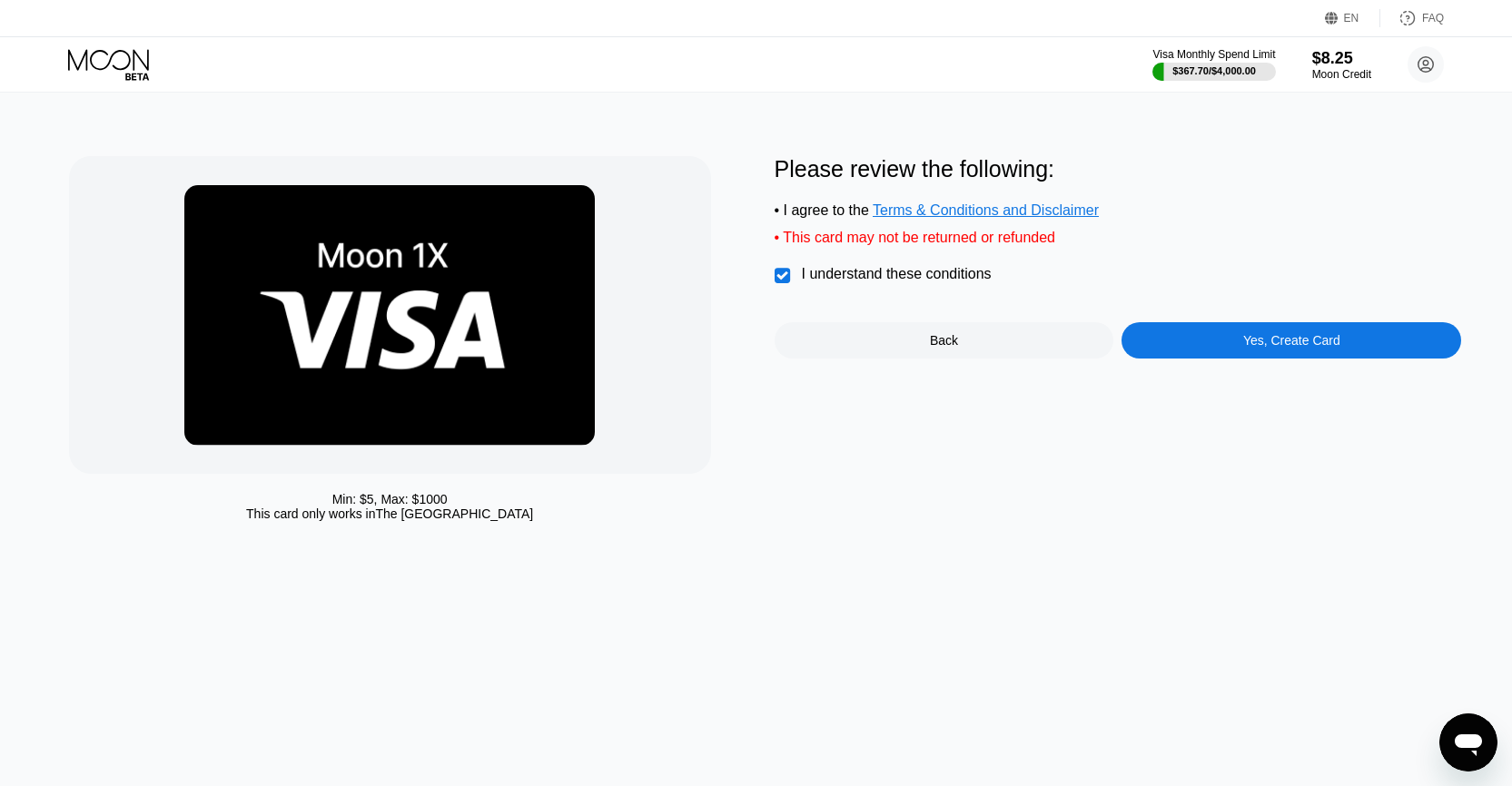
click at [1129, 357] on div "Yes, Create Card" at bounding box center [1290, 341] width 339 height 37
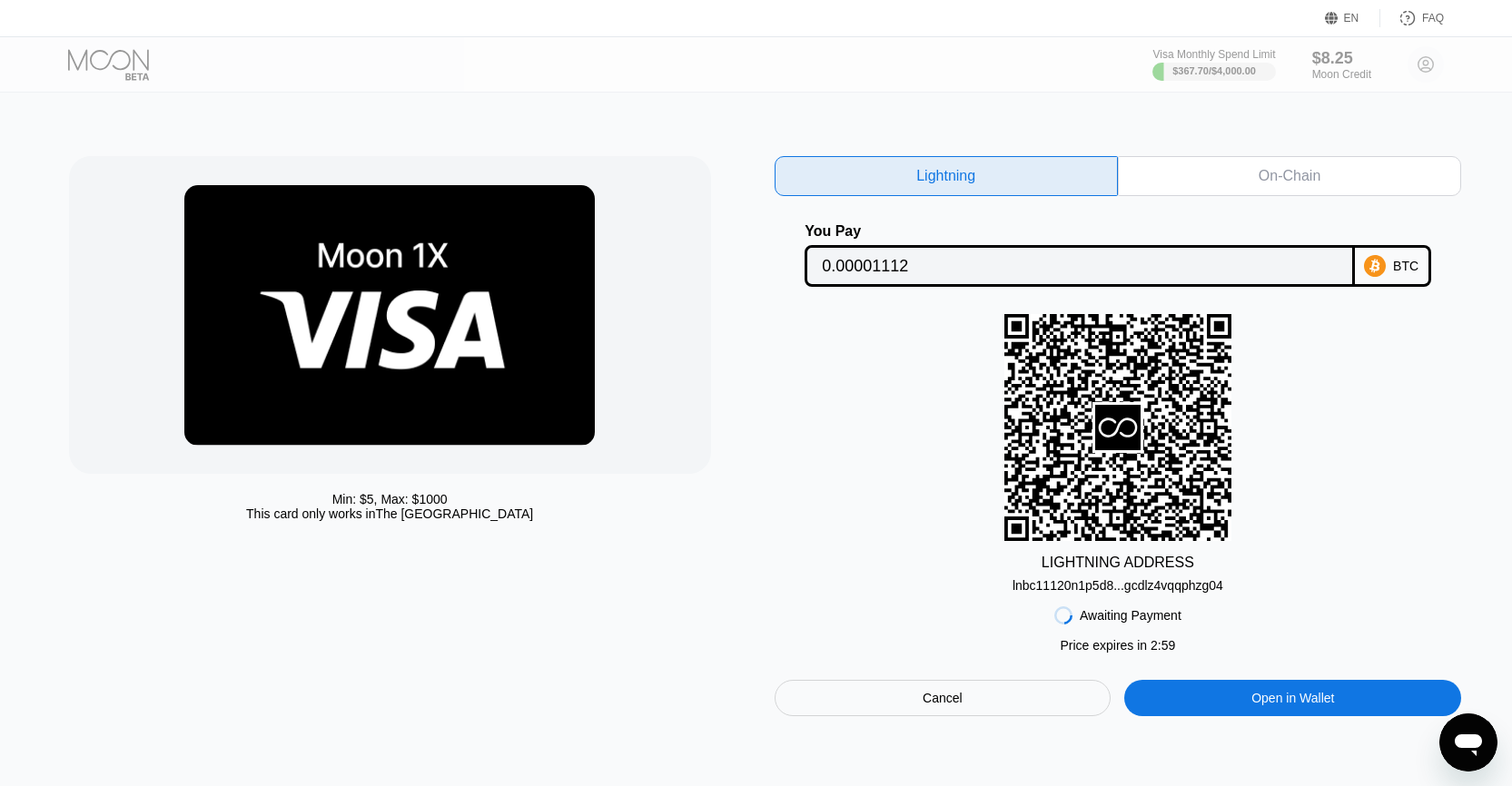
click at [1243, 143] on div "Min: $ 5 , Max: $ 1000 This card only works in The United States Lightning On-C…" at bounding box center [756, 439] width 1526 height 694
click at [1235, 177] on div "On-Chain" at bounding box center [1289, 176] width 343 height 40
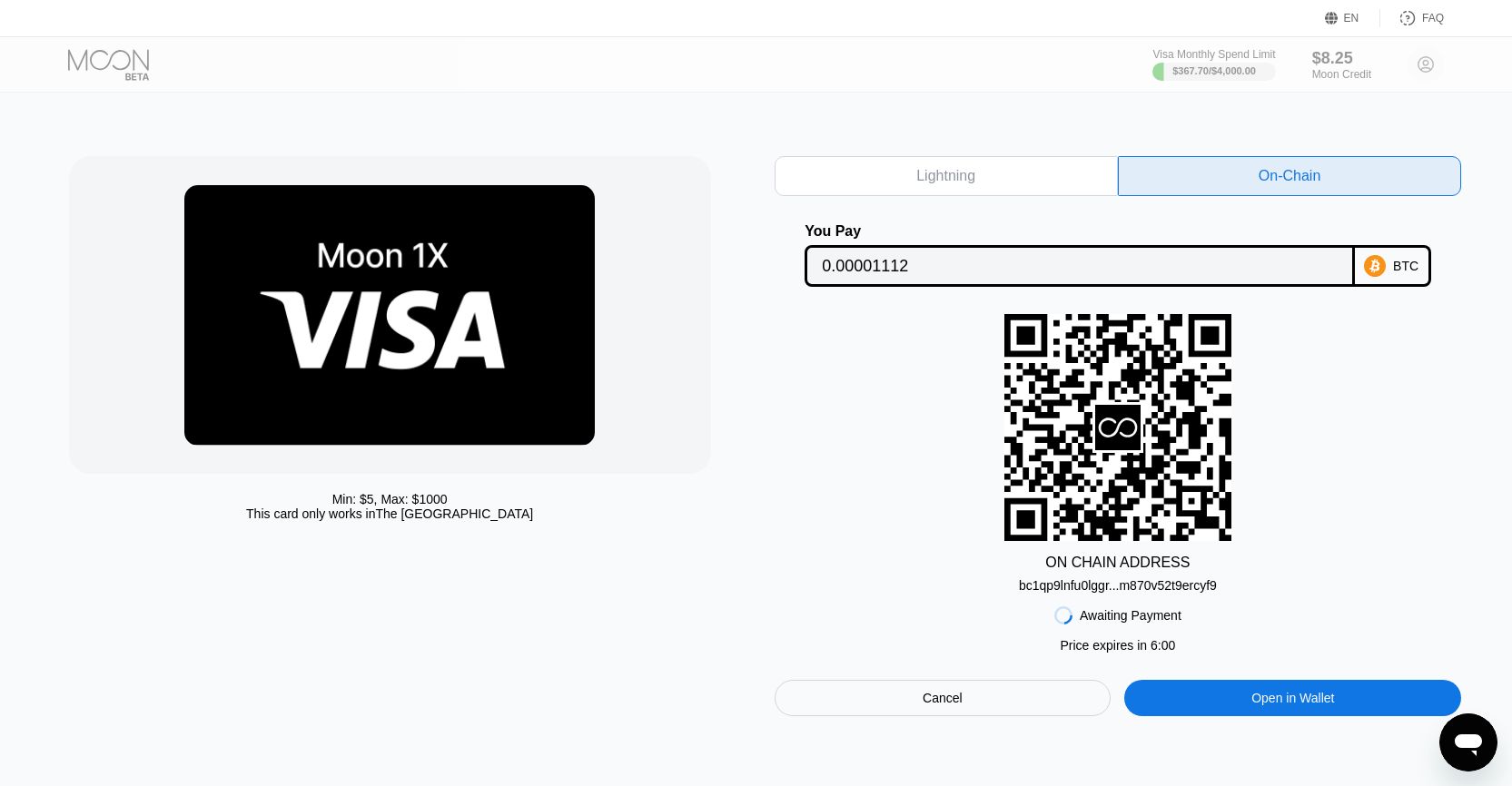
click at [960, 192] on div "Lightning" at bounding box center [946, 176] width 343 height 40
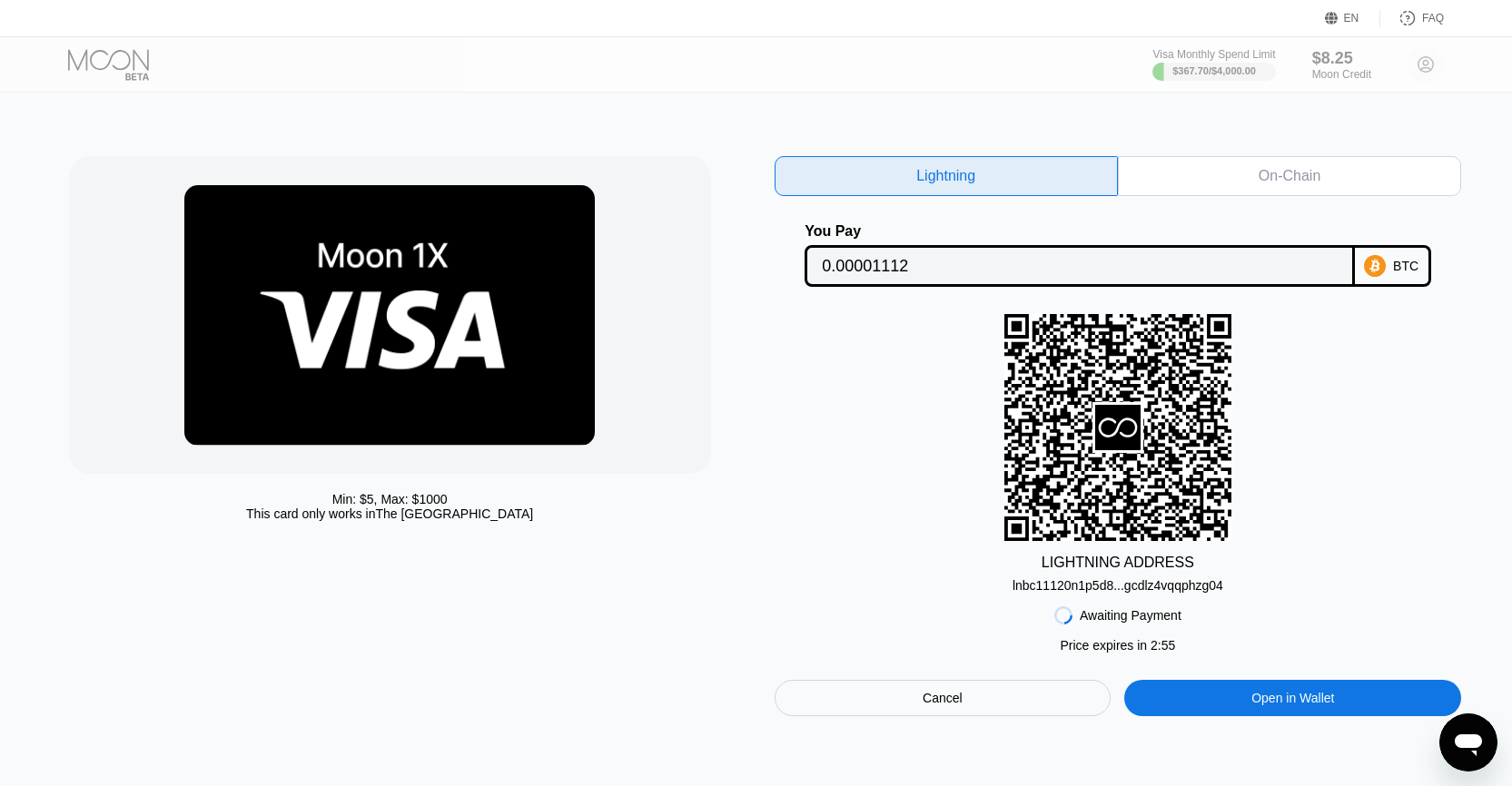
click at [1222, 709] on div "Open in Wallet" at bounding box center [1292, 699] width 336 height 37
click at [986, 690] on div "Awaiting Payment Price expires in 2 : 35 Price expires in 5 : 39 Cancel Open in…" at bounding box center [1119, 655] width 688 height 123
click at [972, 708] on div "Cancel" at bounding box center [943, 699] width 336 height 37
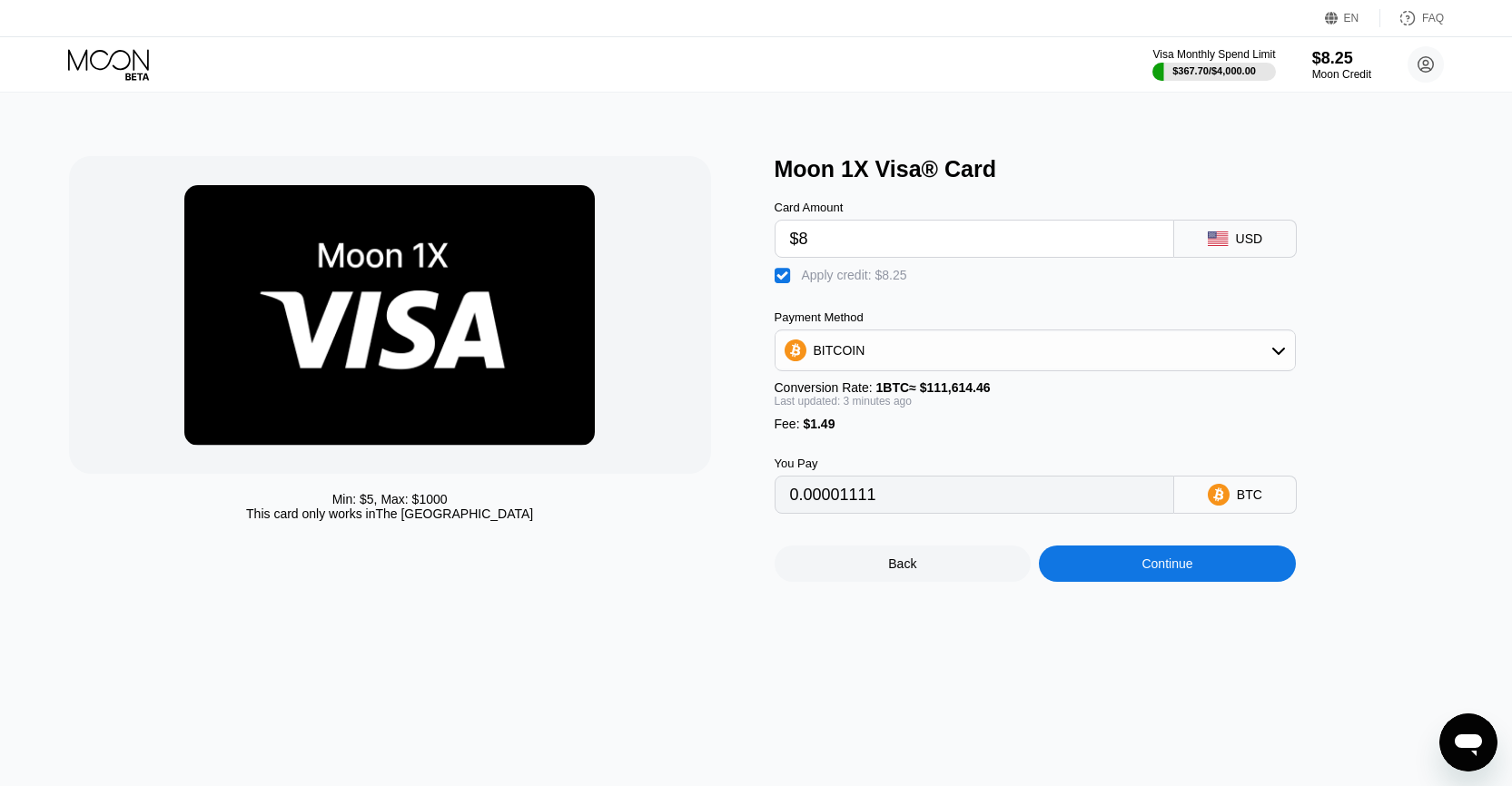
type input "0.00001112"
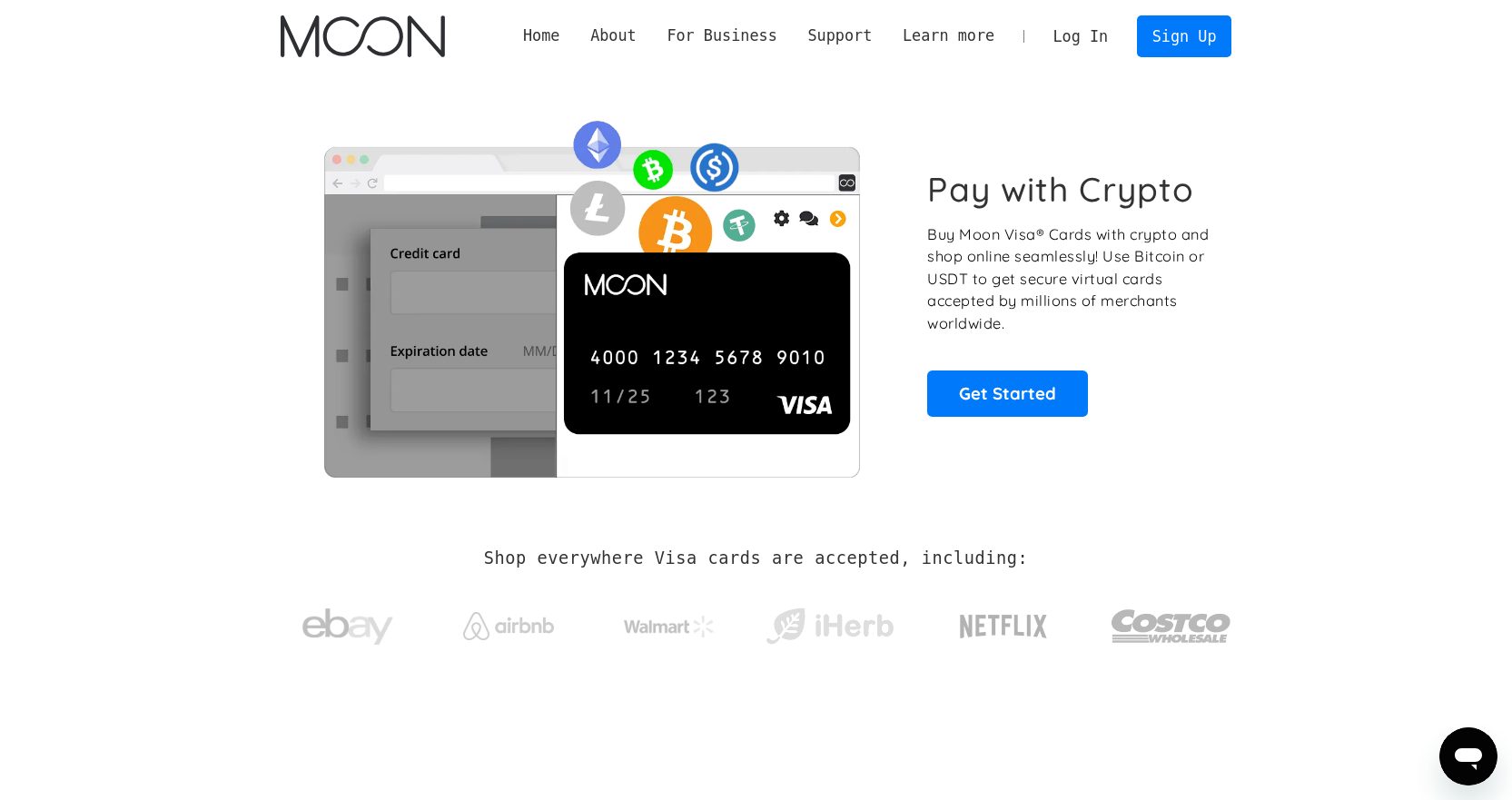
click at [1092, 39] on link "Log In" at bounding box center [1080, 36] width 85 height 40
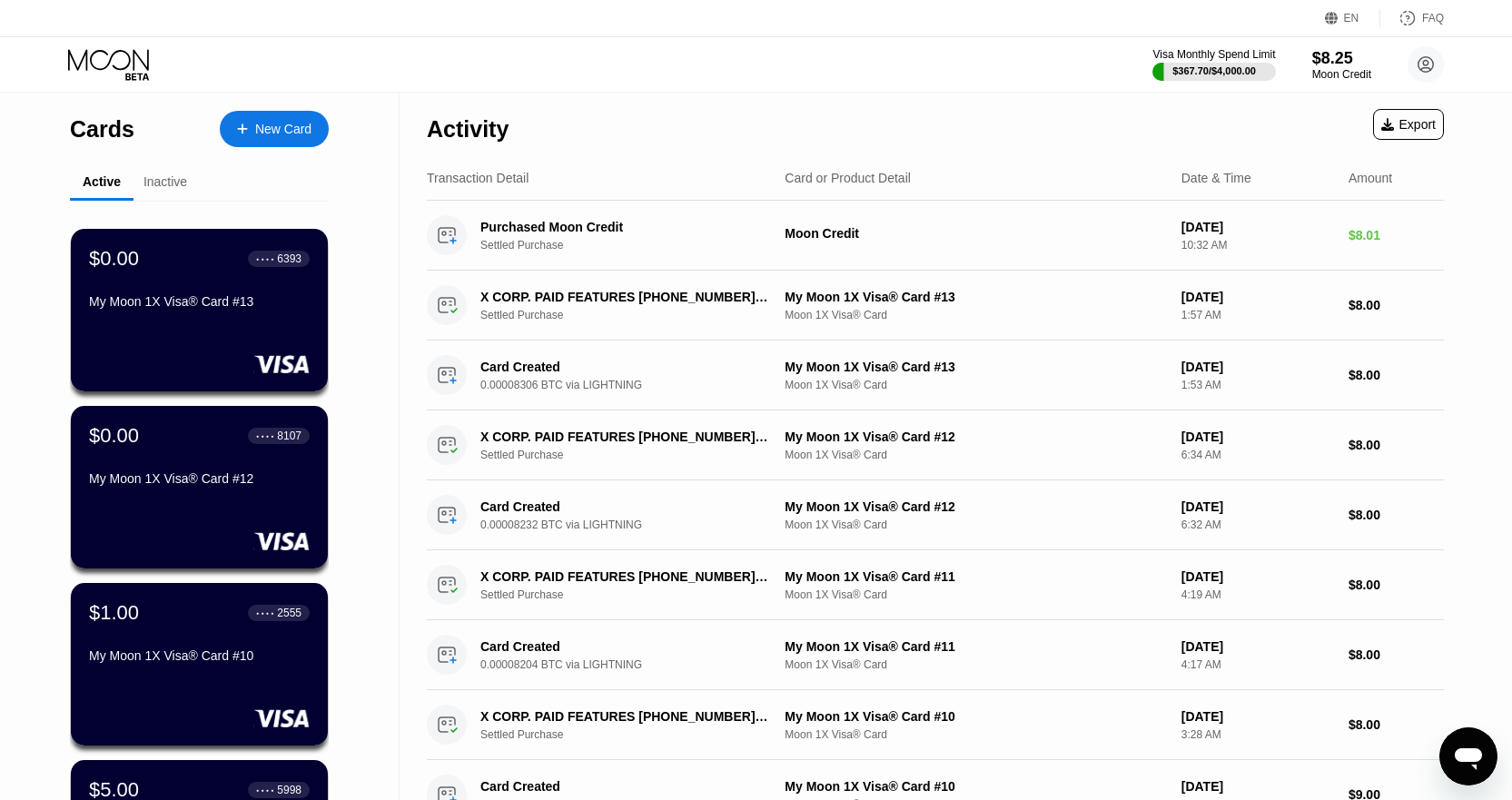
click at [286, 135] on div "New Card" at bounding box center [283, 129] width 56 height 16
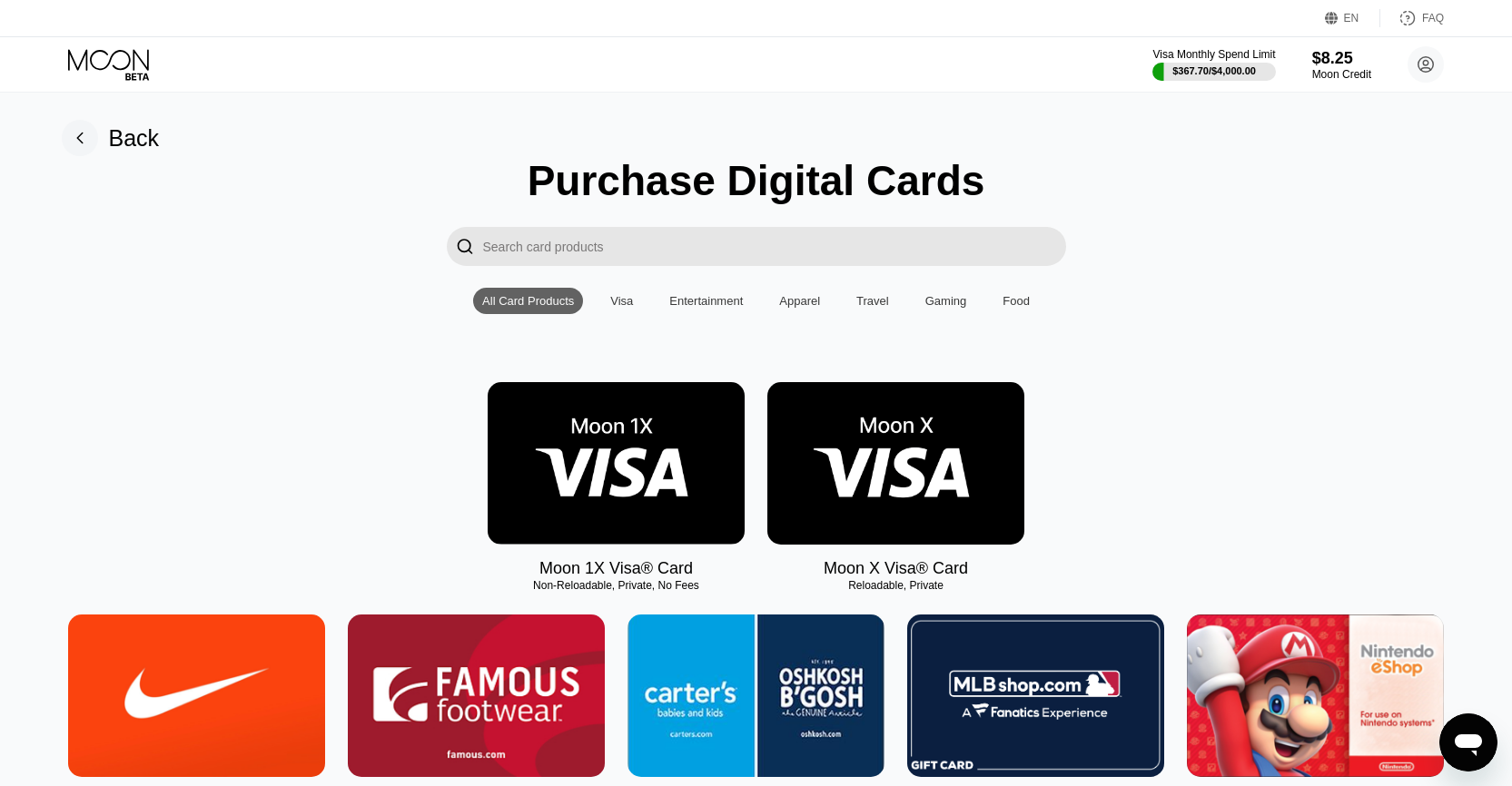
click at [581, 444] on img at bounding box center [616, 463] width 257 height 163
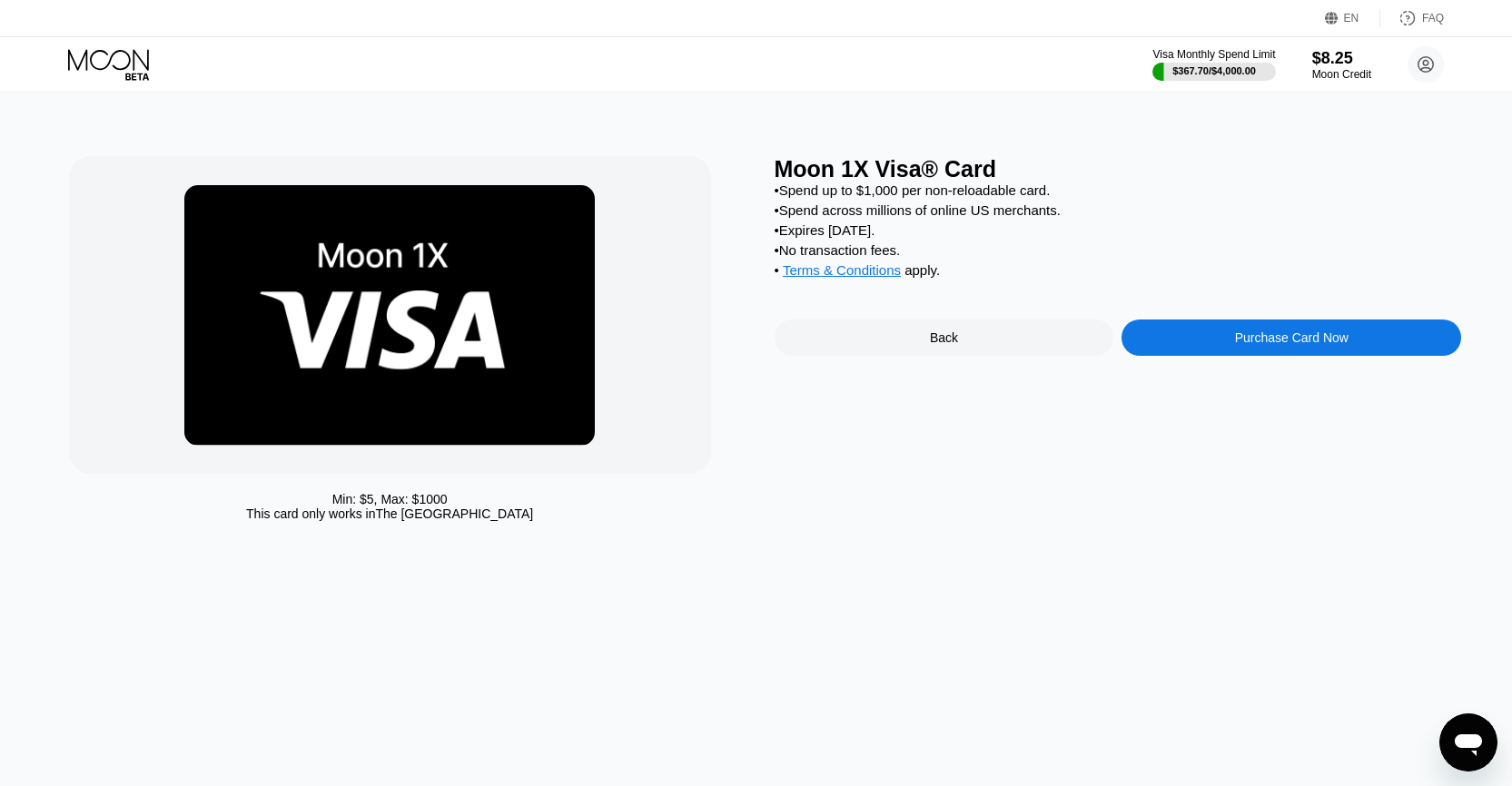
click at [1155, 342] on div "Purchase Card Now" at bounding box center [1290, 338] width 339 height 37
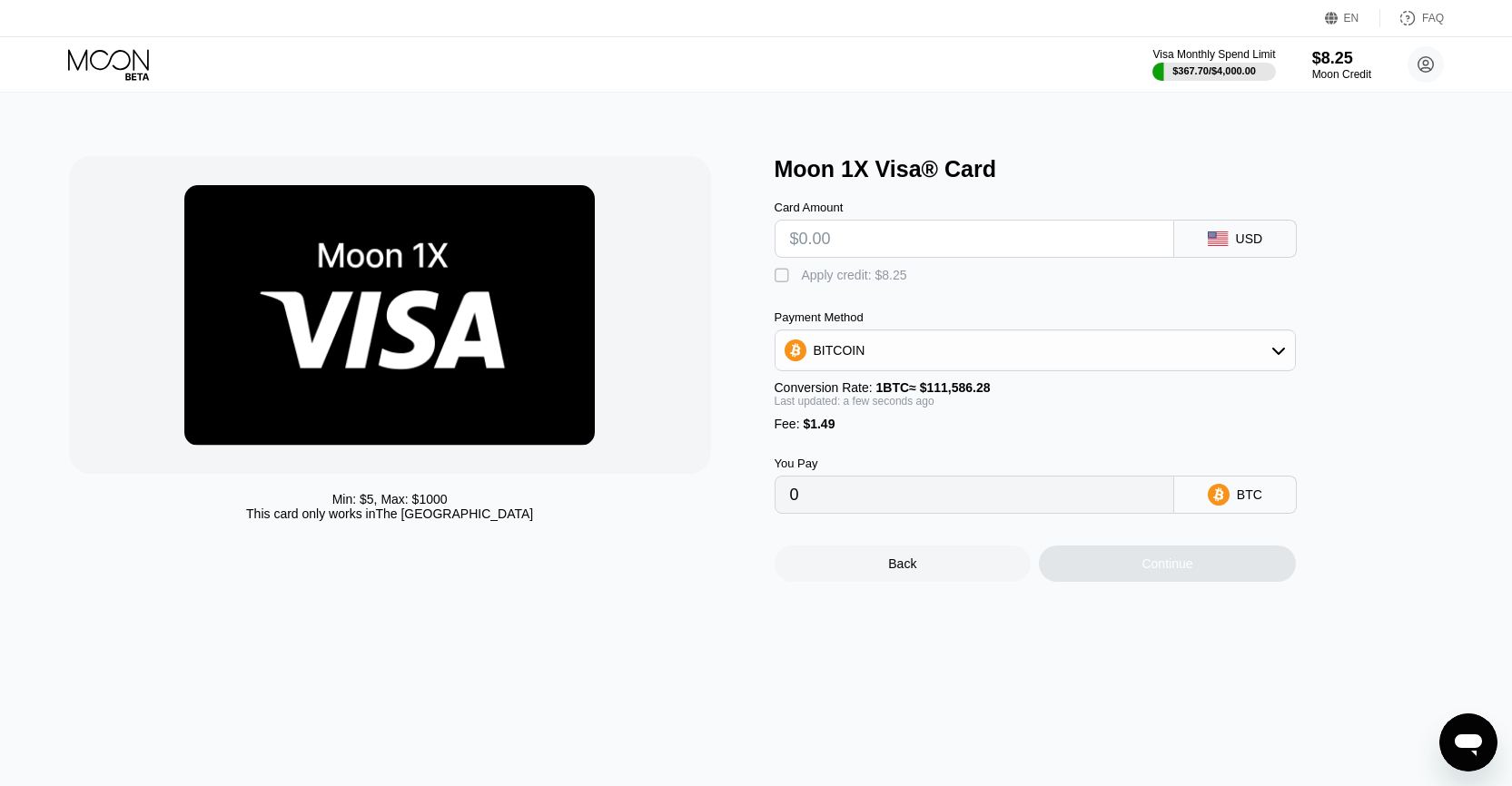
click at [813, 252] on input "text" at bounding box center [973, 239] width 369 height 37
type input "$8."
type input "0.00008505"
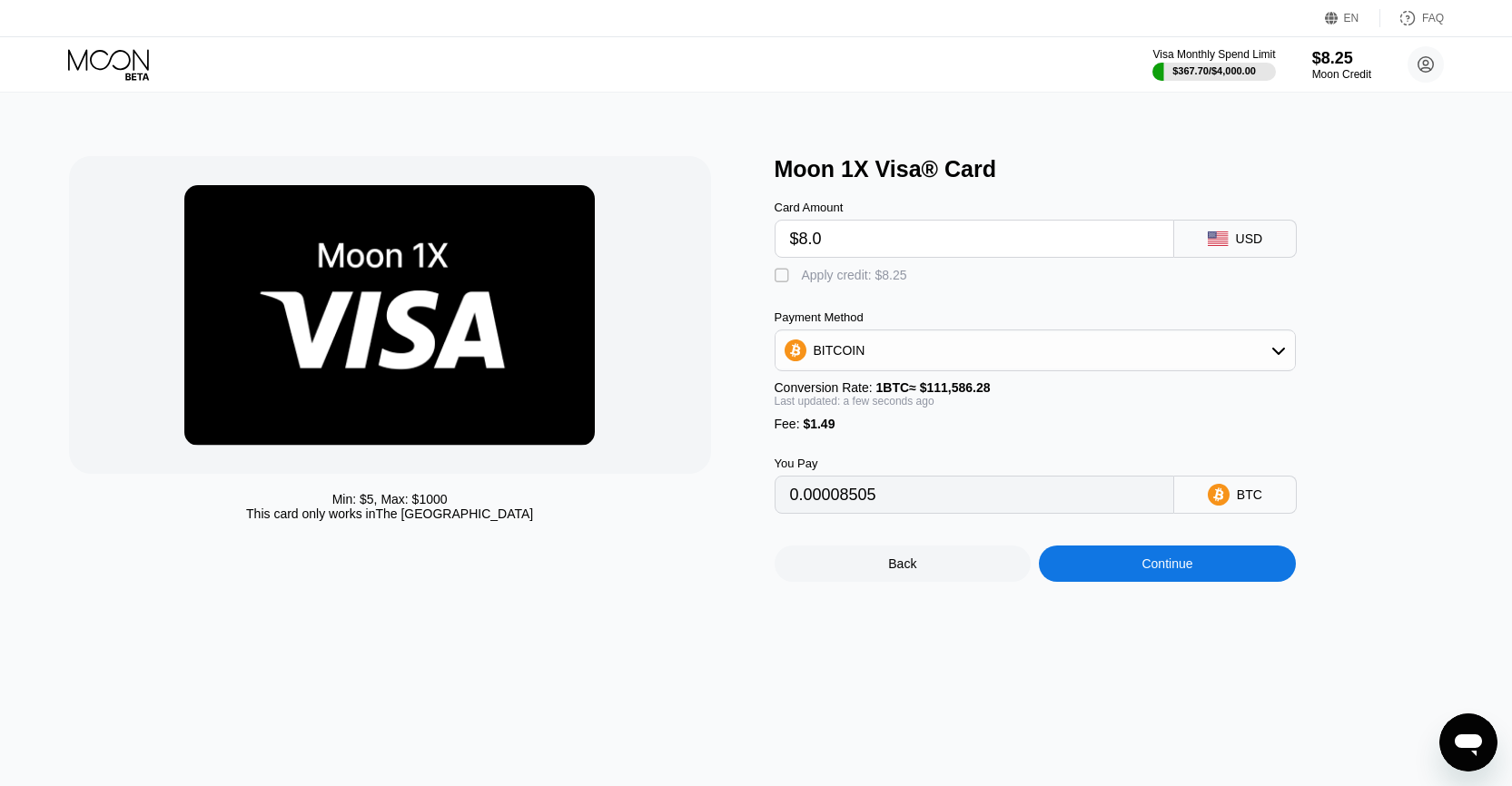
type input "$8.0"
click at [1142, 603] on div "Min: $ 5 , Max: $ 1000 This card only works in The United States Moon 1X Visa® …" at bounding box center [756, 439] width 1526 height 694
click at [1151, 571] on div "Continue" at bounding box center [1166, 564] width 51 height 15
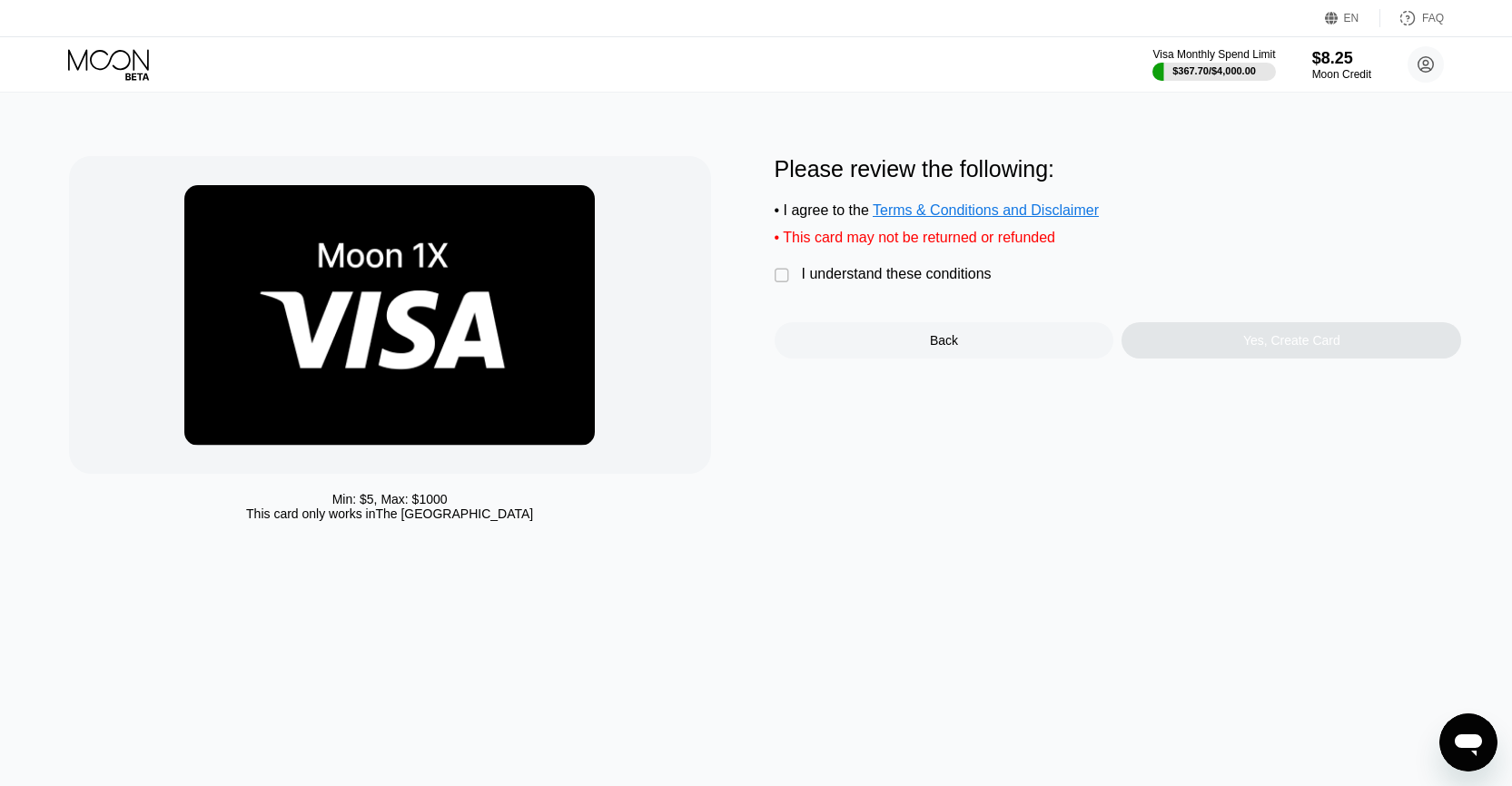
click at [831, 282] on div "I understand these conditions" at bounding box center [896, 274] width 189 height 17
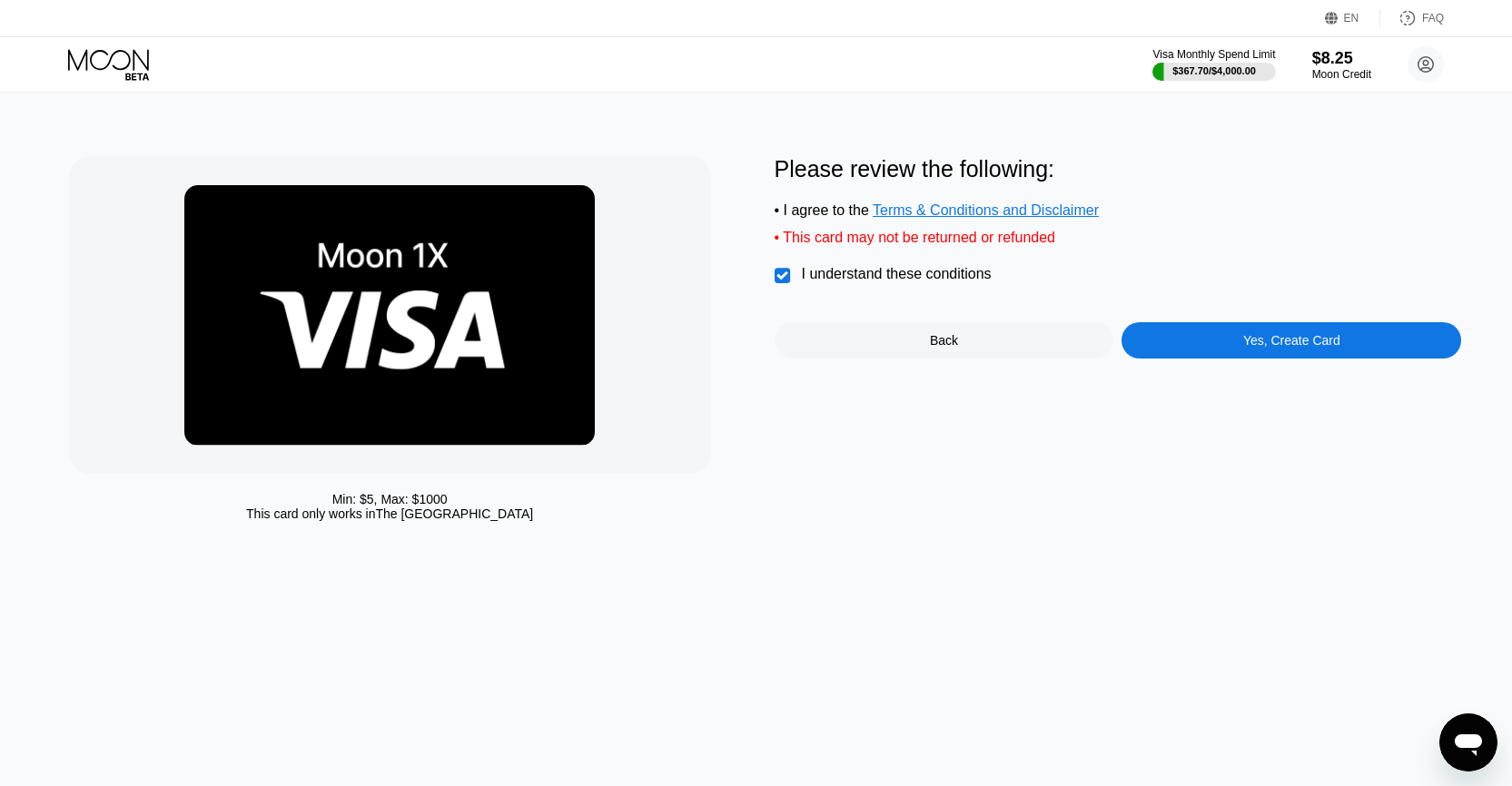
click at [1224, 349] on div "Yes, Create Card" at bounding box center [1290, 341] width 339 height 37
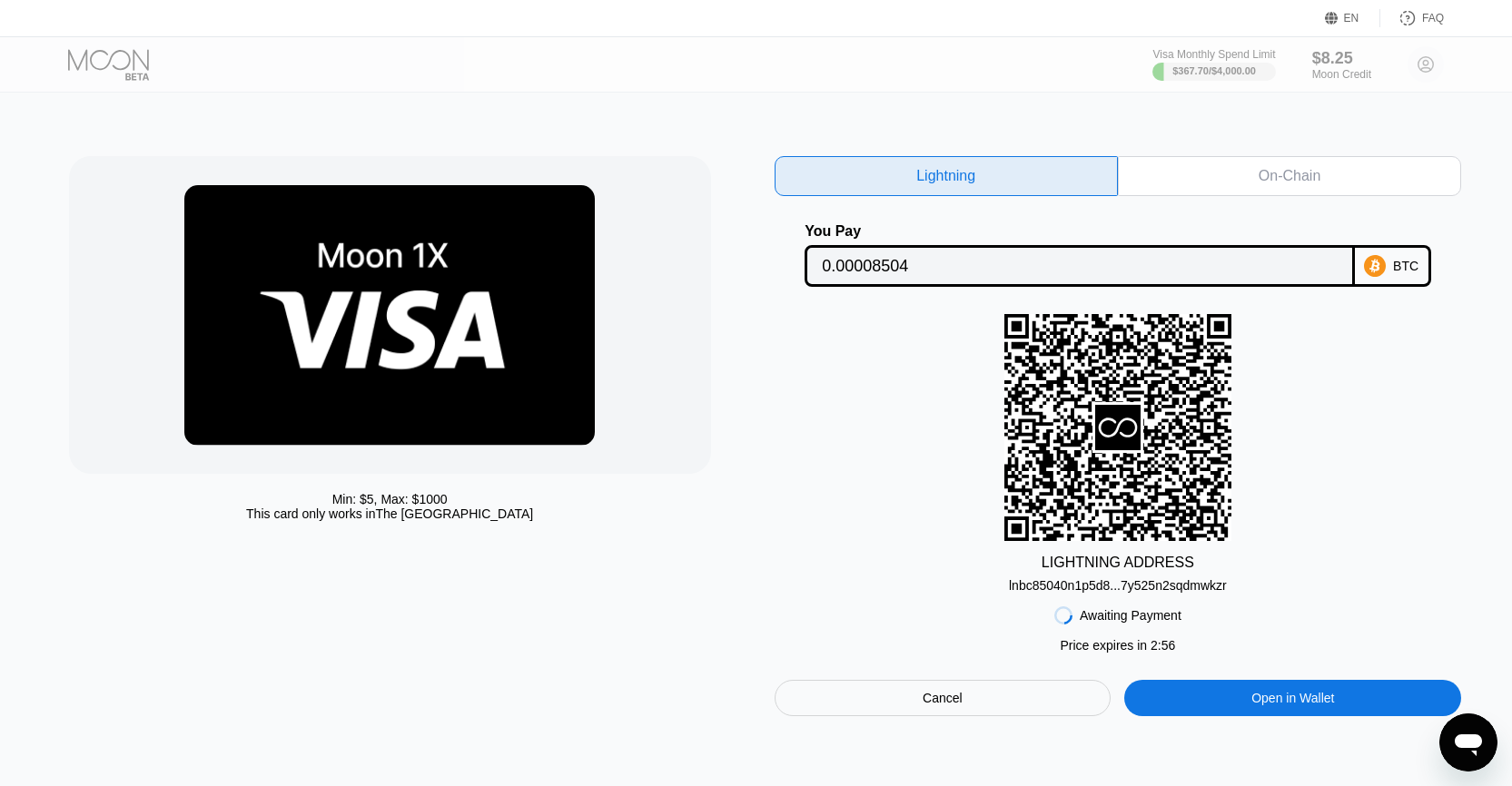
click at [1061, 587] on div "lnbc85040n1p5d8...7y525n2sqdmwkzr" at bounding box center [1117, 586] width 218 height 15
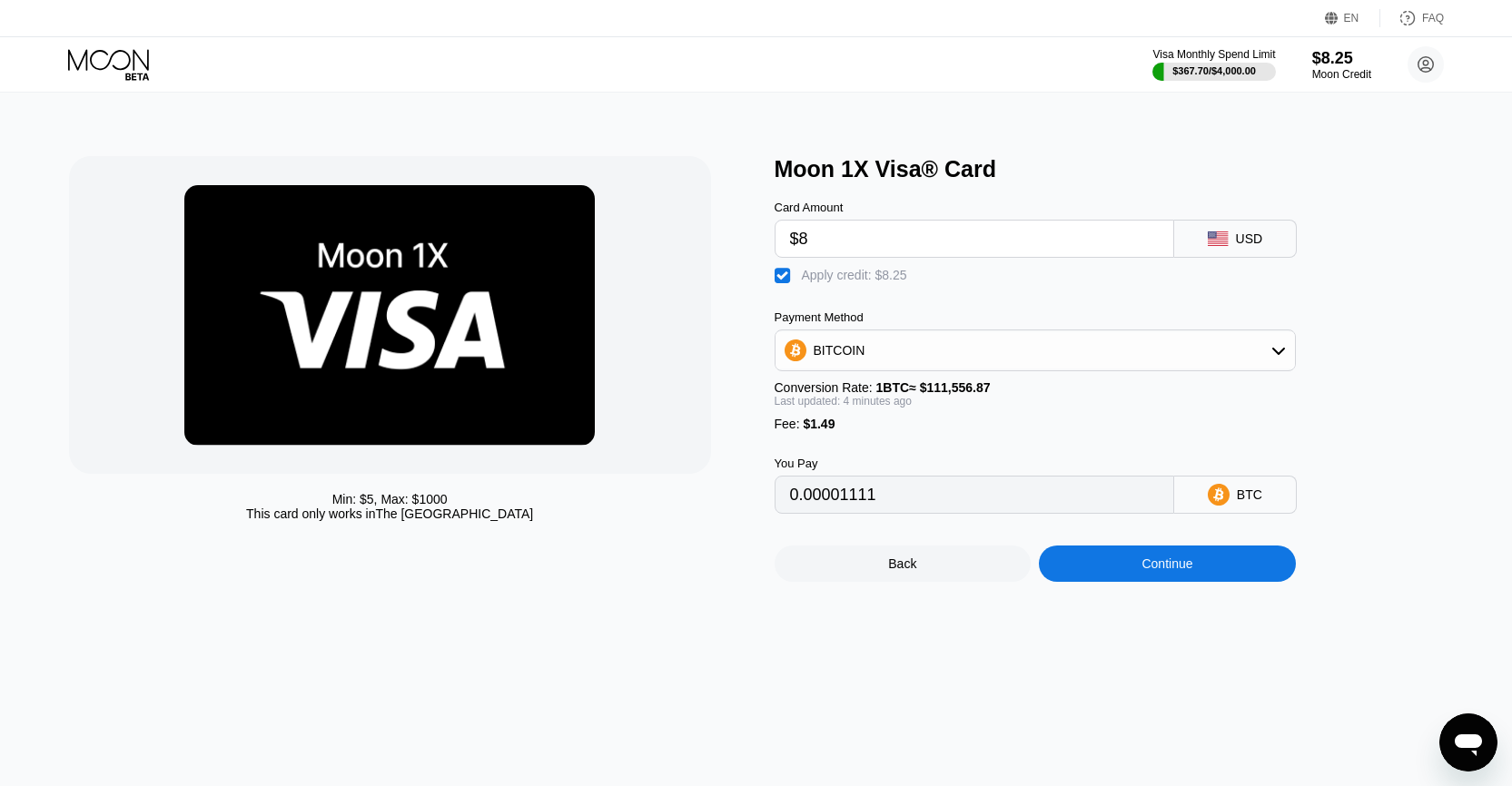
type input "0.00001112"
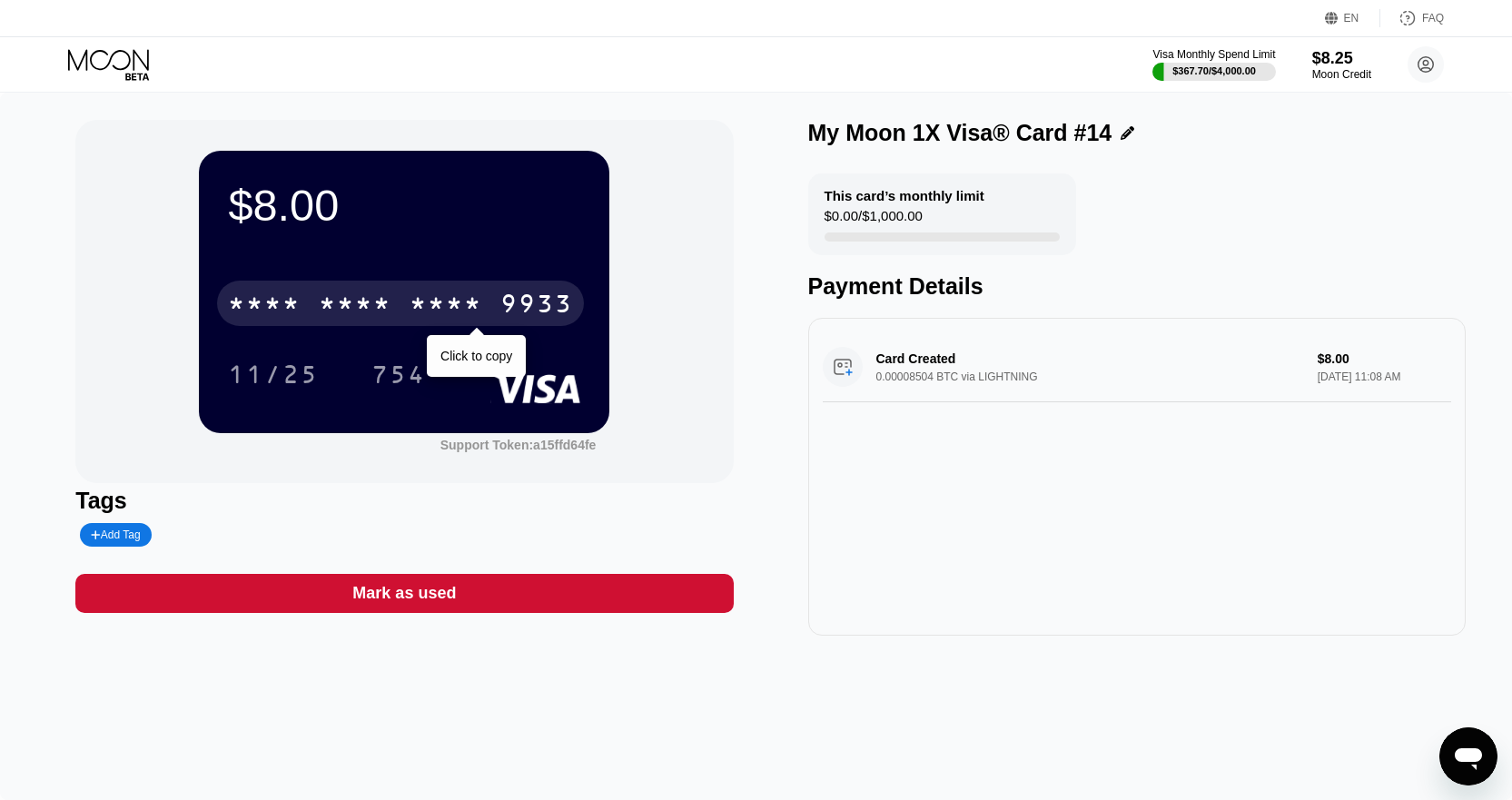
click at [400, 304] on div "* * * * * * * * * * * * 9933" at bounding box center [400, 303] width 367 height 45
click at [431, 321] on div "2631" at bounding box center [446, 306] width 73 height 29
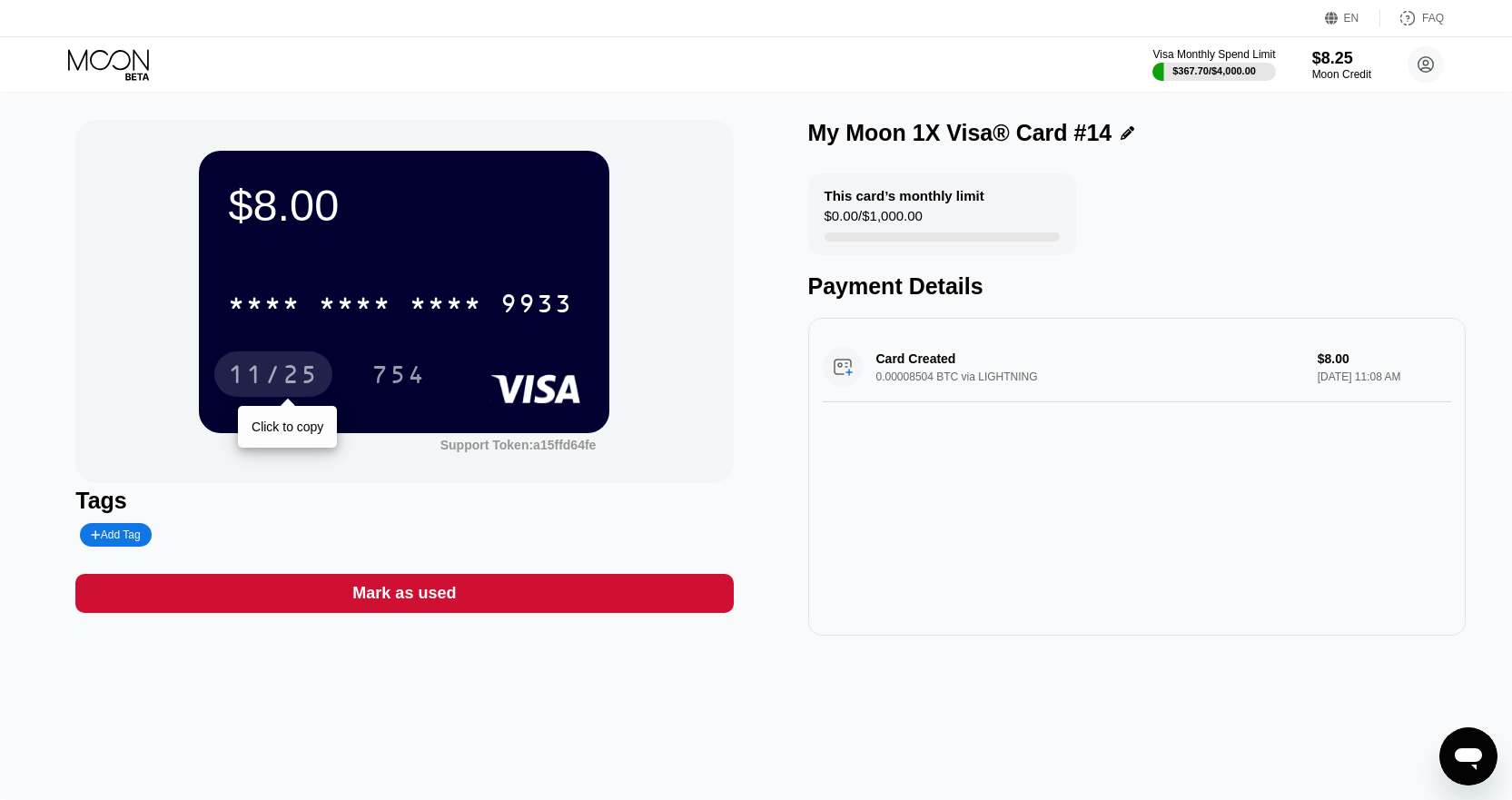
click at [257, 379] on div "11/25" at bounding box center [273, 377] width 91 height 29
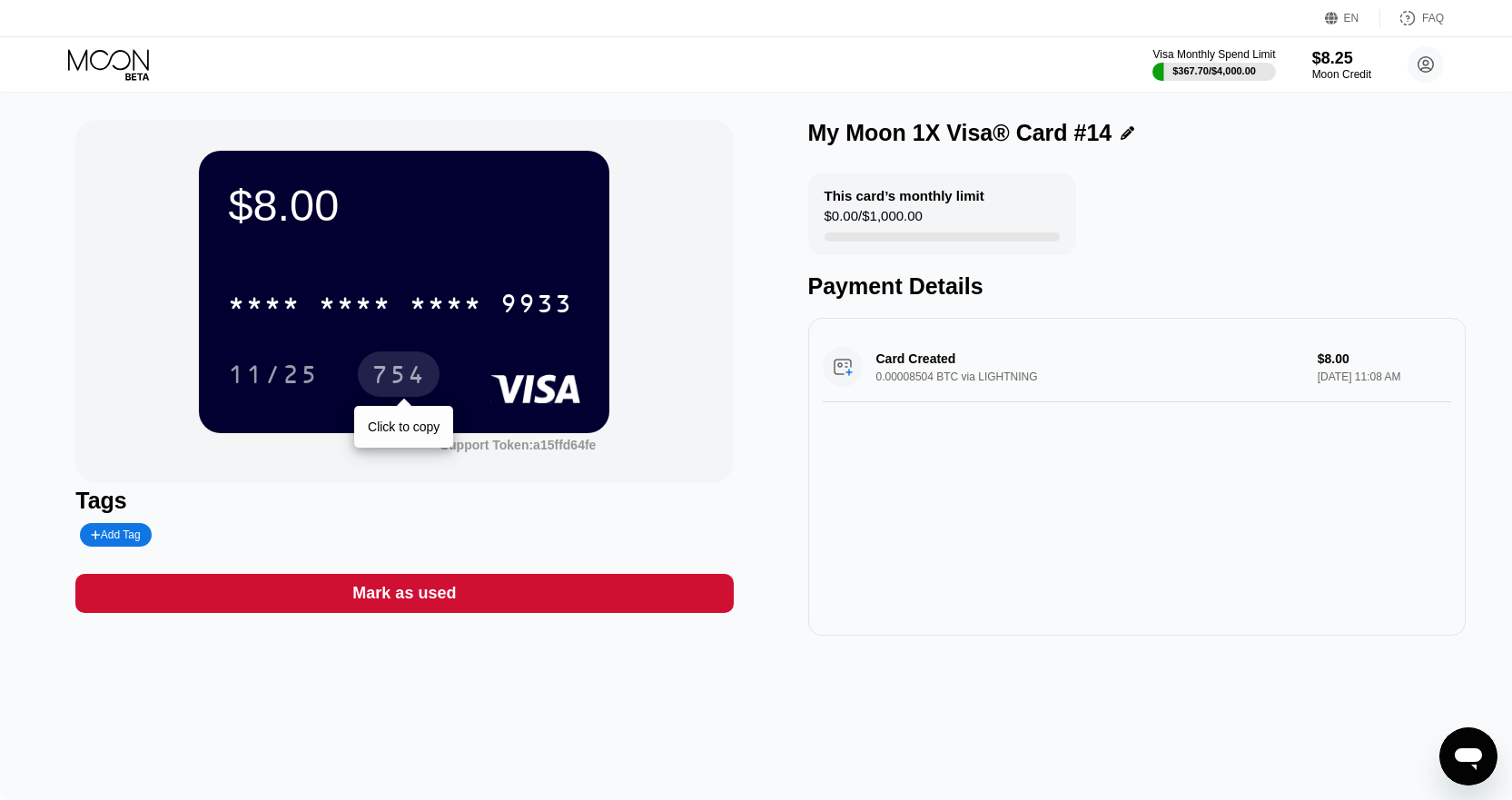
click at [428, 387] on div "754" at bounding box center [398, 373] width 82 height 45
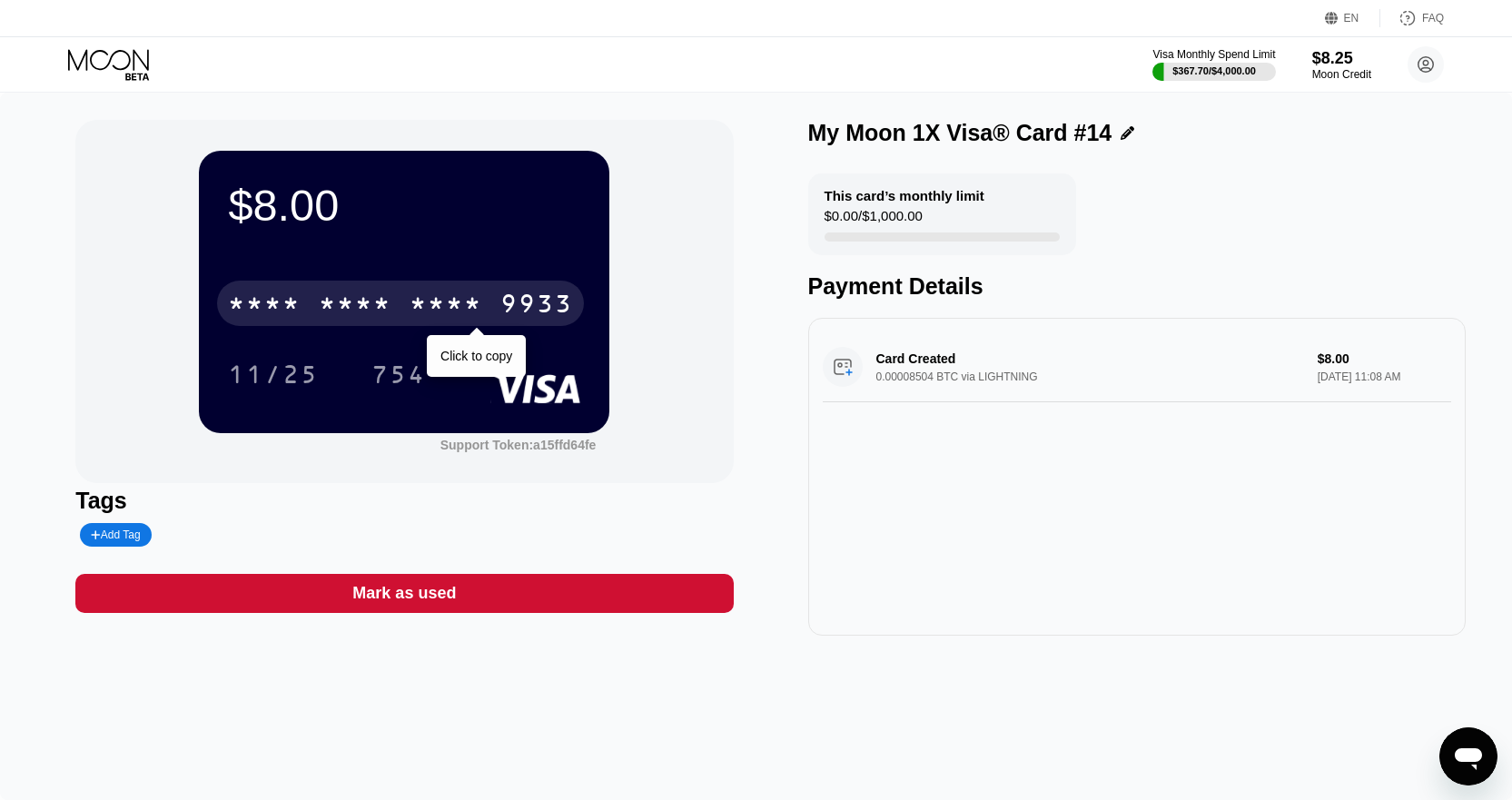
click at [407, 305] on div "* * * * * * * * * * * * 9933" at bounding box center [400, 303] width 367 height 45
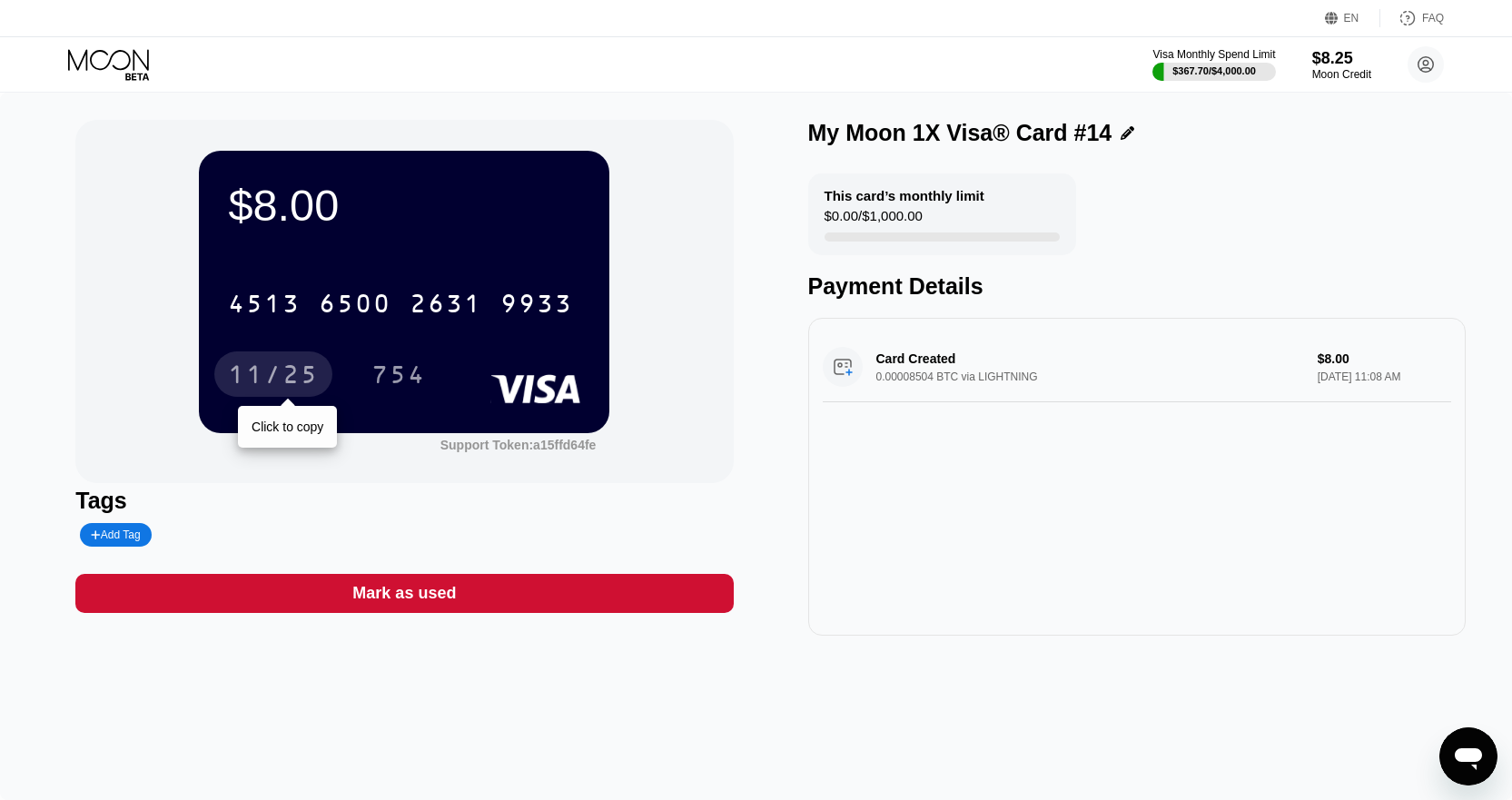
click at [292, 358] on div "11/25" at bounding box center [273, 373] width 118 height 45
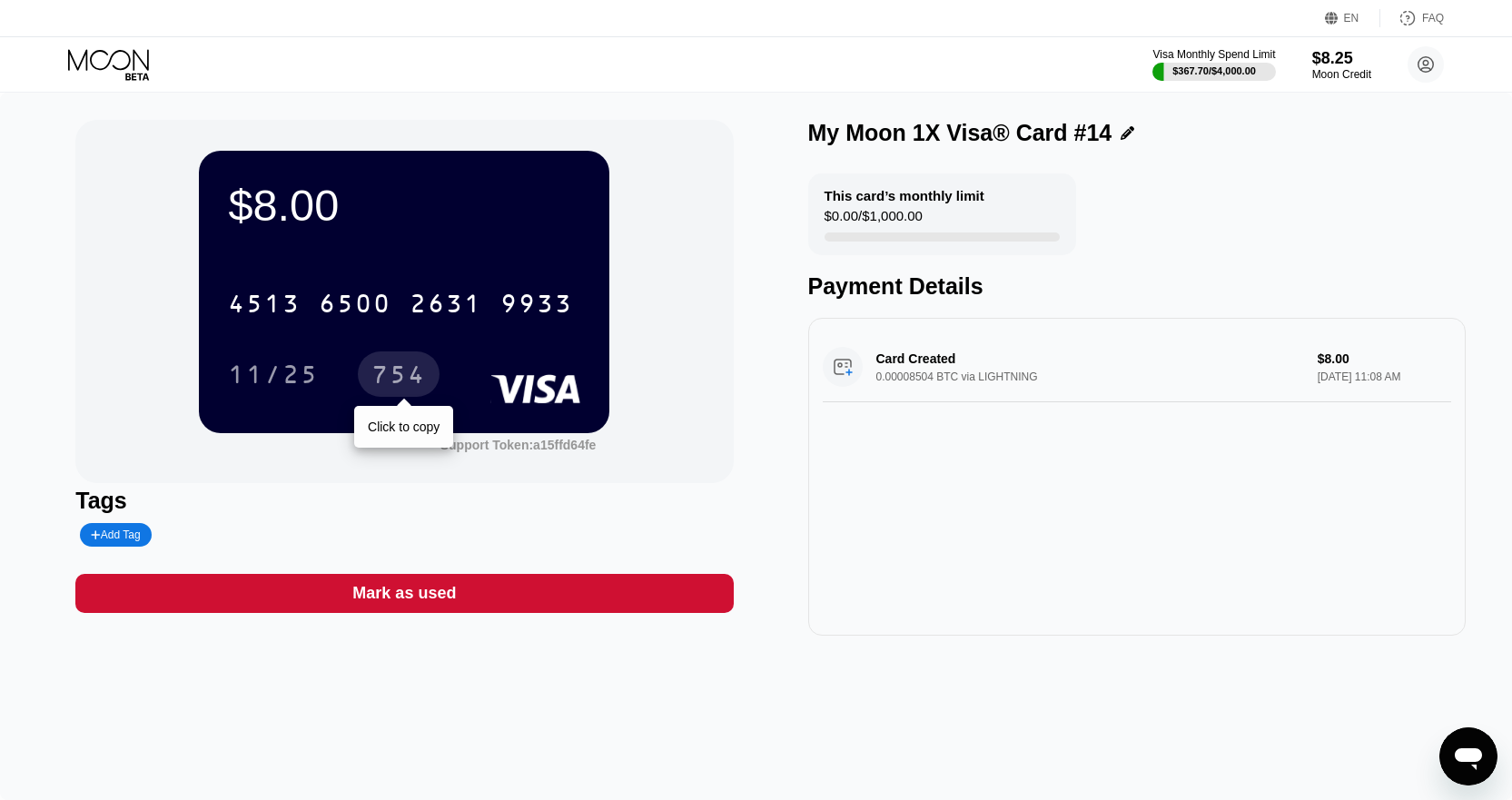
click at [406, 385] on div "754" at bounding box center [398, 377] width 54 height 29
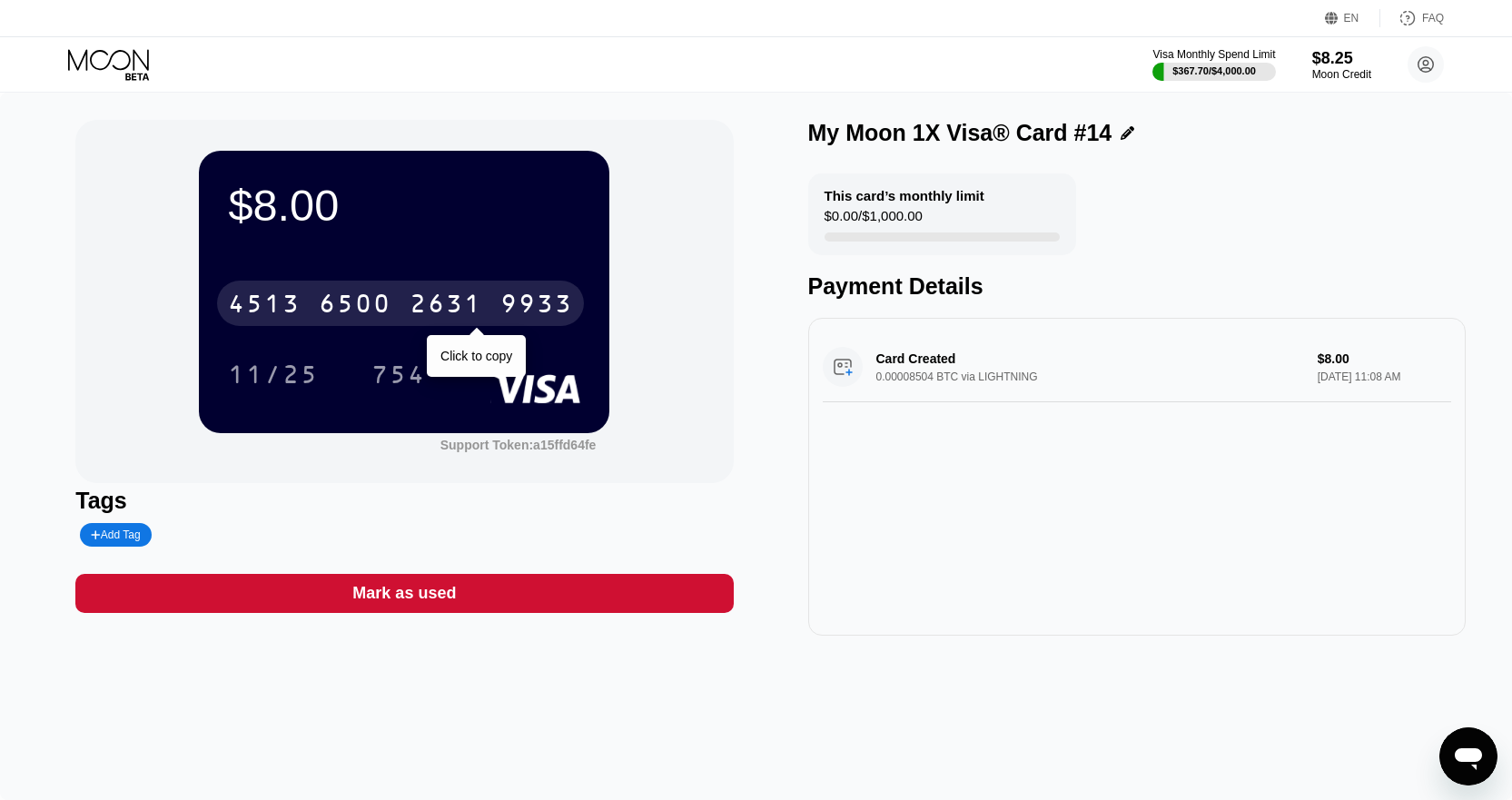
click at [400, 322] on div "4513 6500 2631 9933" at bounding box center [400, 303] width 367 height 45
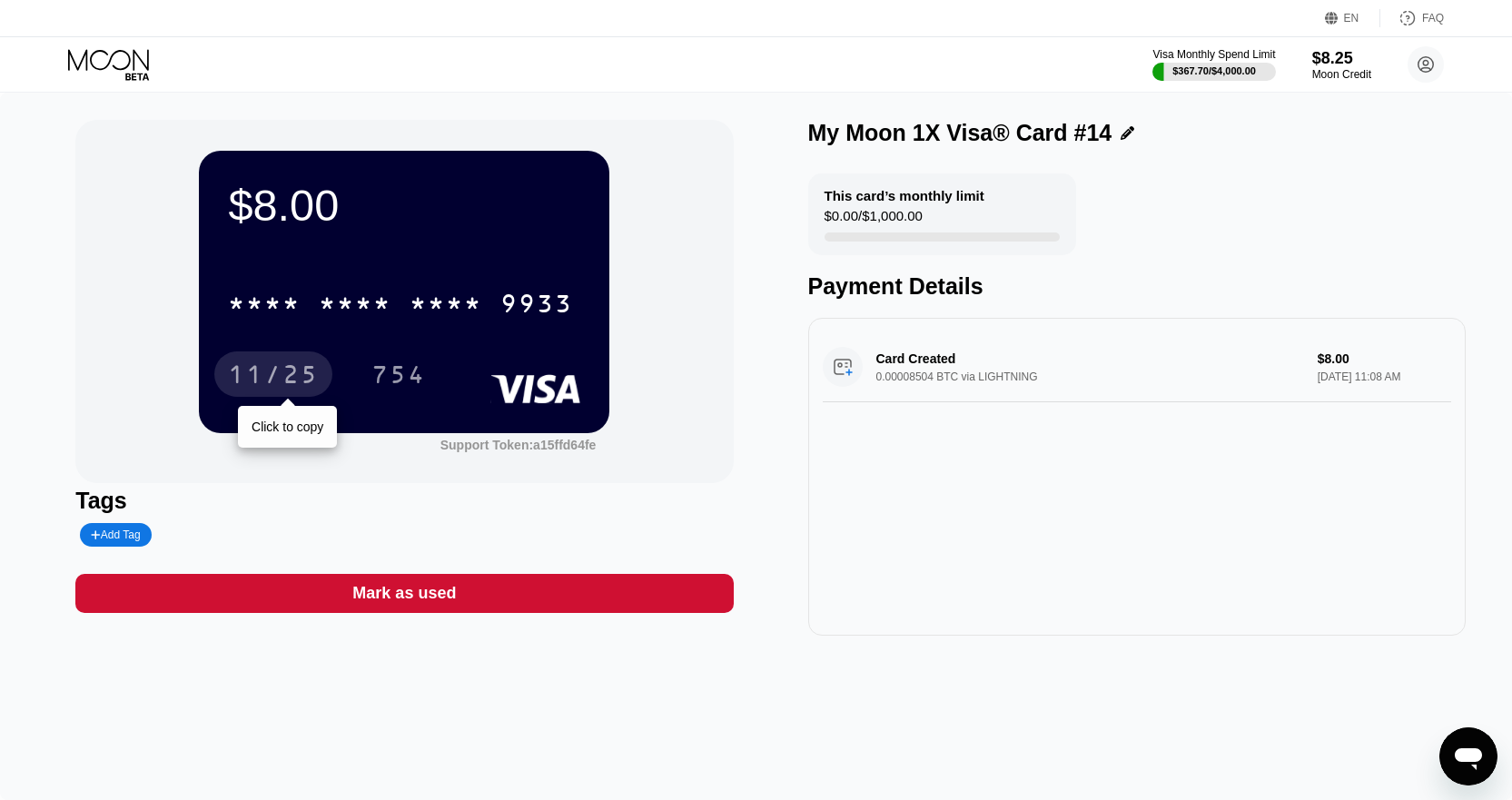
click at [293, 355] on div "11/25" at bounding box center [273, 373] width 118 height 45
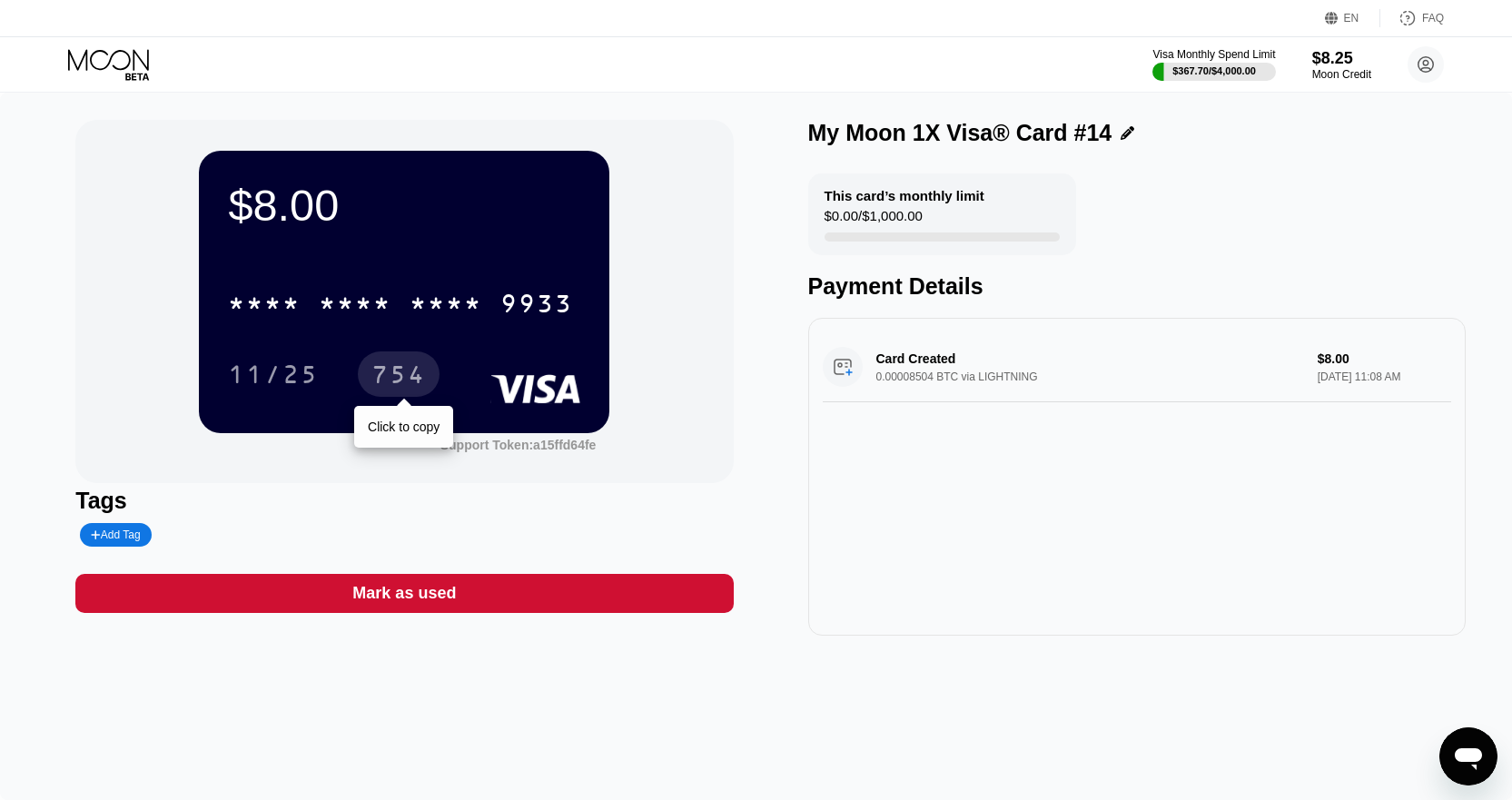
click at [395, 367] on div "754" at bounding box center [398, 377] width 54 height 29
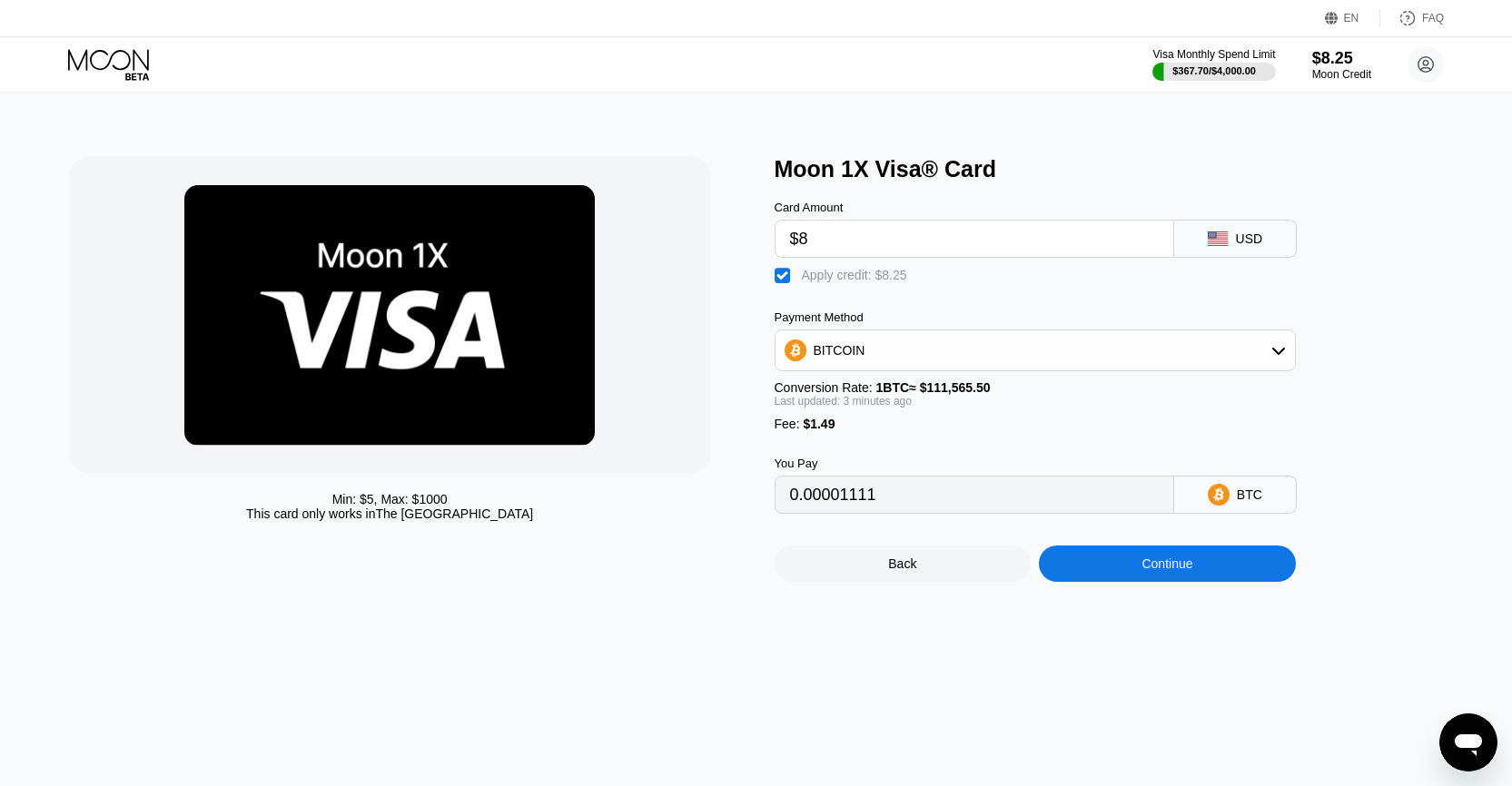
type input "0.00001111"
type input "0.0000111"
type input "0.00001109"
type input "0.00001111"
